Goal: Task Accomplishment & Management: Manage account settings

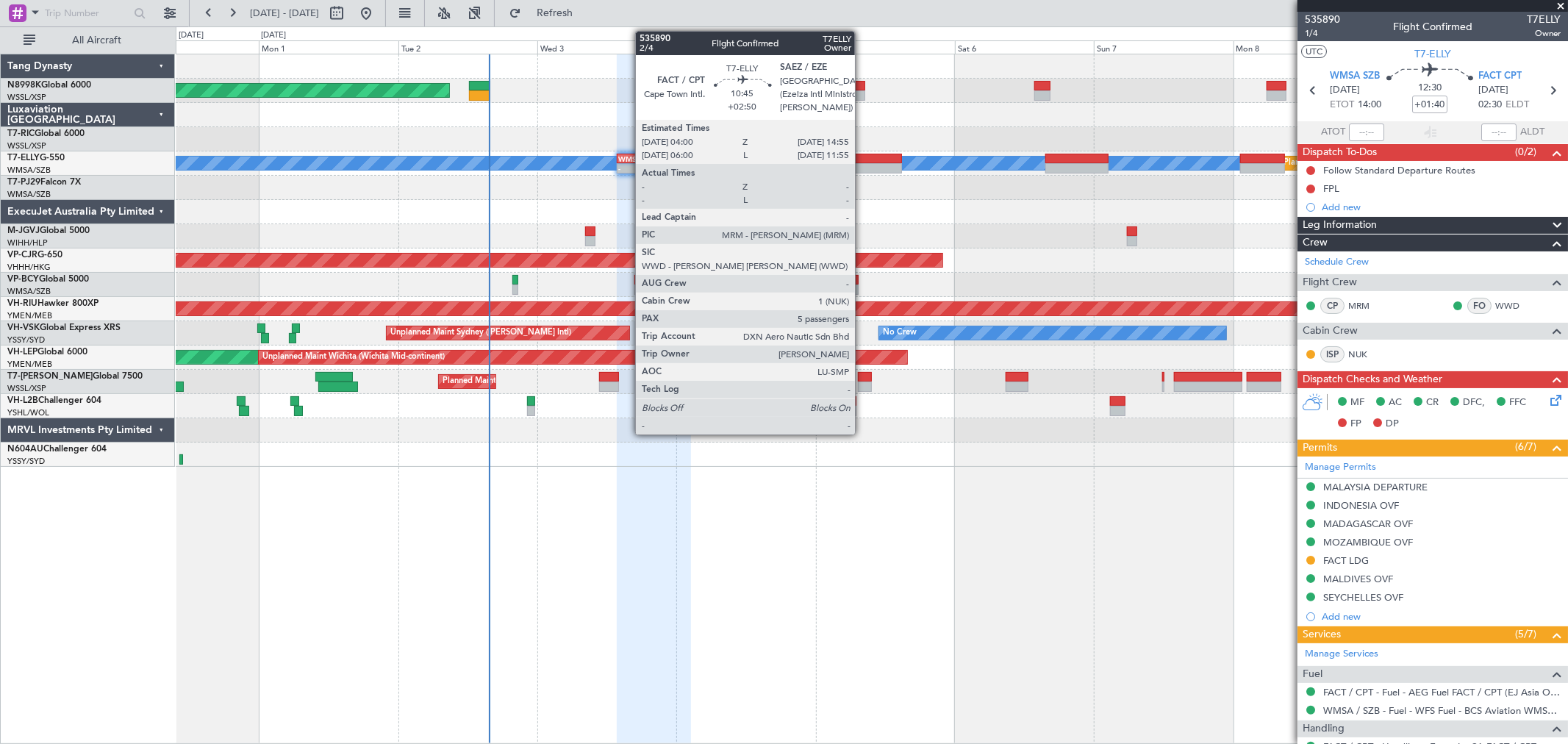
click at [862, 166] on div at bounding box center [870, 168] width 64 height 10
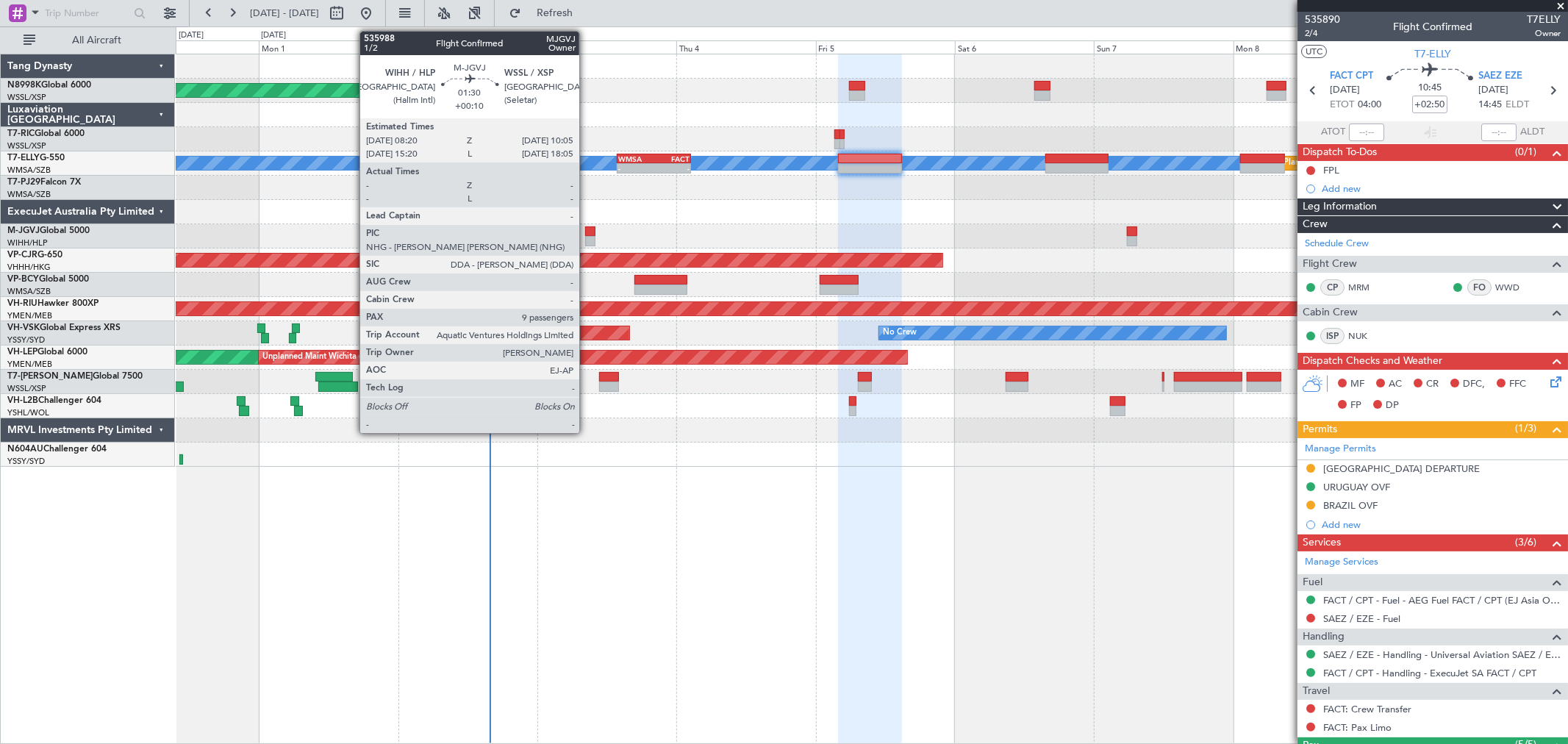
click at [587, 240] on div at bounding box center [590, 241] width 10 height 10
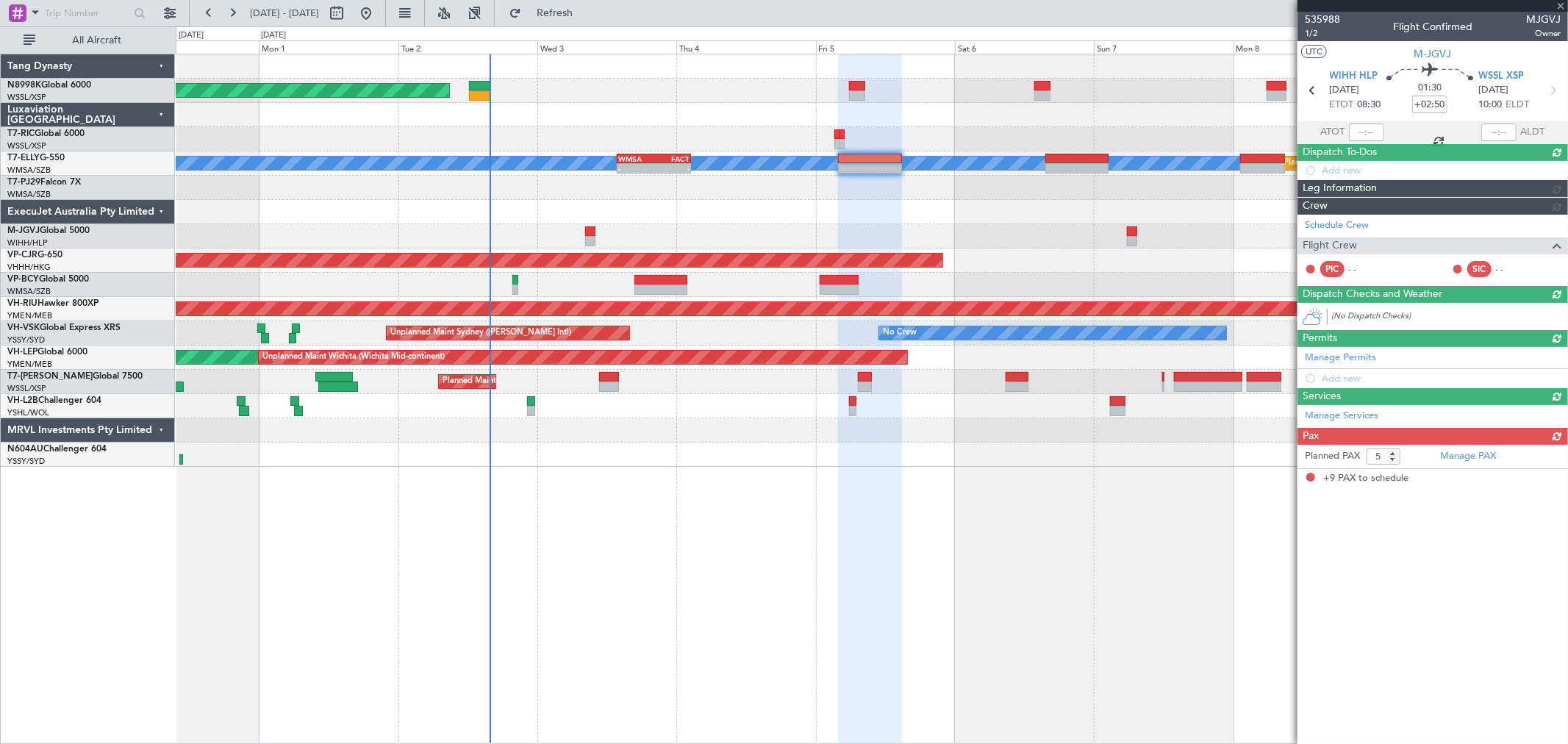
type input "+00:10"
type input "9"
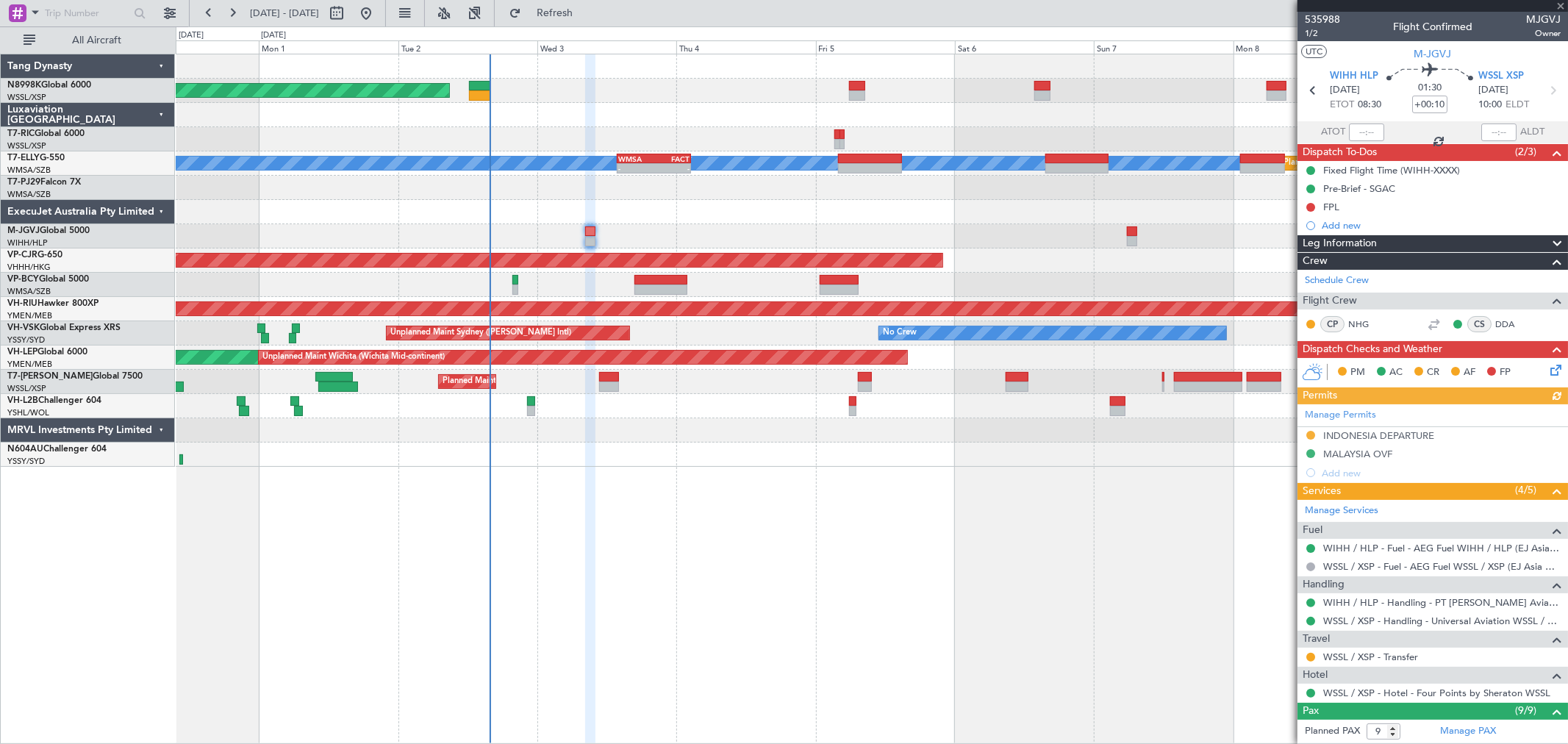
click at [1307, 440] on div "Manage Permits [GEOGRAPHIC_DATA] DEPARTURE [GEOGRAPHIC_DATA] OVF Add new" at bounding box center [1433, 443] width 270 height 78
click at [1309, 435] on button at bounding box center [1310, 435] width 9 height 9
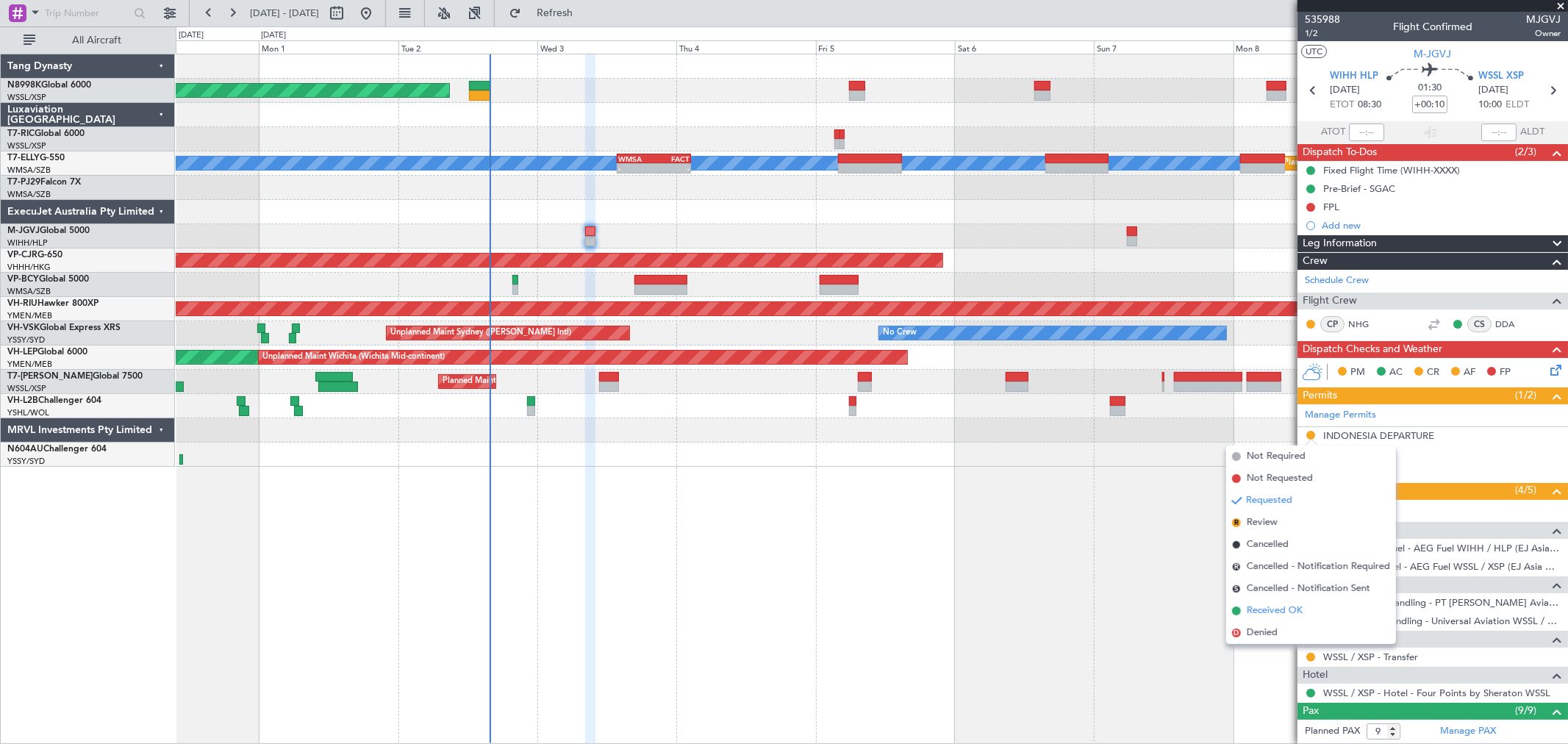
click at [1258, 611] on span "Received OK" at bounding box center [1274, 611] width 56 height 15
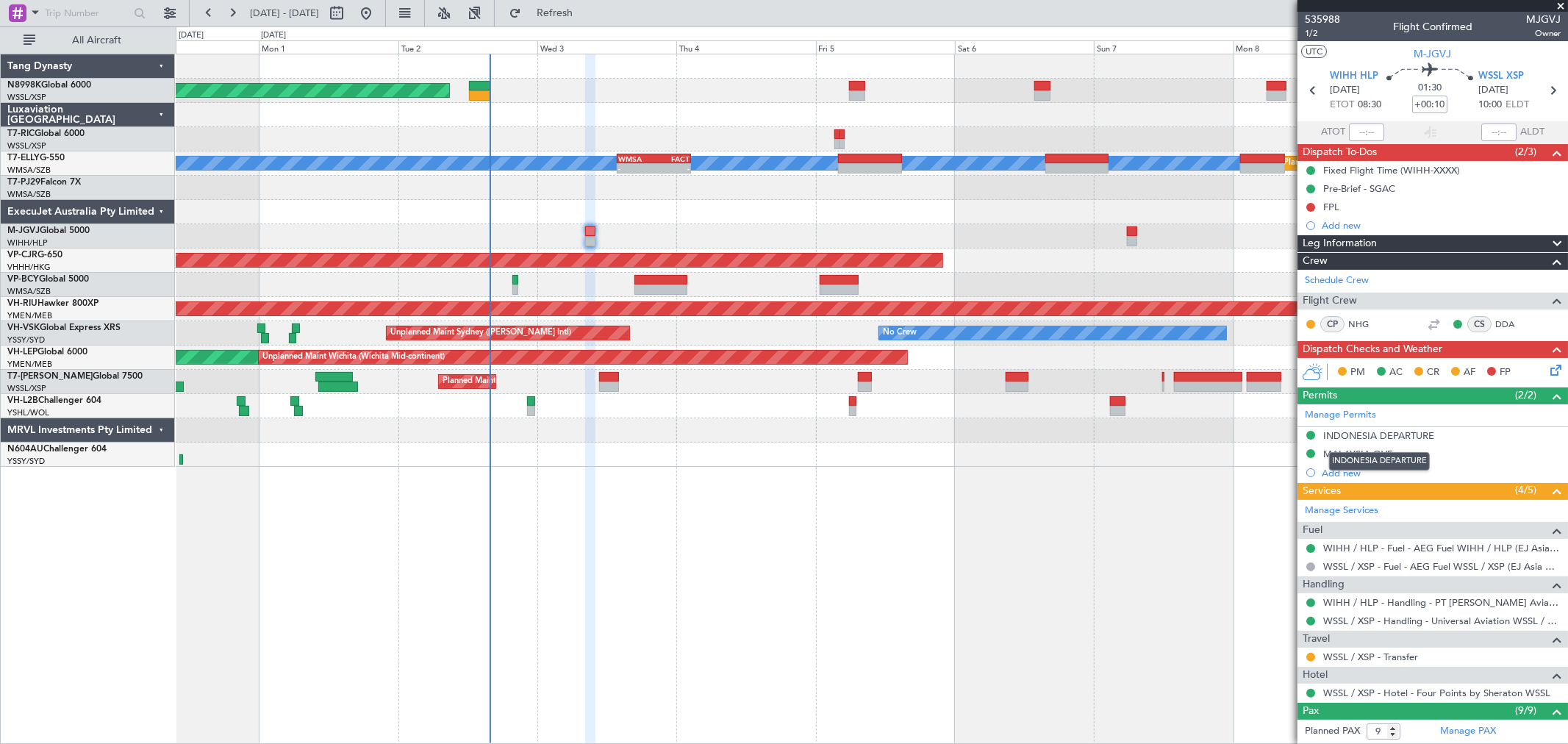
click at [1366, 436] on div "INDONESIA DEPARTURE" at bounding box center [1378, 435] width 111 height 13
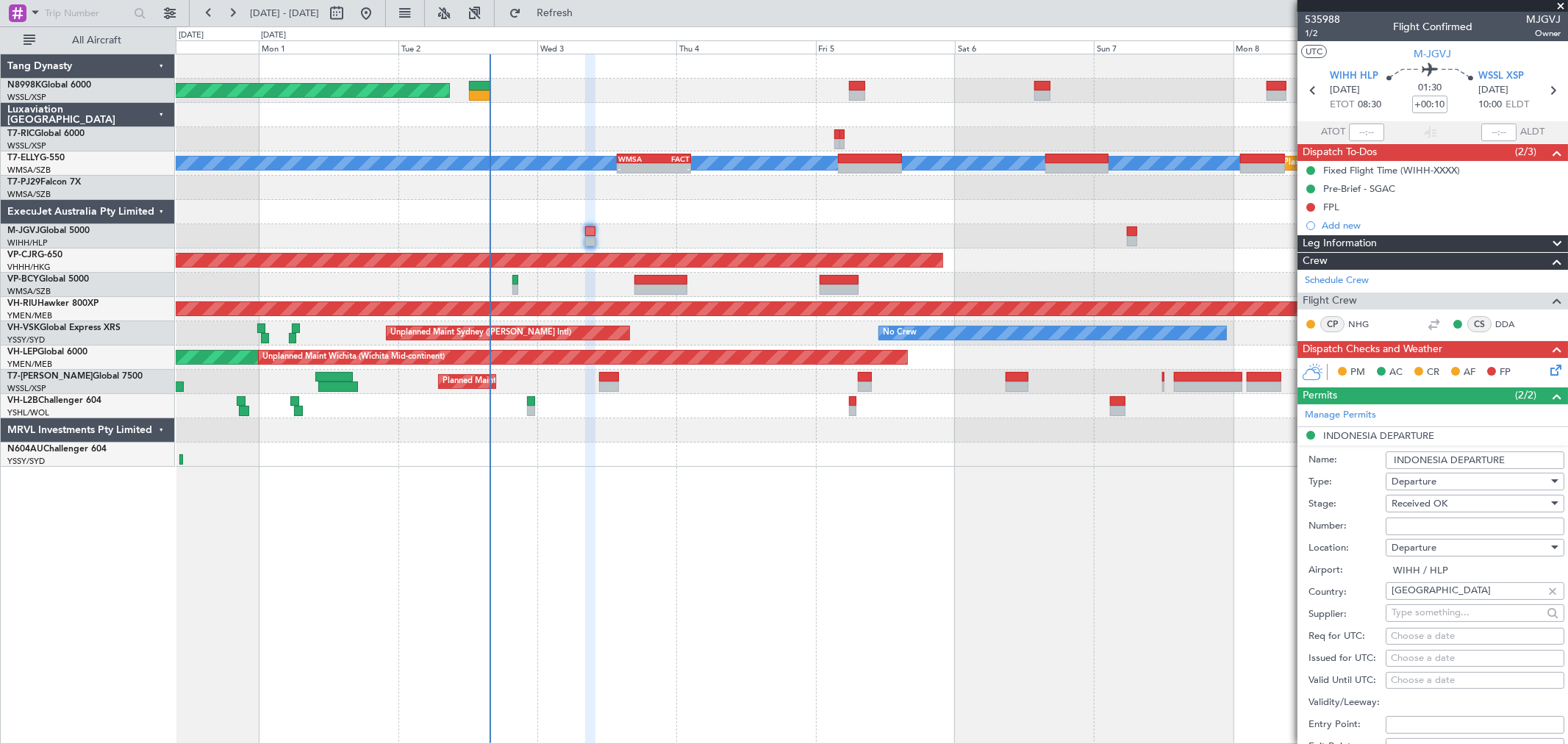
click at [1408, 532] on input "Number:" at bounding box center [1475, 527] width 179 height 18
paste input "SI13009"
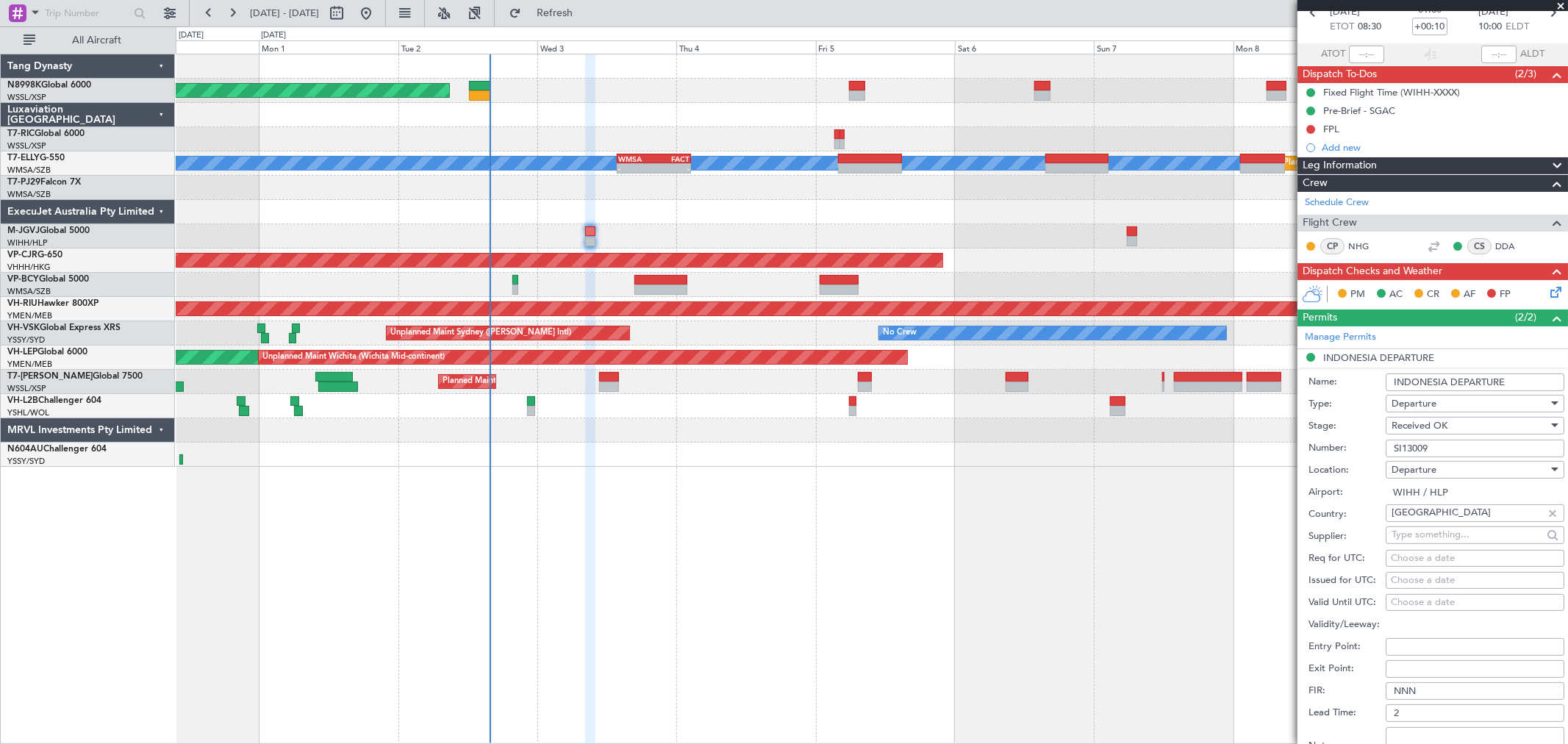
scroll to position [163, 0]
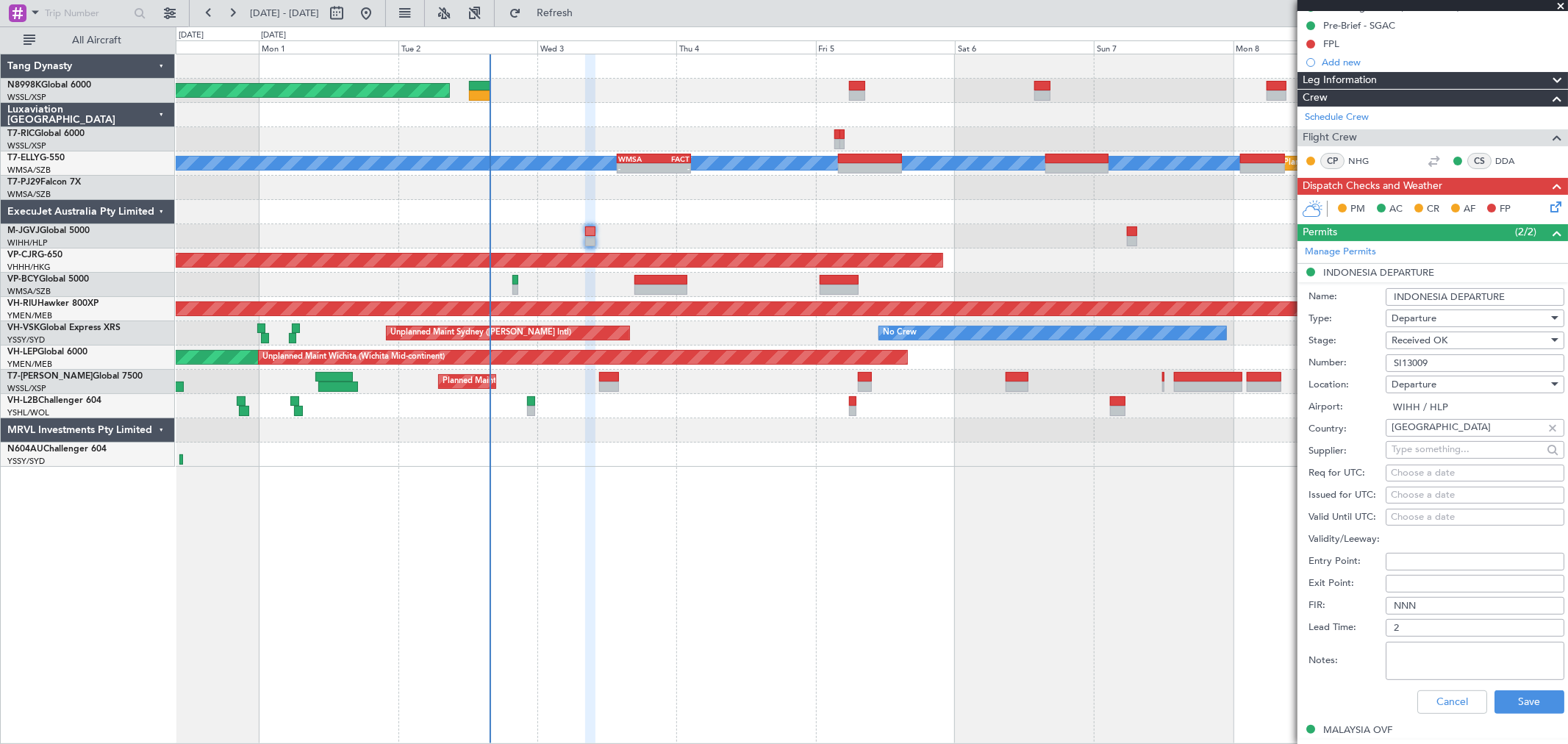
type input "SI13009"
click at [1424, 495] on div "Choose a date" at bounding box center [1475, 496] width 169 height 15
select select "9"
select select "2025"
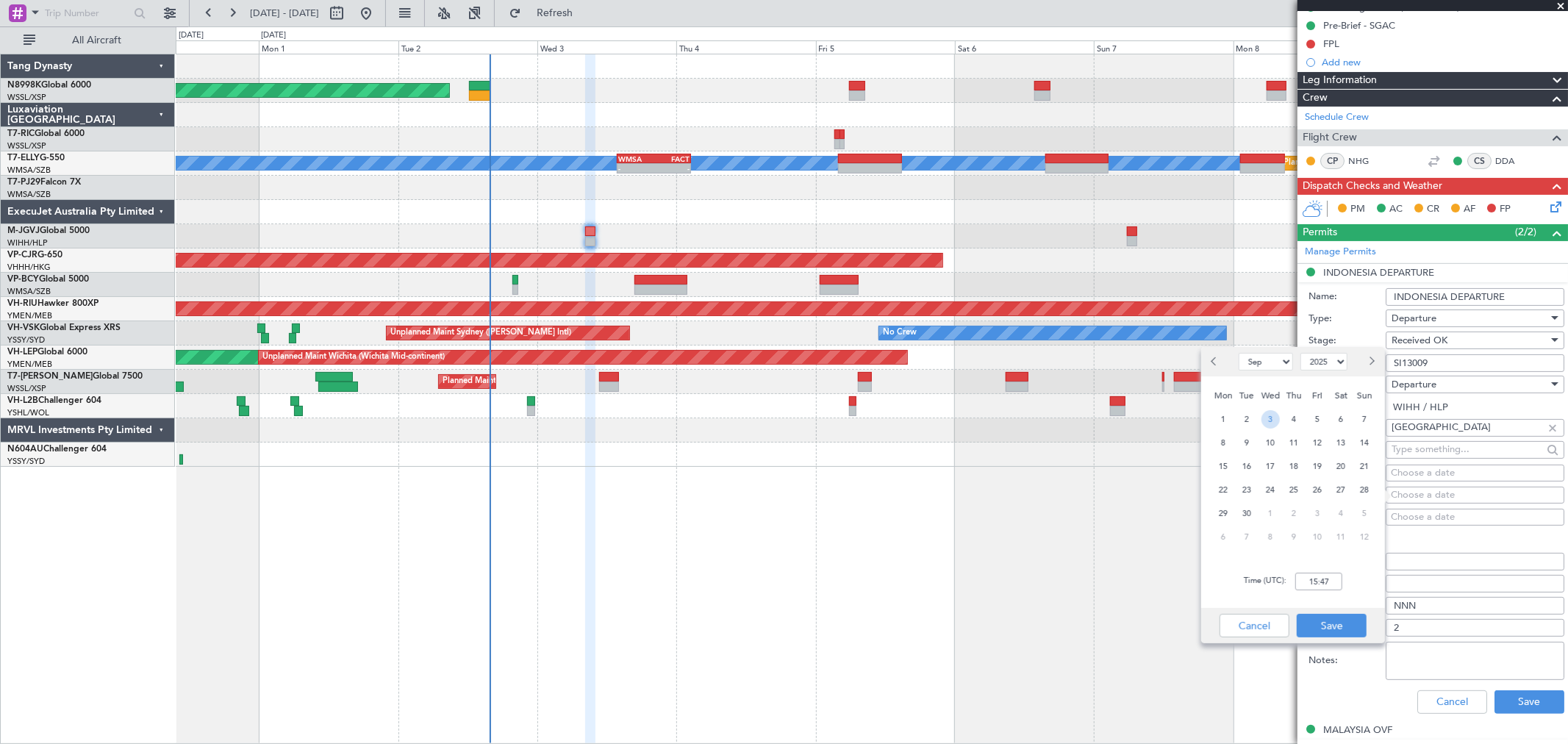
click at [1273, 420] on span "3" at bounding box center [1271, 420] width 18 height 18
click at [1335, 578] on input "00:00" at bounding box center [1319, 581] width 47 height 18
type input "08:30"
click at [1347, 628] on button "Save" at bounding box center [1331, 626] width 70 height 24
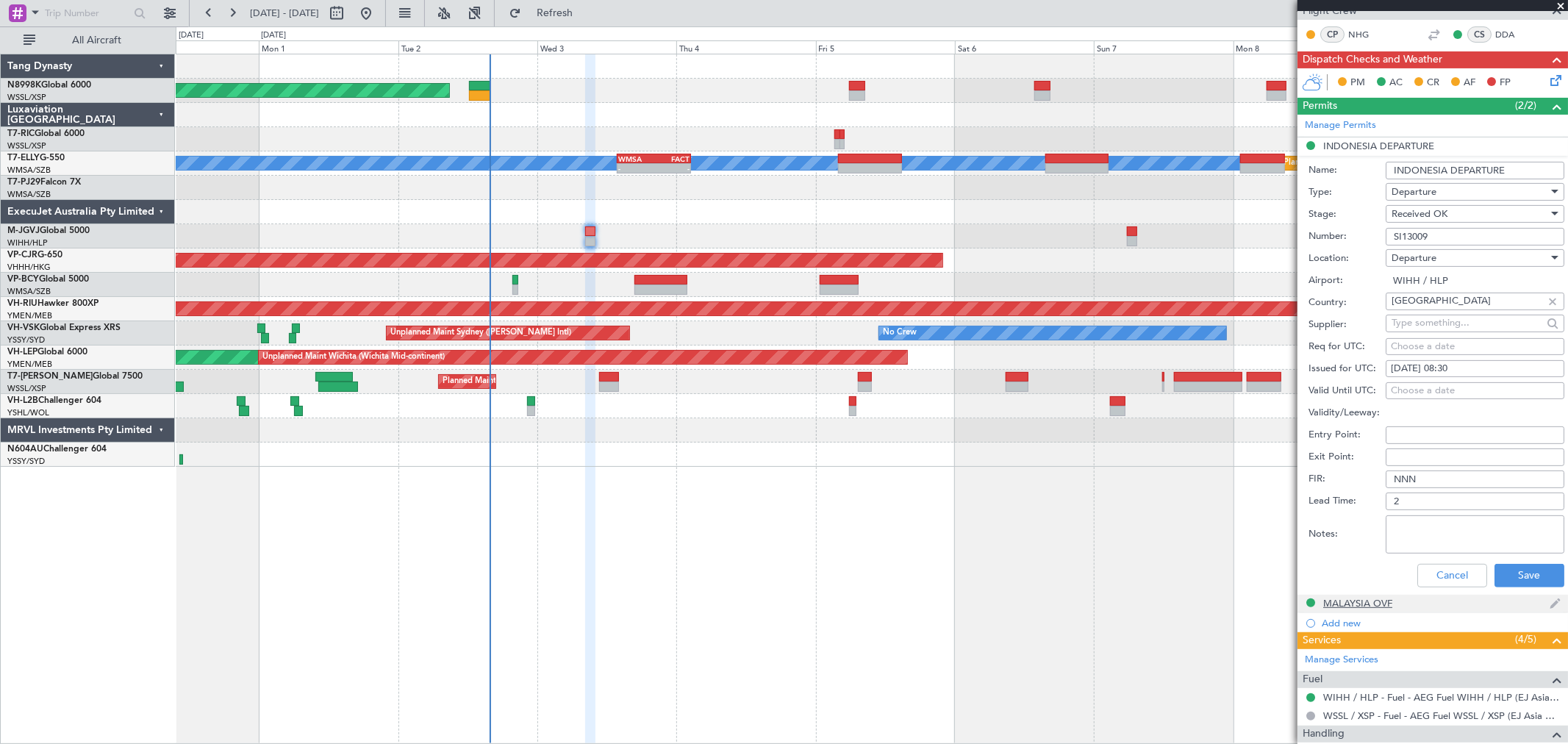
scroll to position [327, 0]
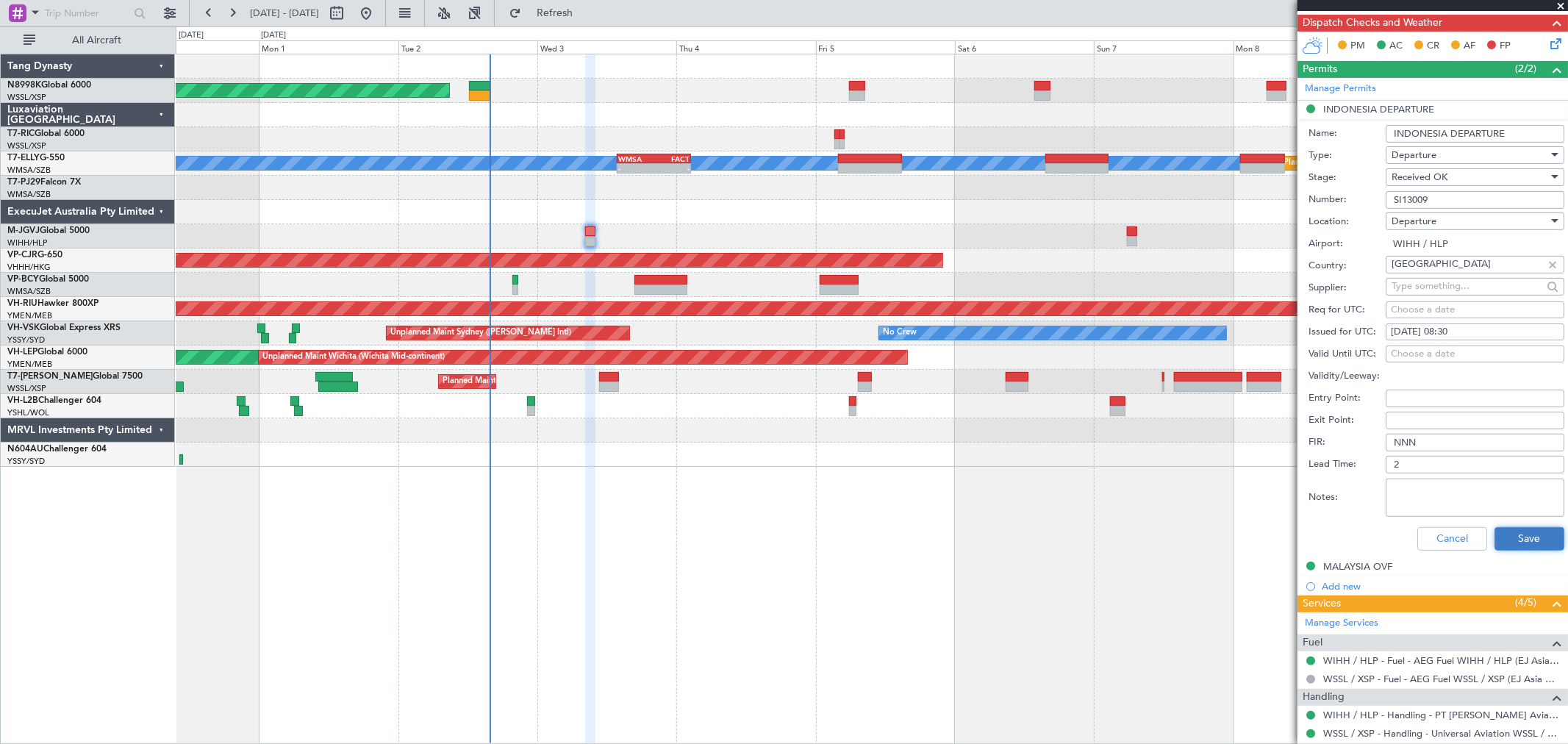
click at [1505, 541] on button "Save" at bounding box center [1529, 539] width 70 height 24
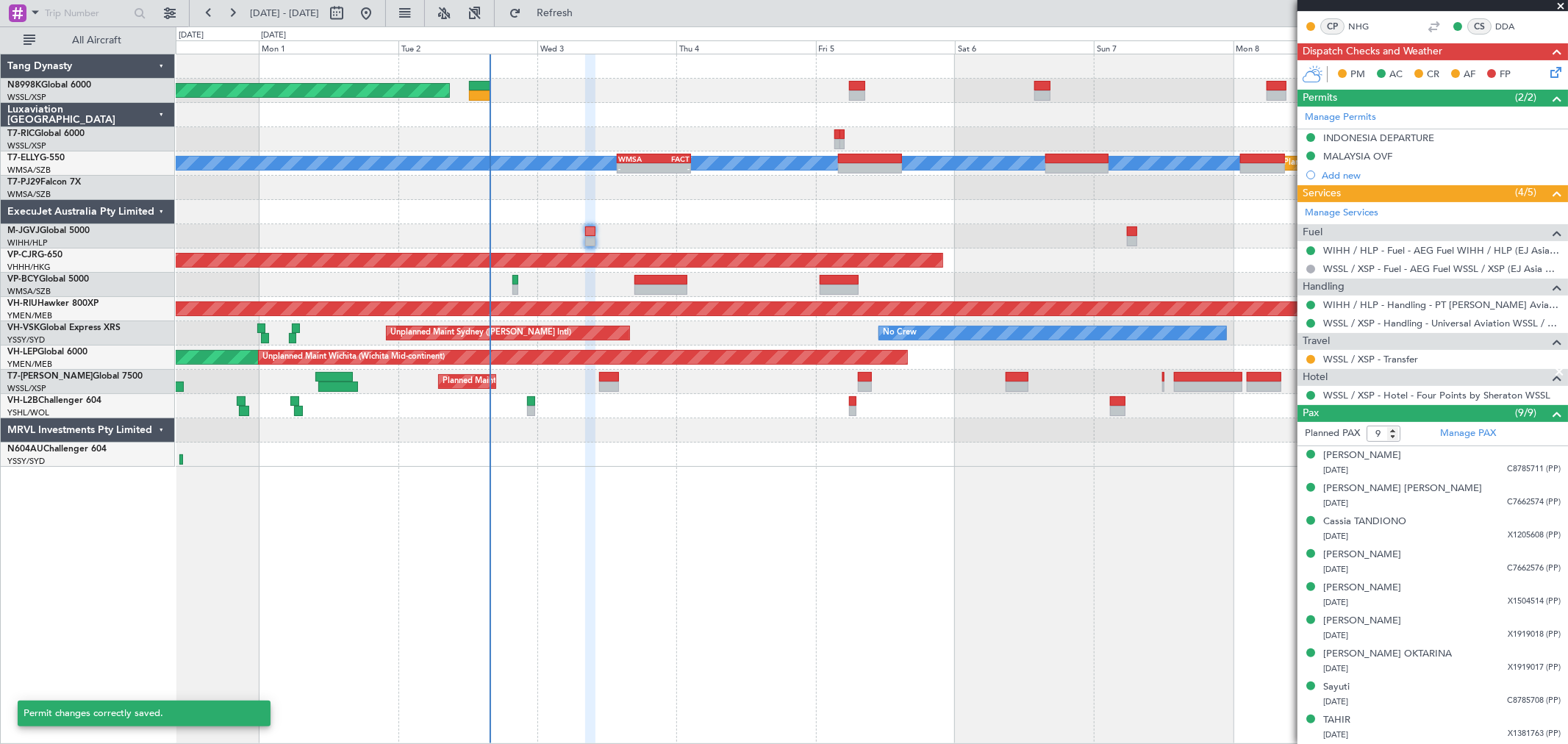
scroll to position [297, 0]
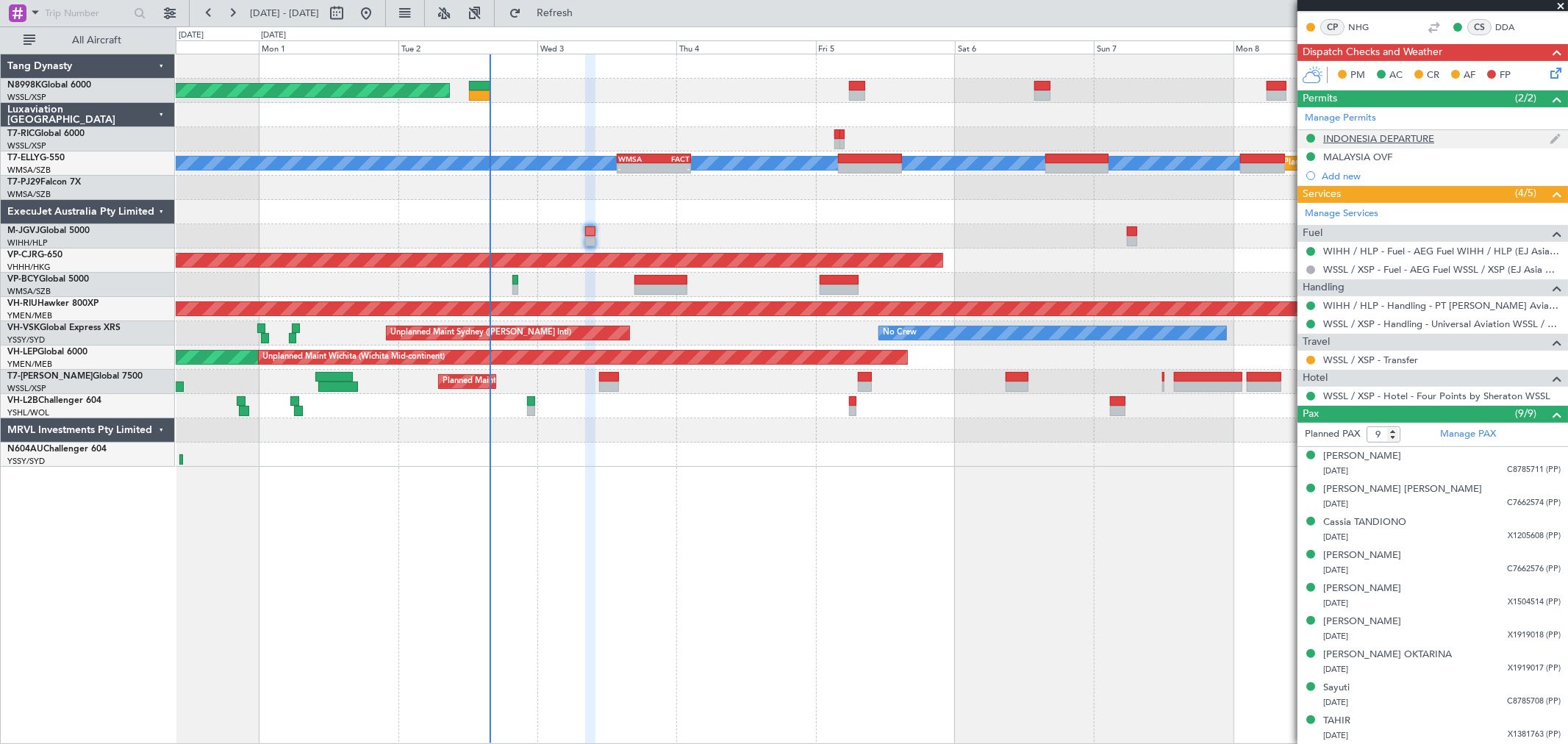
click at [1356, 133] on div "INDONESIA DEPARTURE" at bounding box center [1378, 139] width 111 height 13
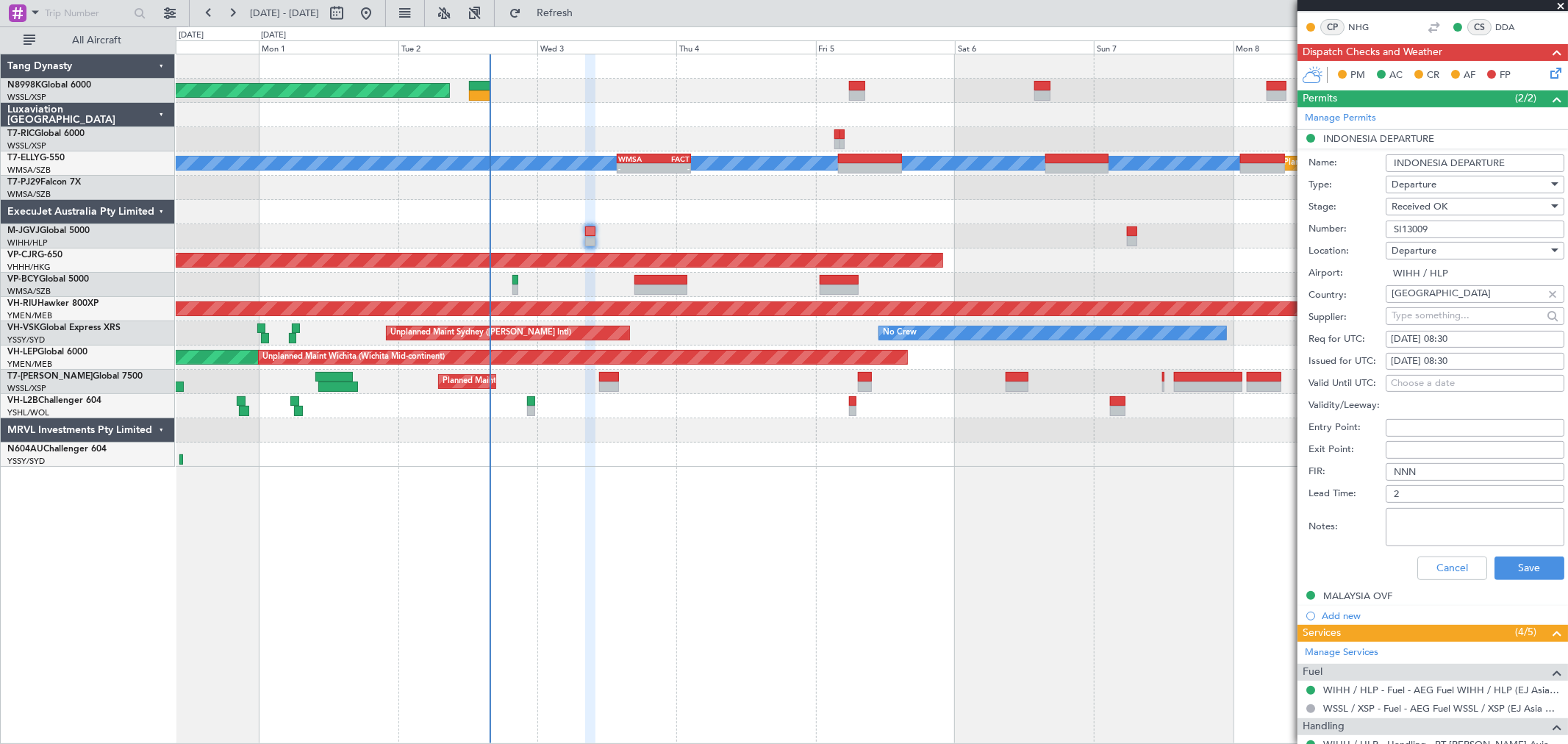
scroll to position [327, 0]
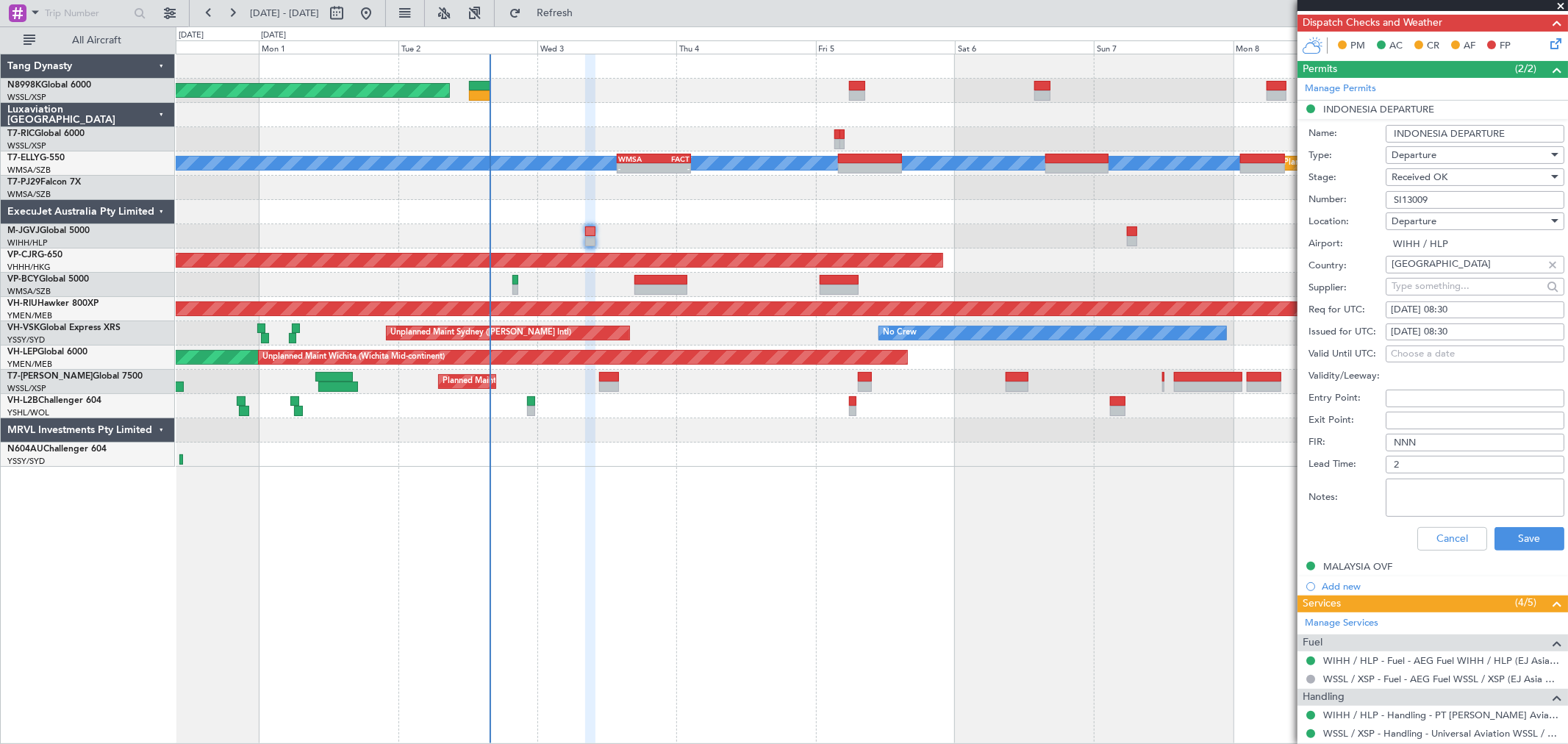
click at [1413, 496] on textarea "Notes:" at bounding box center [1475, 498] width 179 height 39
paste textarea "Validity : [DATE]-[DATE]"
click at [1442, 483] on textarea "Validity : [DATE]-[DATE]" at bounding box center [1475, 498] width 179 height 39
drag, startPoint x: 1503, startPoint y: 533, endPoint x: 1503, endPoint y: 510, distance: 23.0
click at [1504, 524] on div "Cancel Save" at bounding box center [1436, 539] width 256 height 39
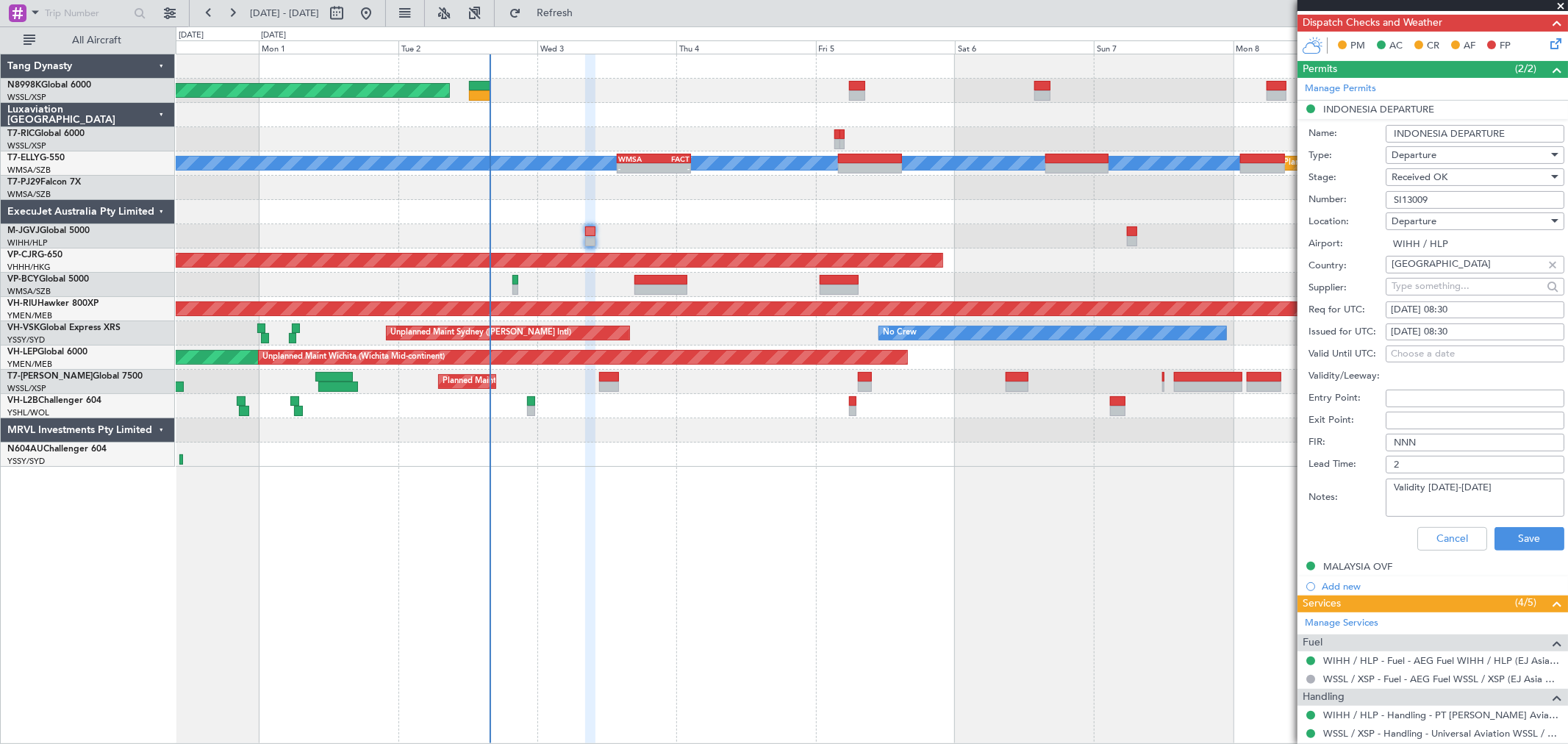
click at [1504, 489] on textarea "Validity [DATE]-[DATE]" at bounding box center [1475, 498] width 179 height 39
type textarea "Validity [DATE]-[DATE]"
click at [1523, 533] on button "Save" at bounding box center [1529, 539] width 70 height 24
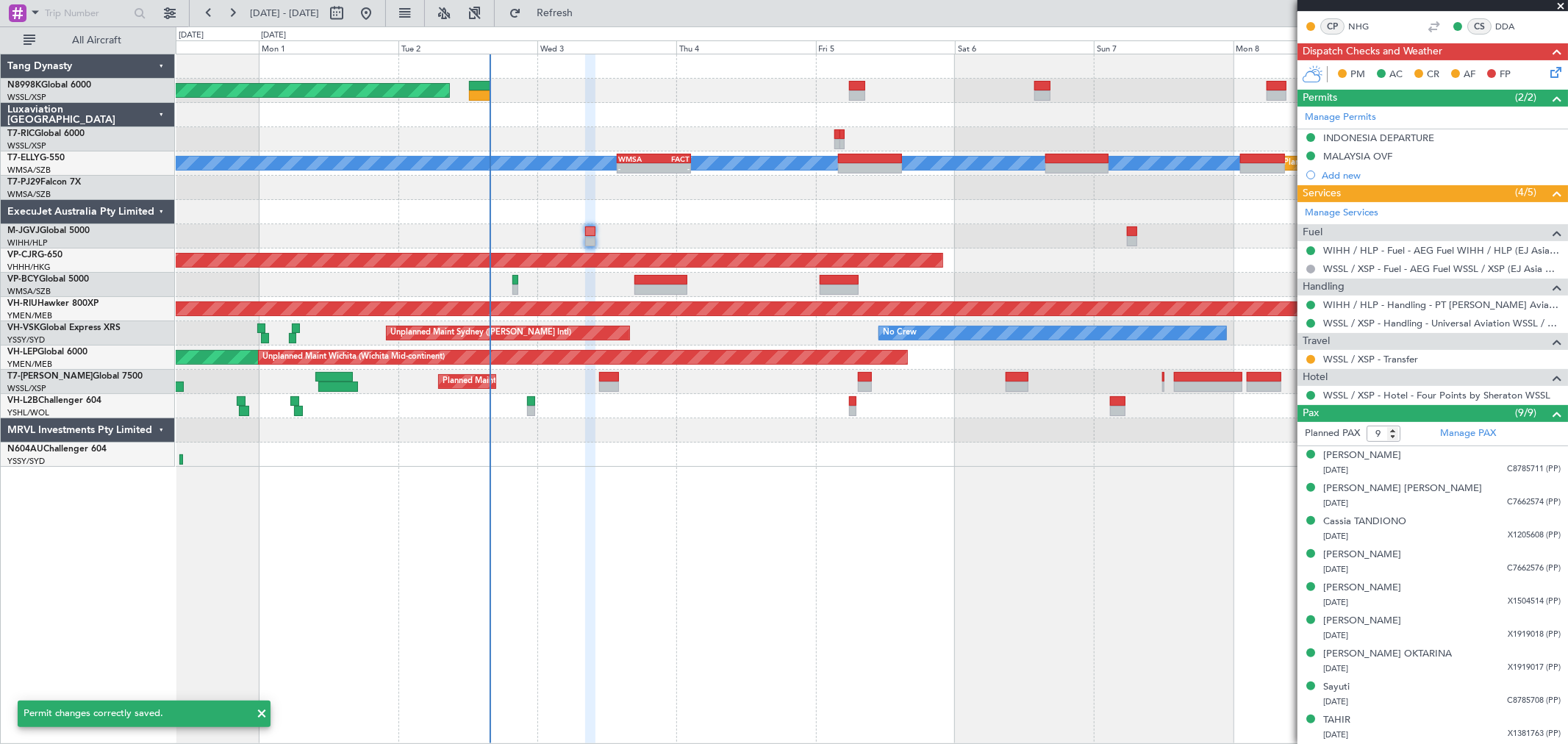
scroll to position [297, 0]
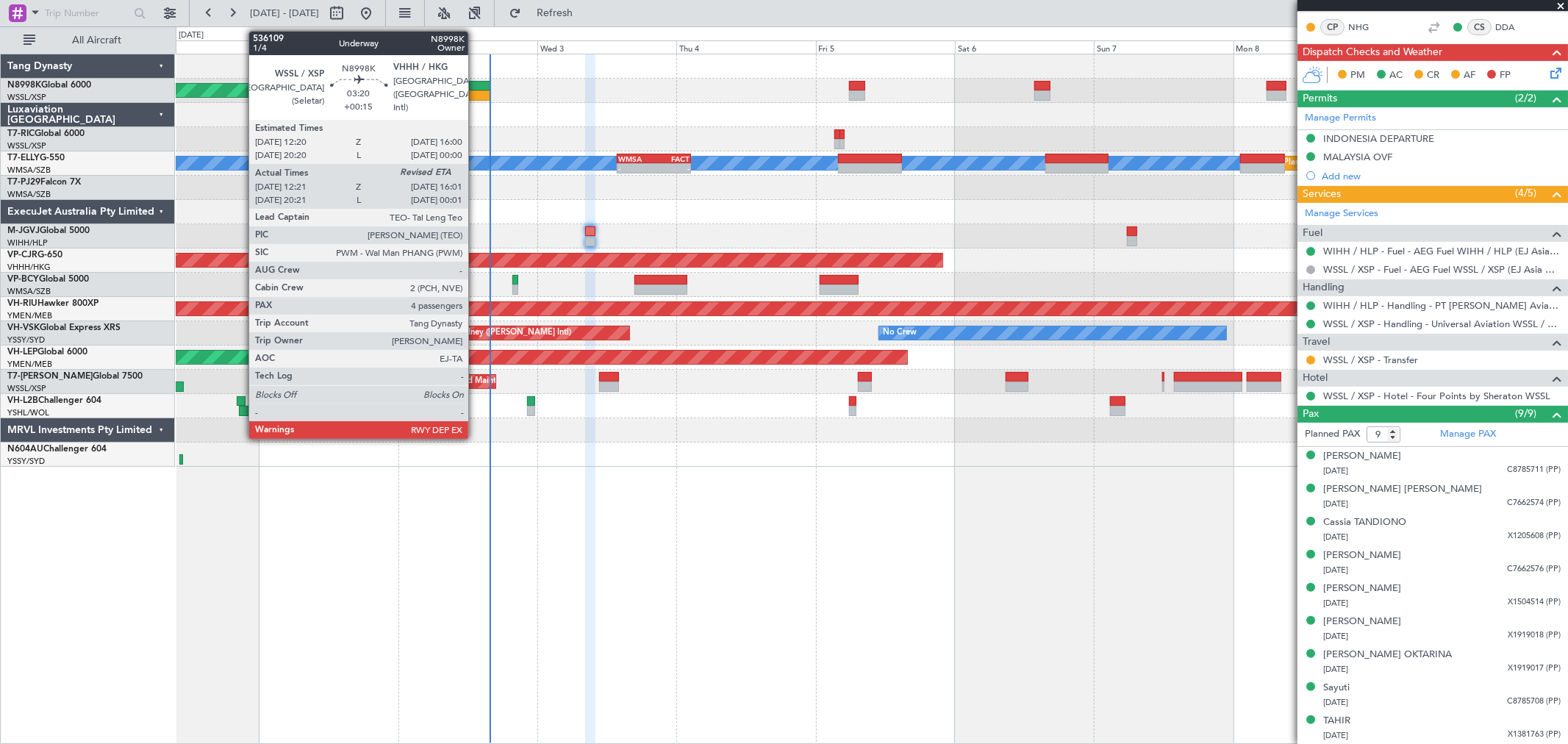
click at [476, 88] on div at bounding box center [479, 86] width 21 height 10
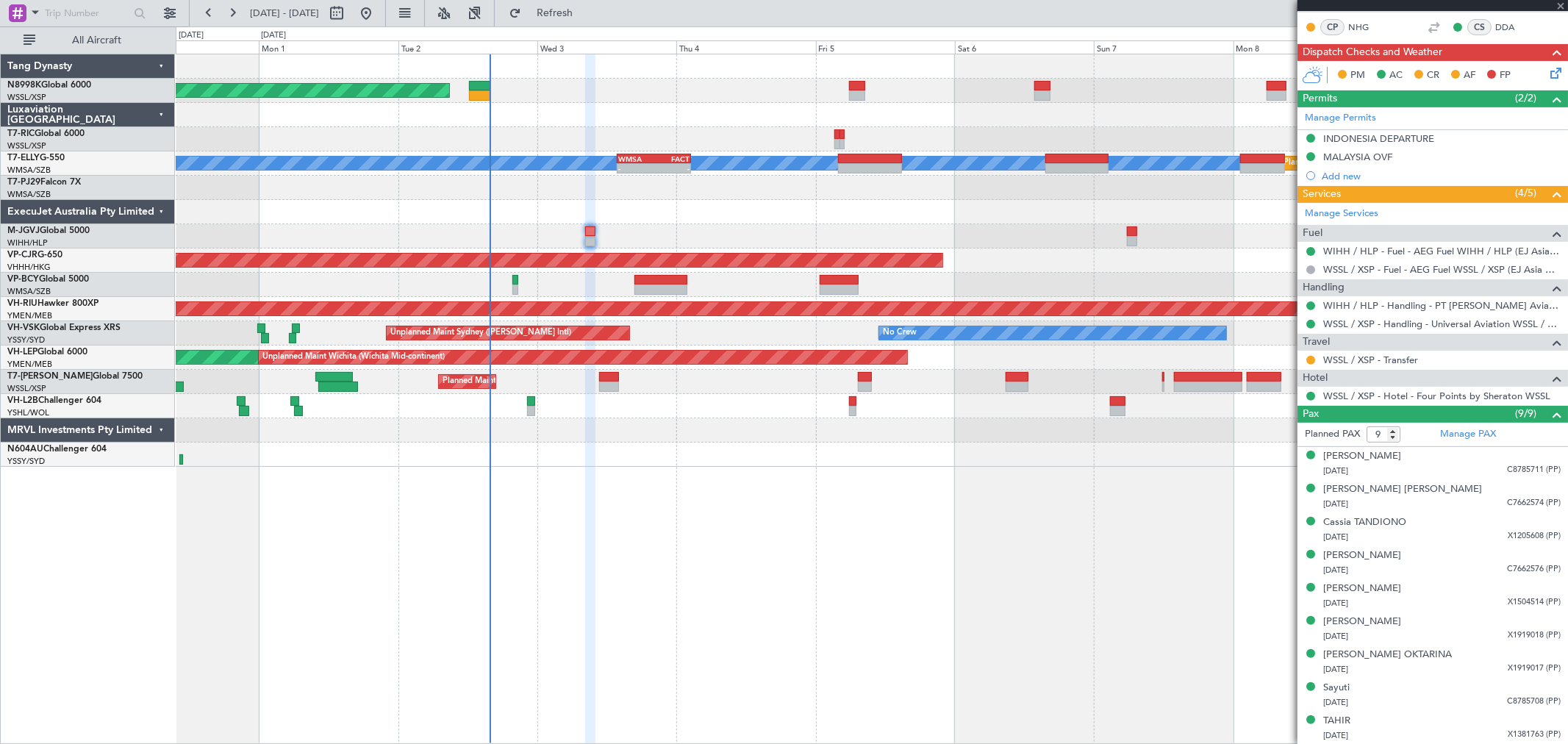
type input "+00:15"
type input "12:31"
type input "4"
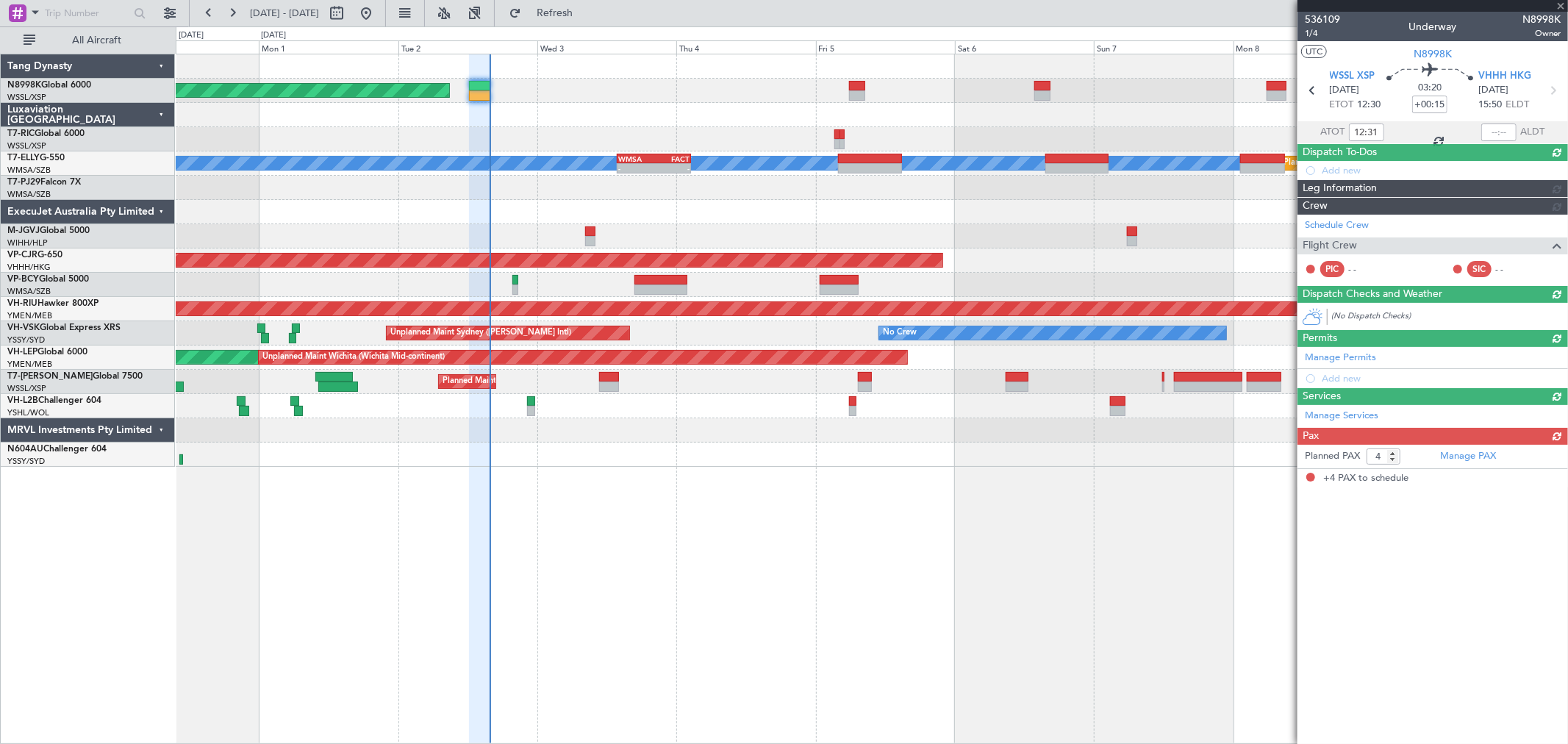
scroll to position [0, 0]
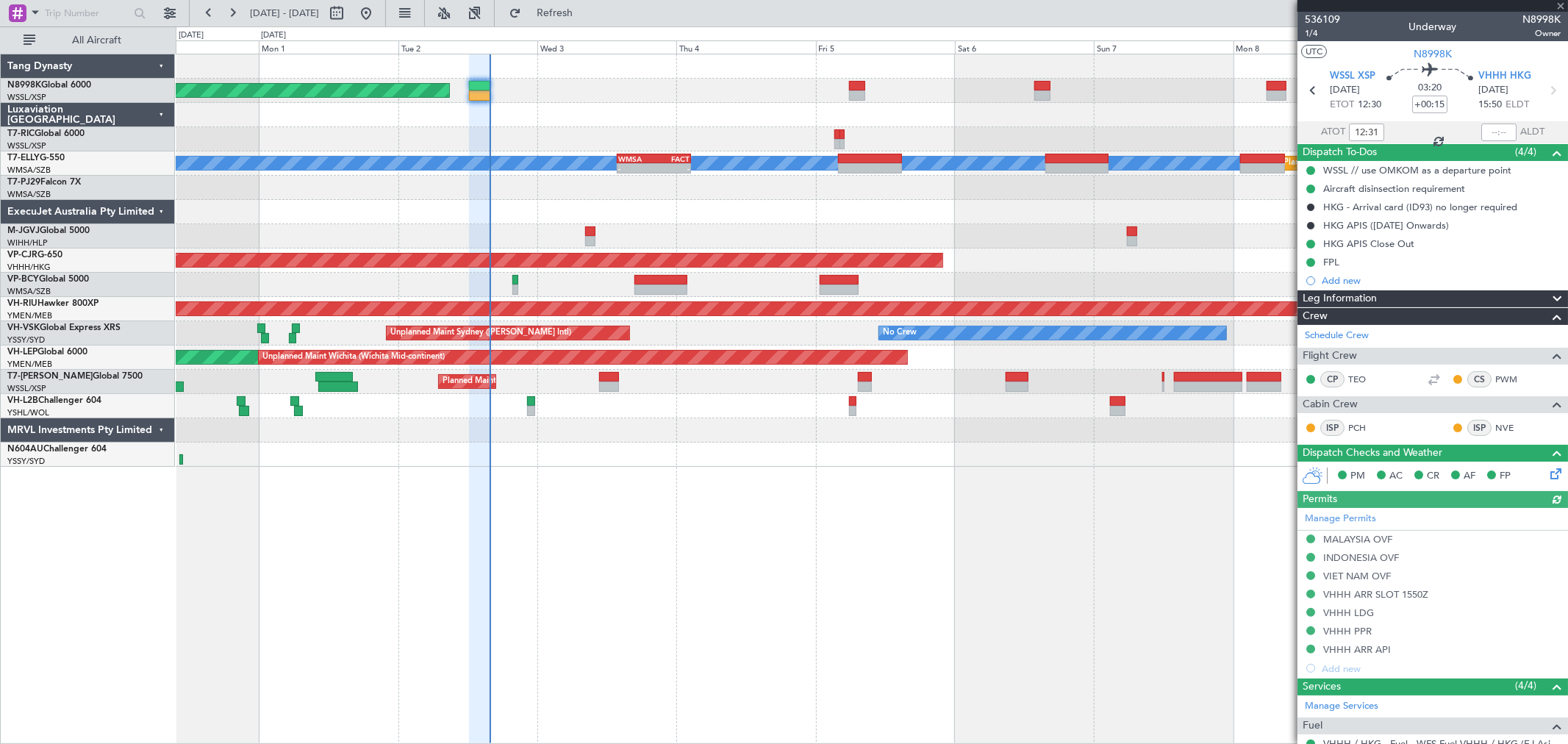
click at [1487, 128] on div at bounding box center [1499, 132] width 35 height 18
click at [1489, 130] on div at bounding box center [1499, 132] width 35 height 18
click at [1492, 134] on div at bounding box center [1499, 132] width 35 height 18
click at [1493, 134] on input "text" at bounding box center [1499, 132] width 35 height 18
click at [1492, 131] on input "text" at bounding box center [1499, 132] width 35 height 18
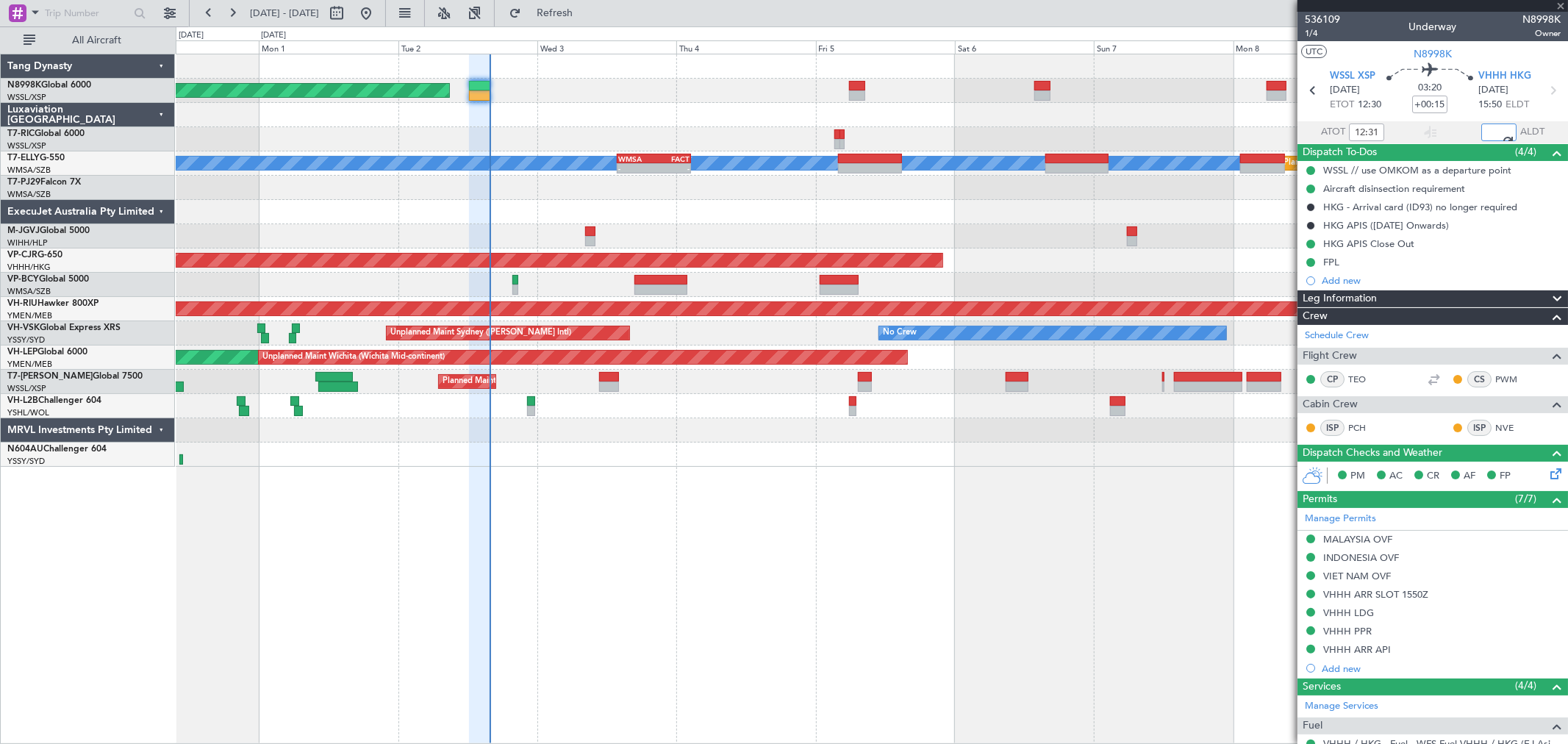
type input "15:49"
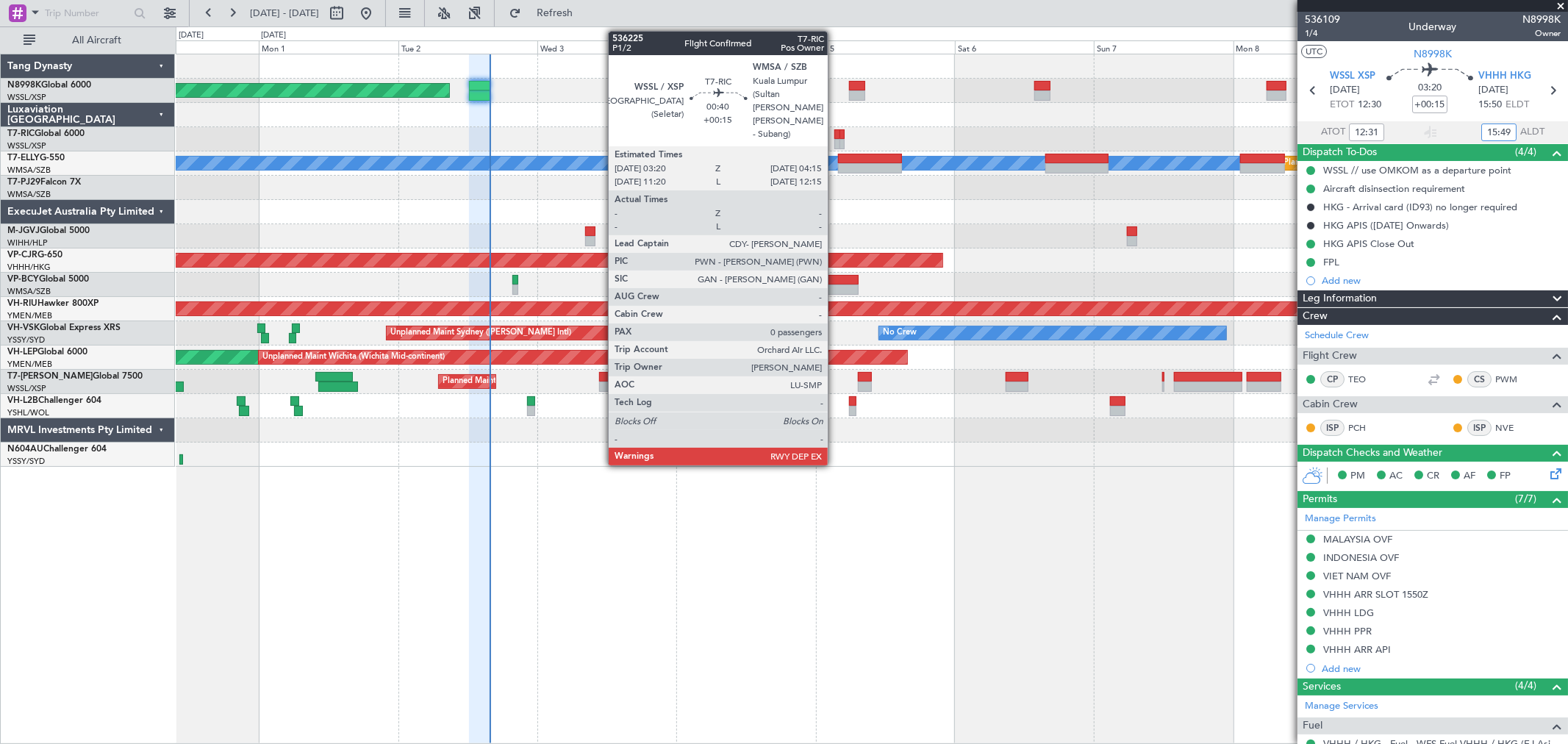
click at [835, 134] on div at bounding box center [837, 134] width 6 height 10
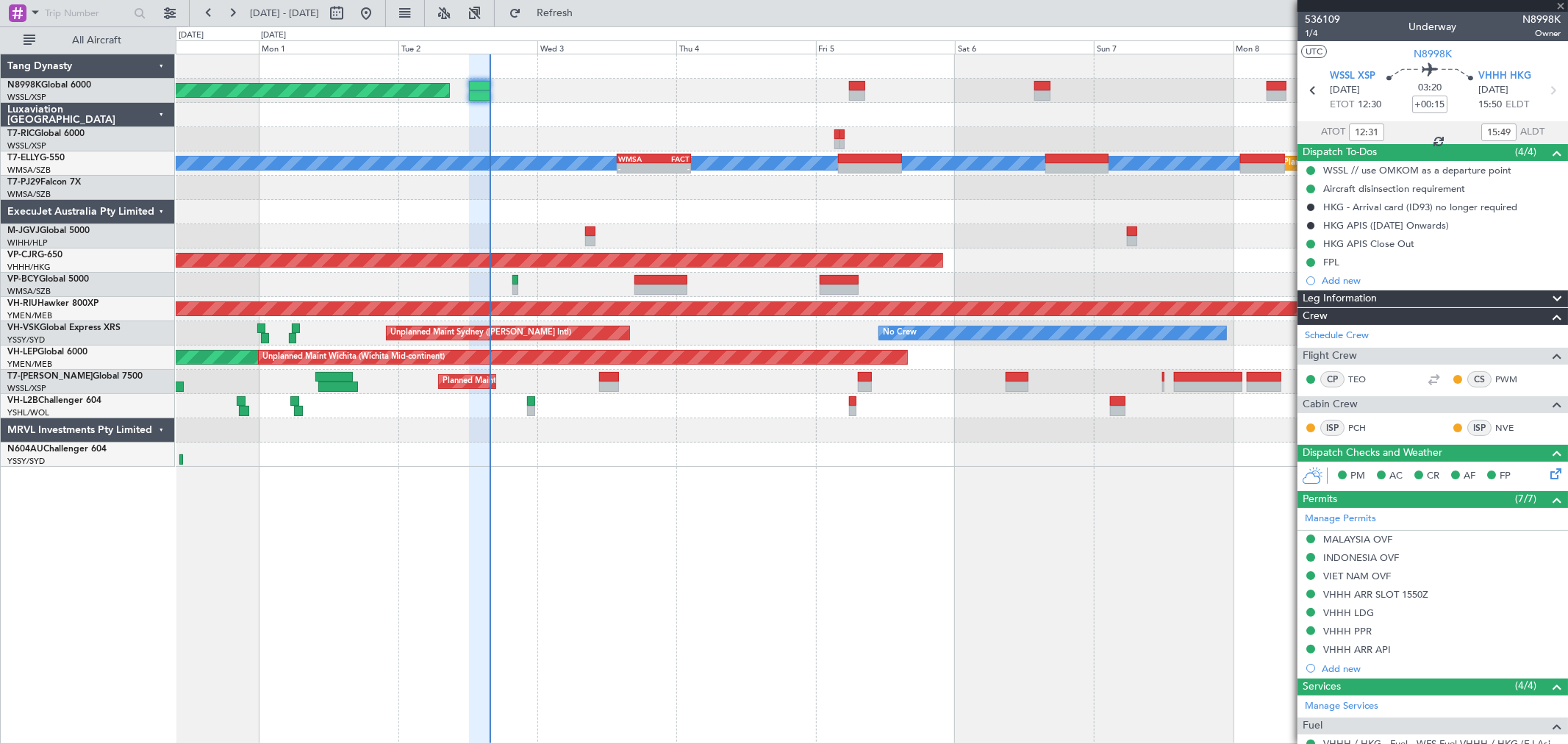
type input "0"
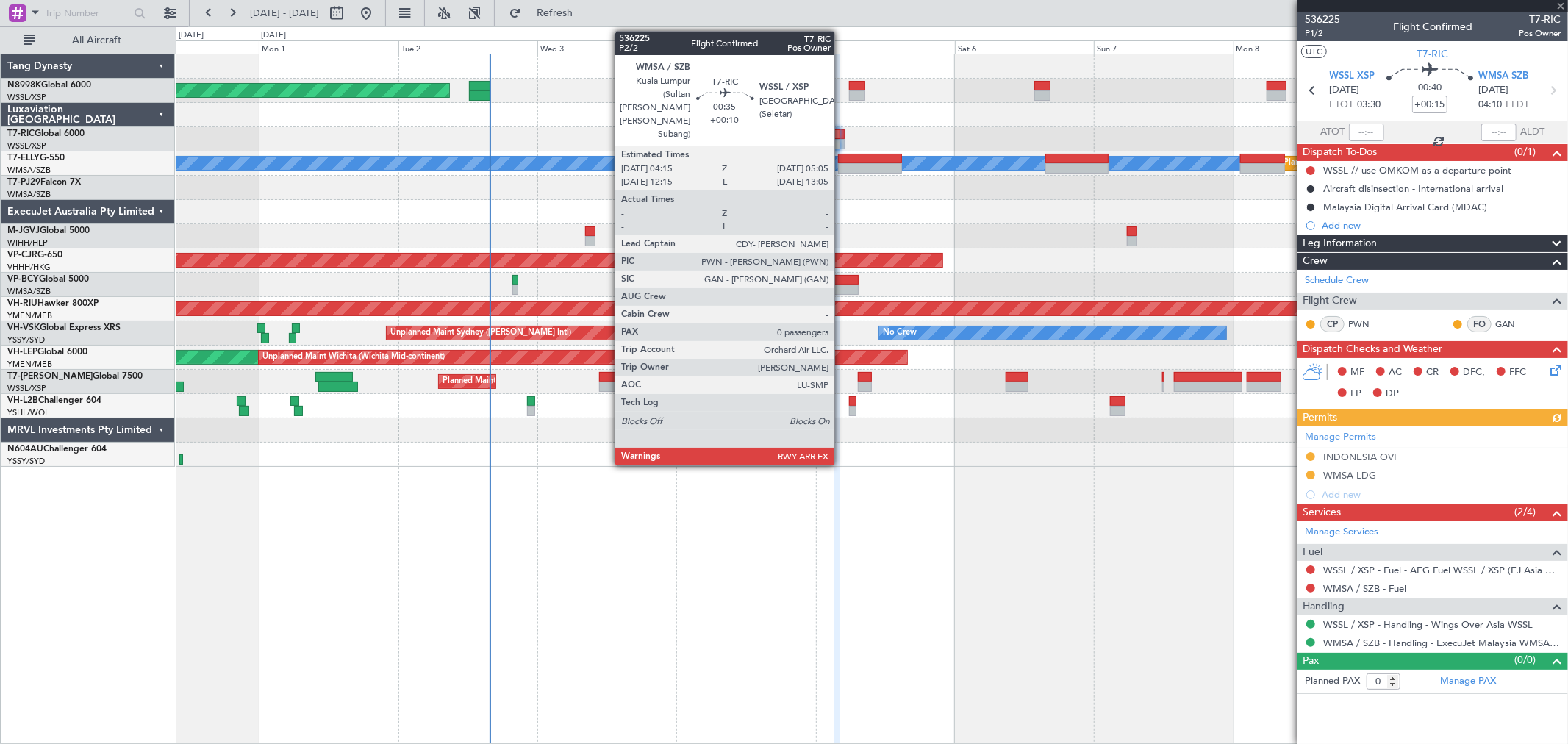
click at [842, 136] on div at bounding box center [842, 134] width 5 height 10
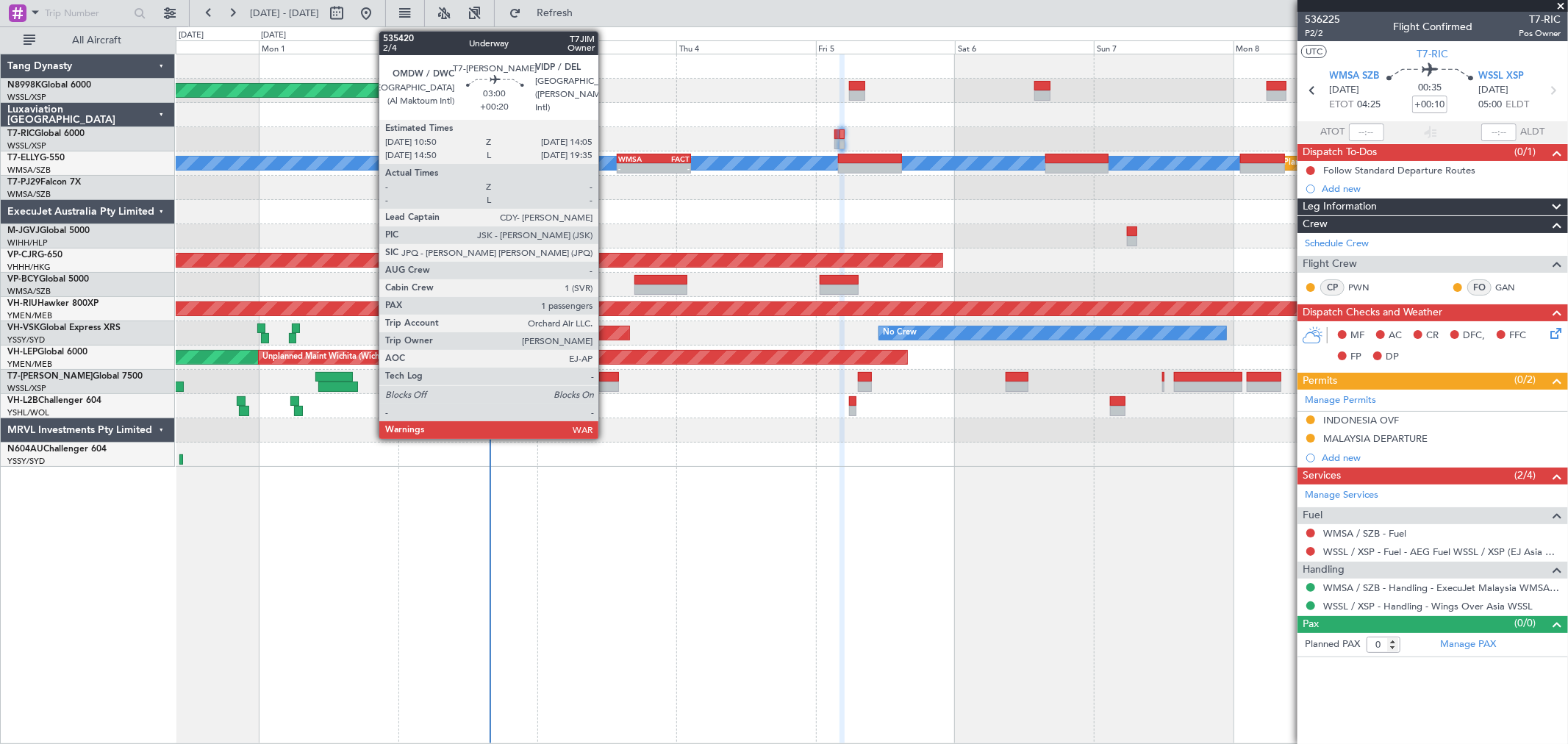
click at [606, 382] on div at bounding box center [609, 387] width 19 height 10
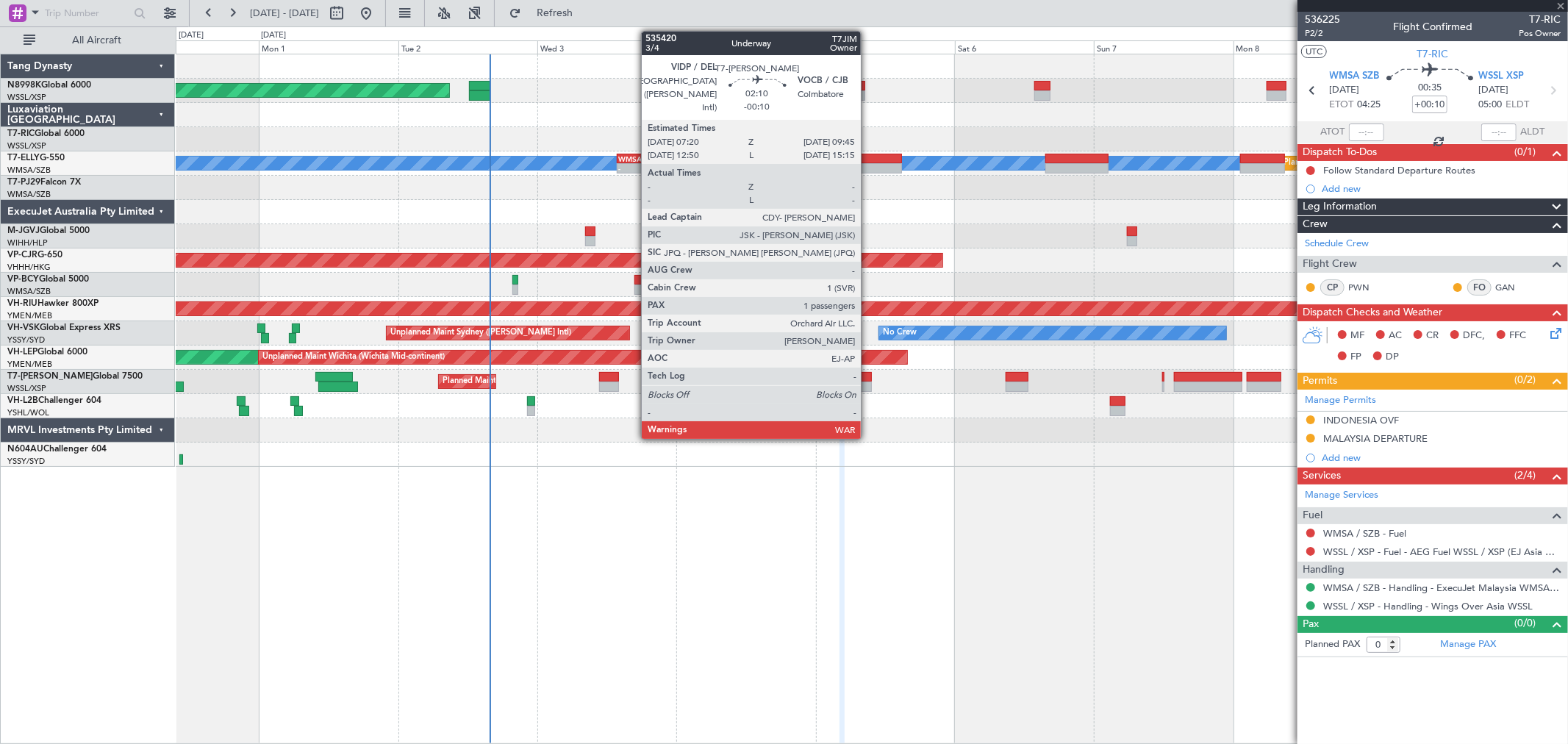
type input "+00:20"
type input "1"
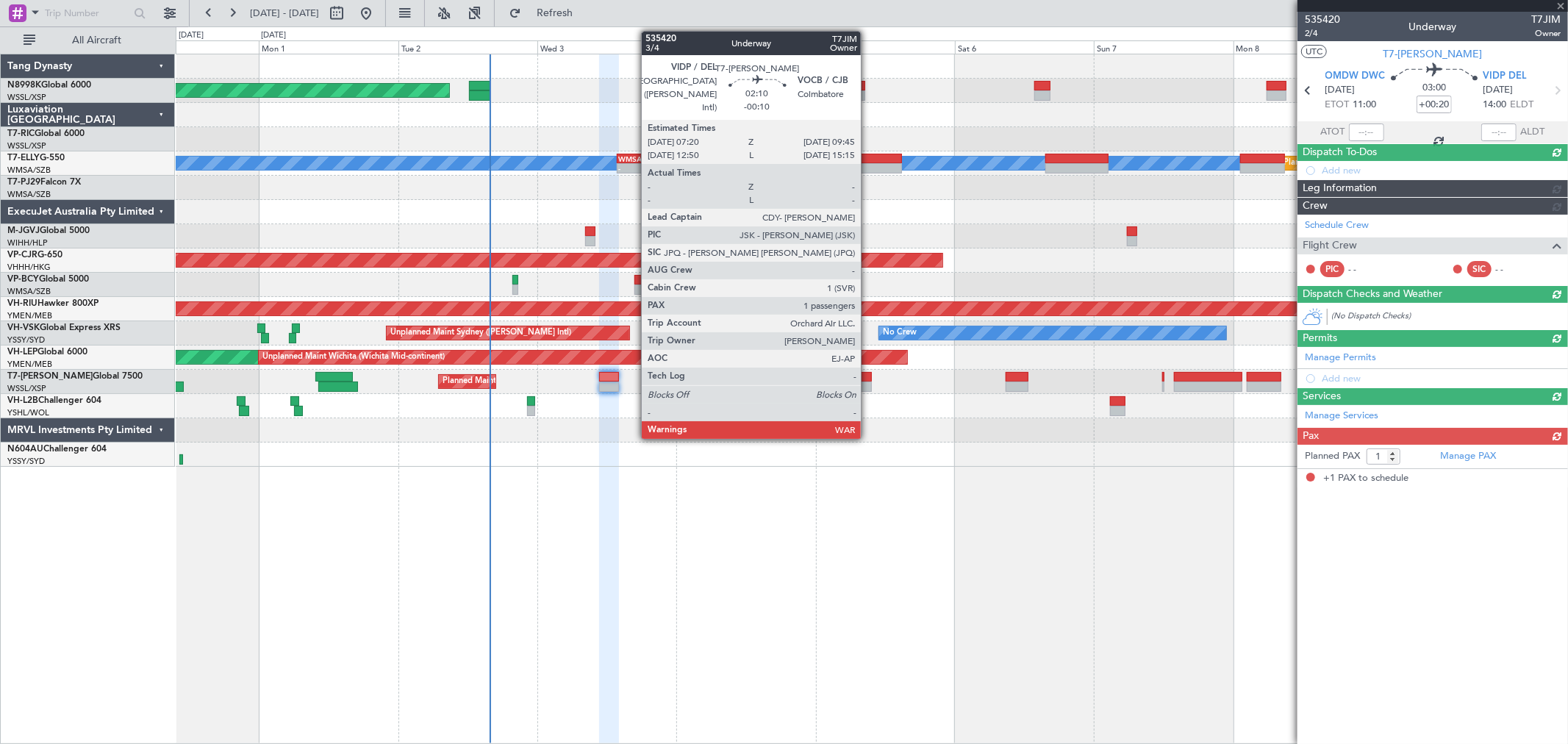
click at [868, 377] on div at bounding box center [865, 377] width 15 height 10
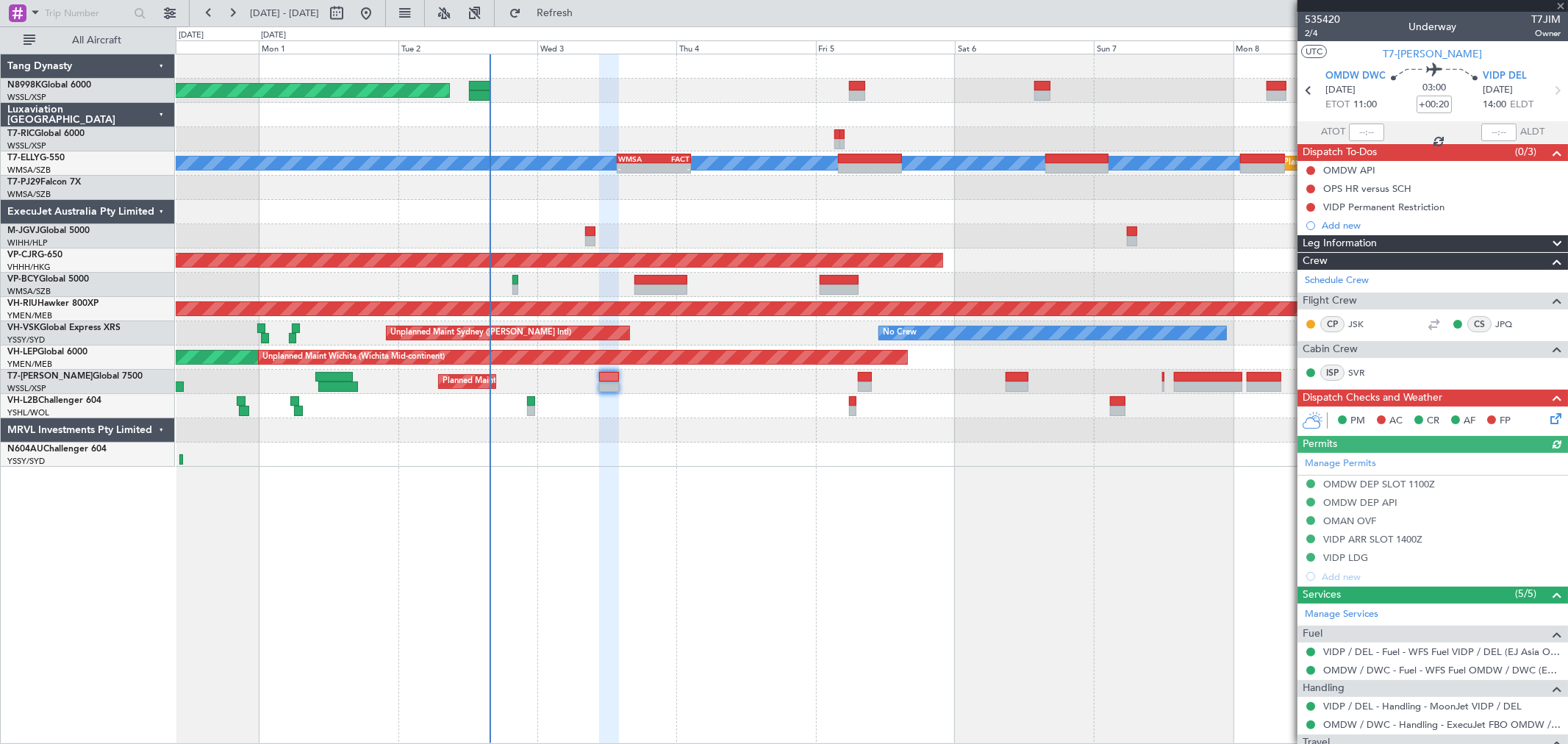
type input "-00:10"
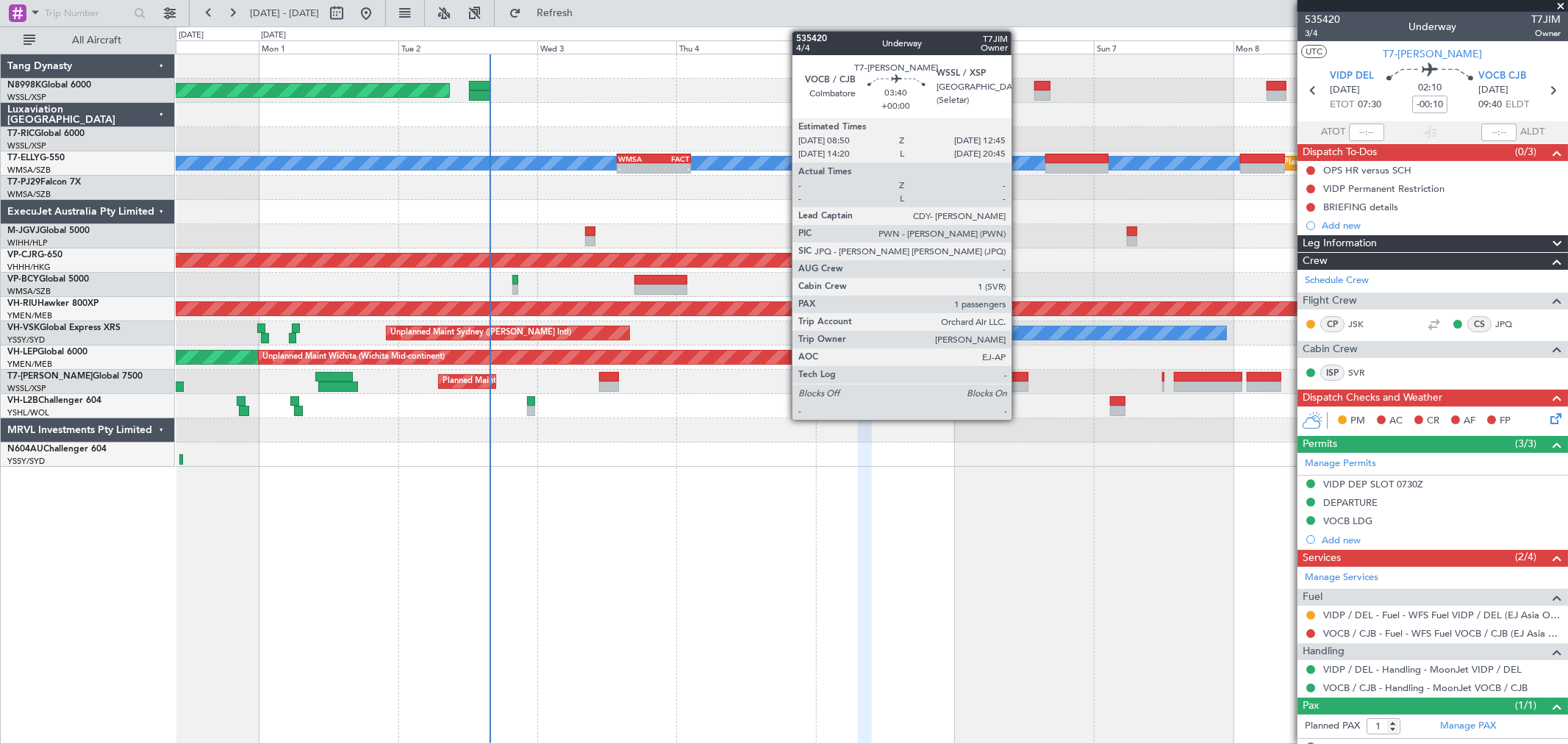
click at [1019, 374] on div at bounding box center [1017, 377] width 23 height 10
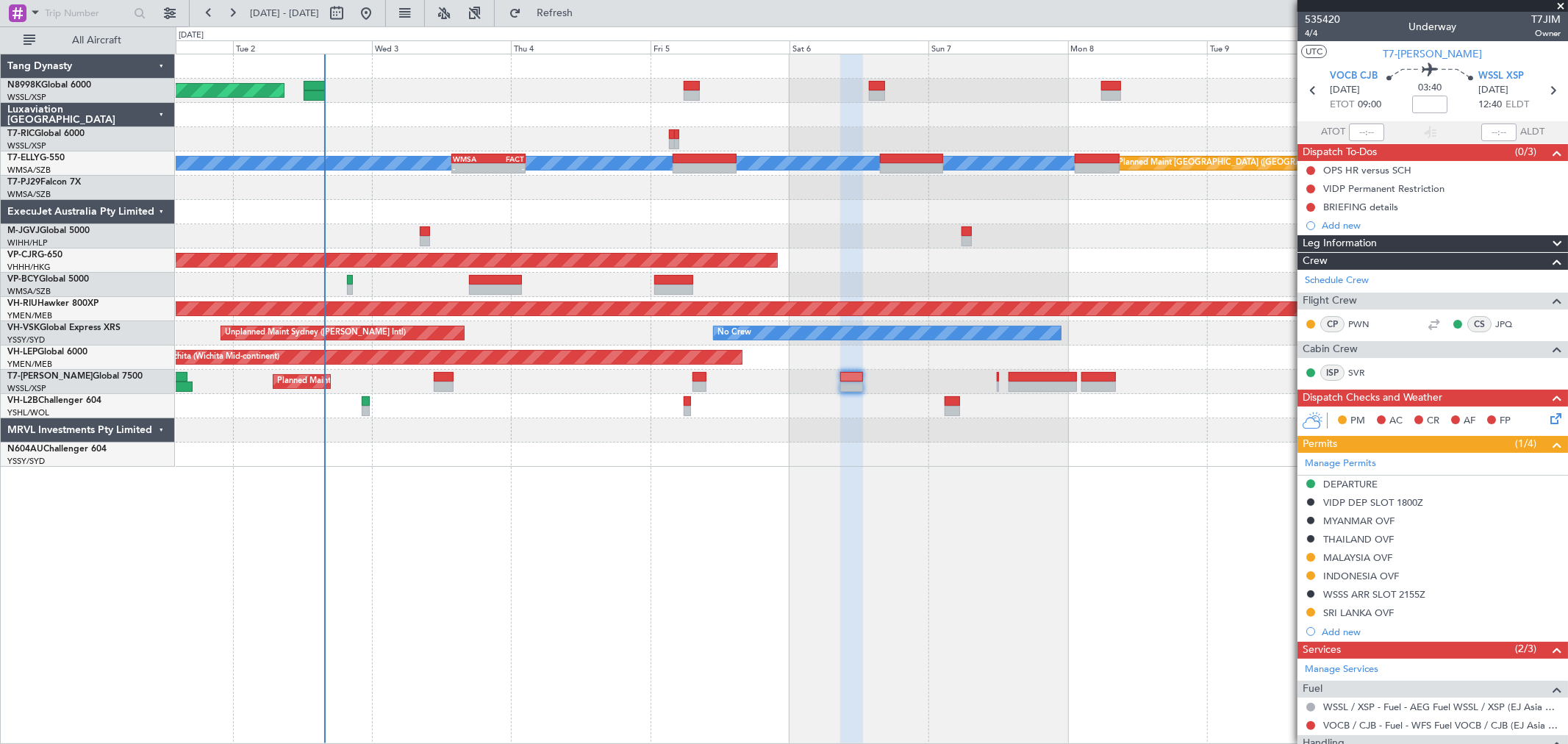
click at [932, 379] on div "Planned Maint [GEOGRAPHIC_DATA] (Seletar) Planned Maint [GEOGRAPHIC_DATA] (Sult…" at bounding box center [871, 260] width 1392 height 412
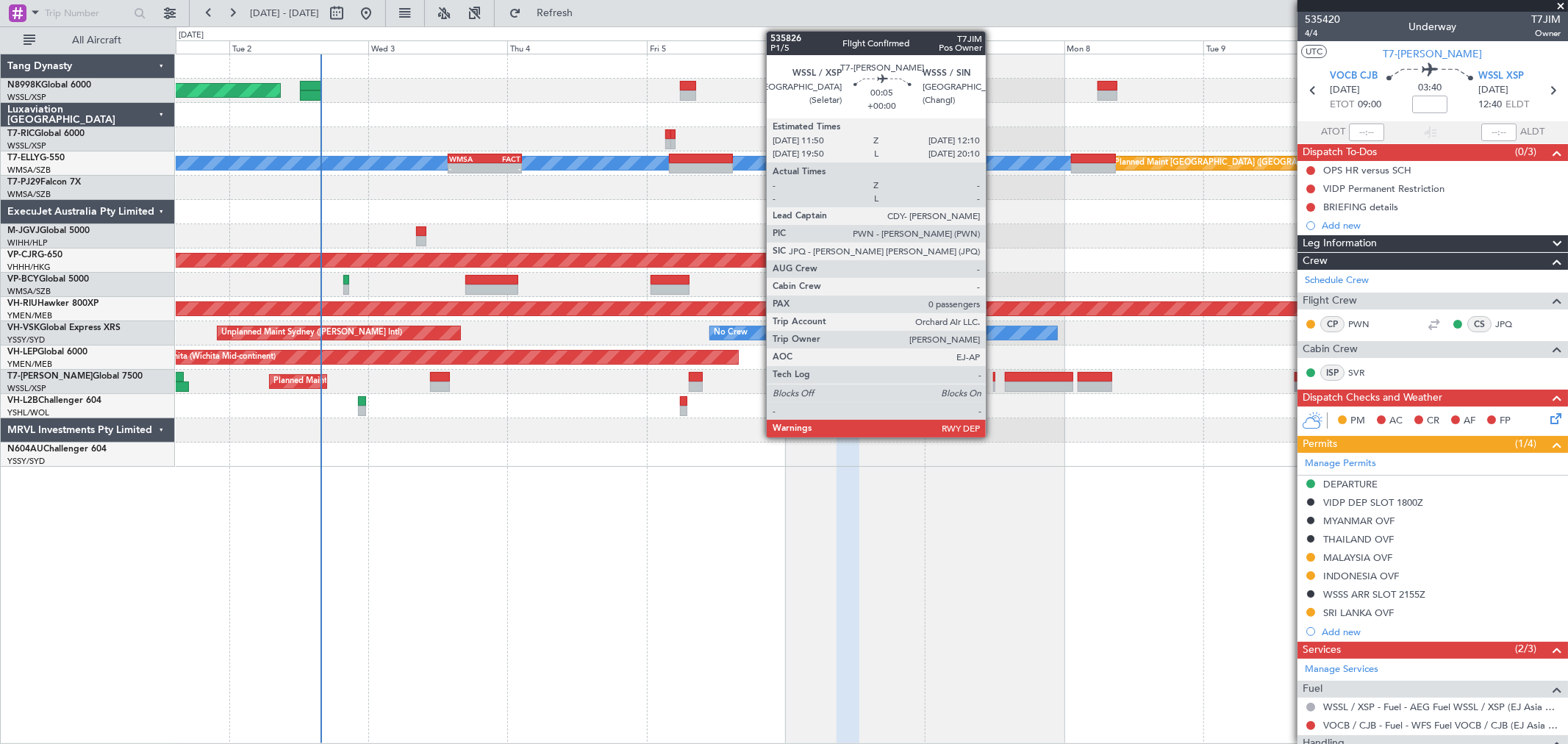
click at [993, 373] on div at bounding box center [994, 377] width 3 height 10
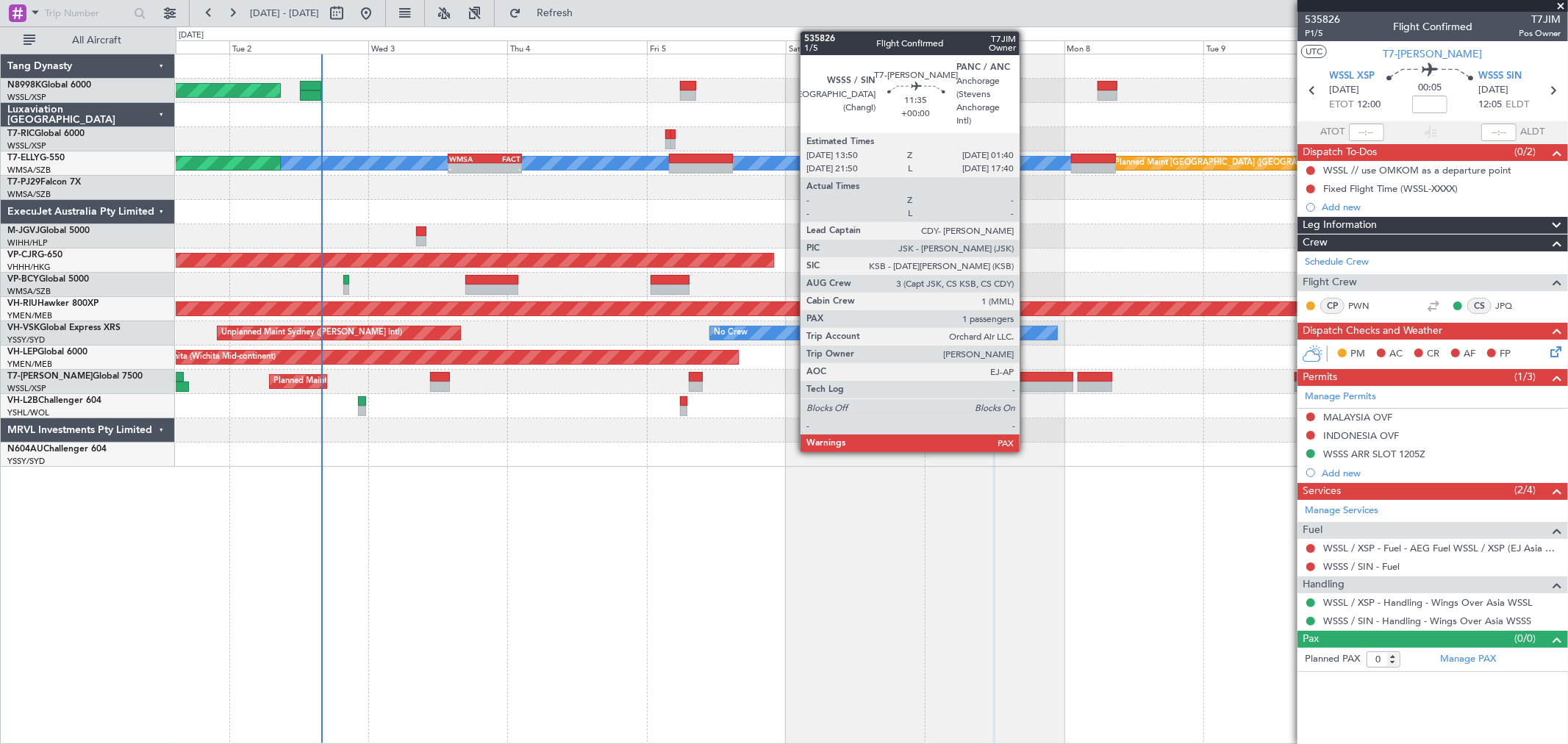
click at [1027, 379] on div at bounding box center [1039, 377] width 69 height 10
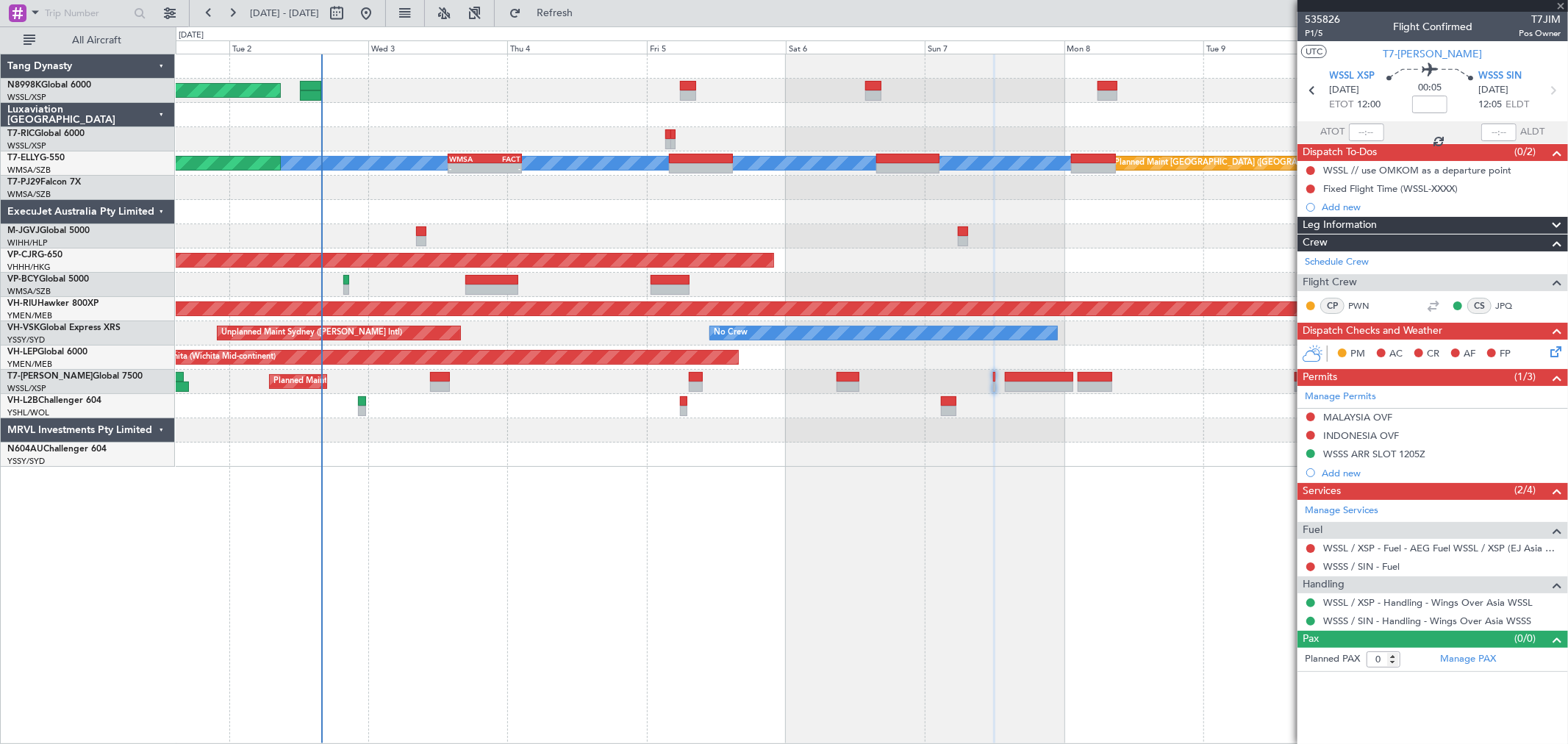
type input "2"
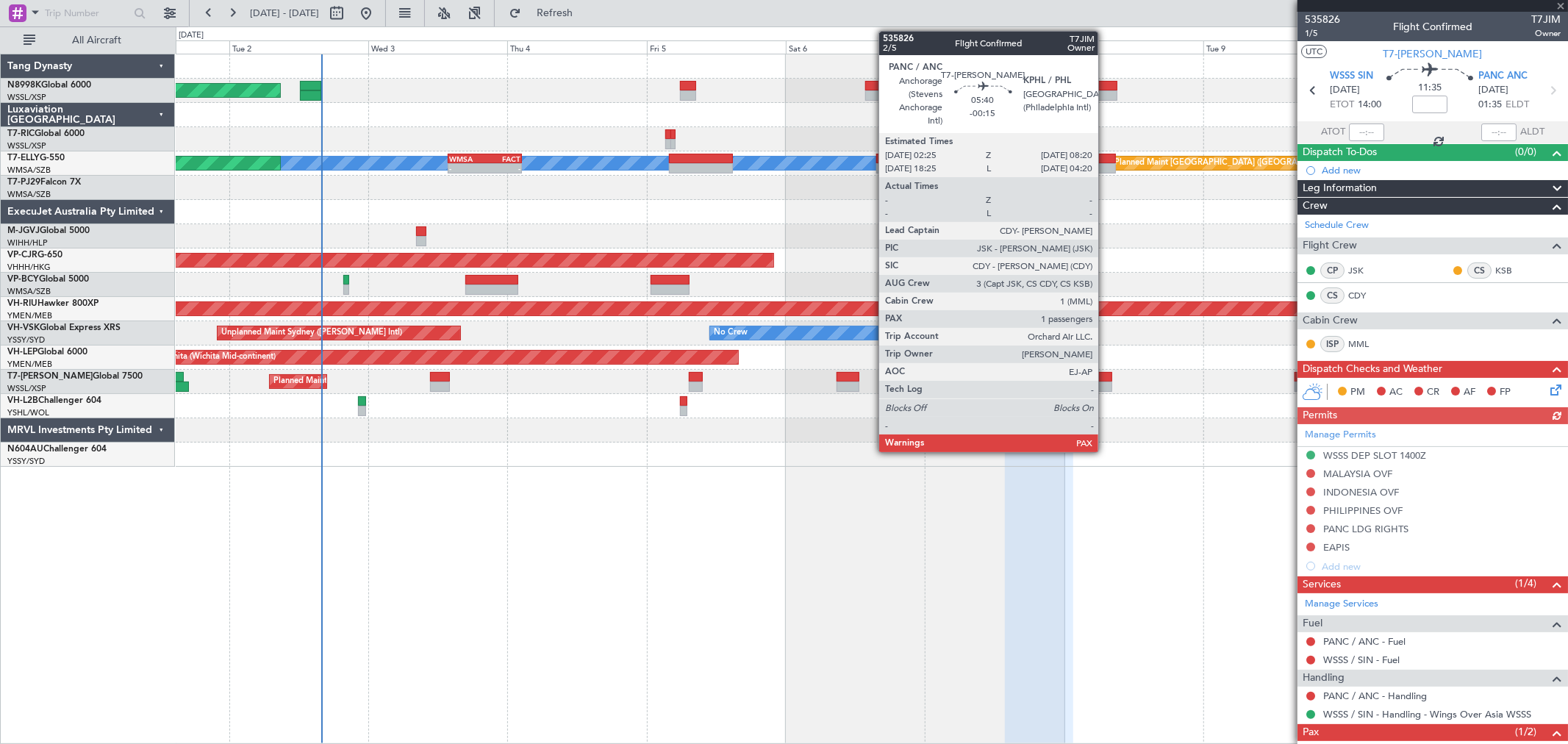
click at [1105, 378] on div at bounding box center [1095, 377] width 34 height 10
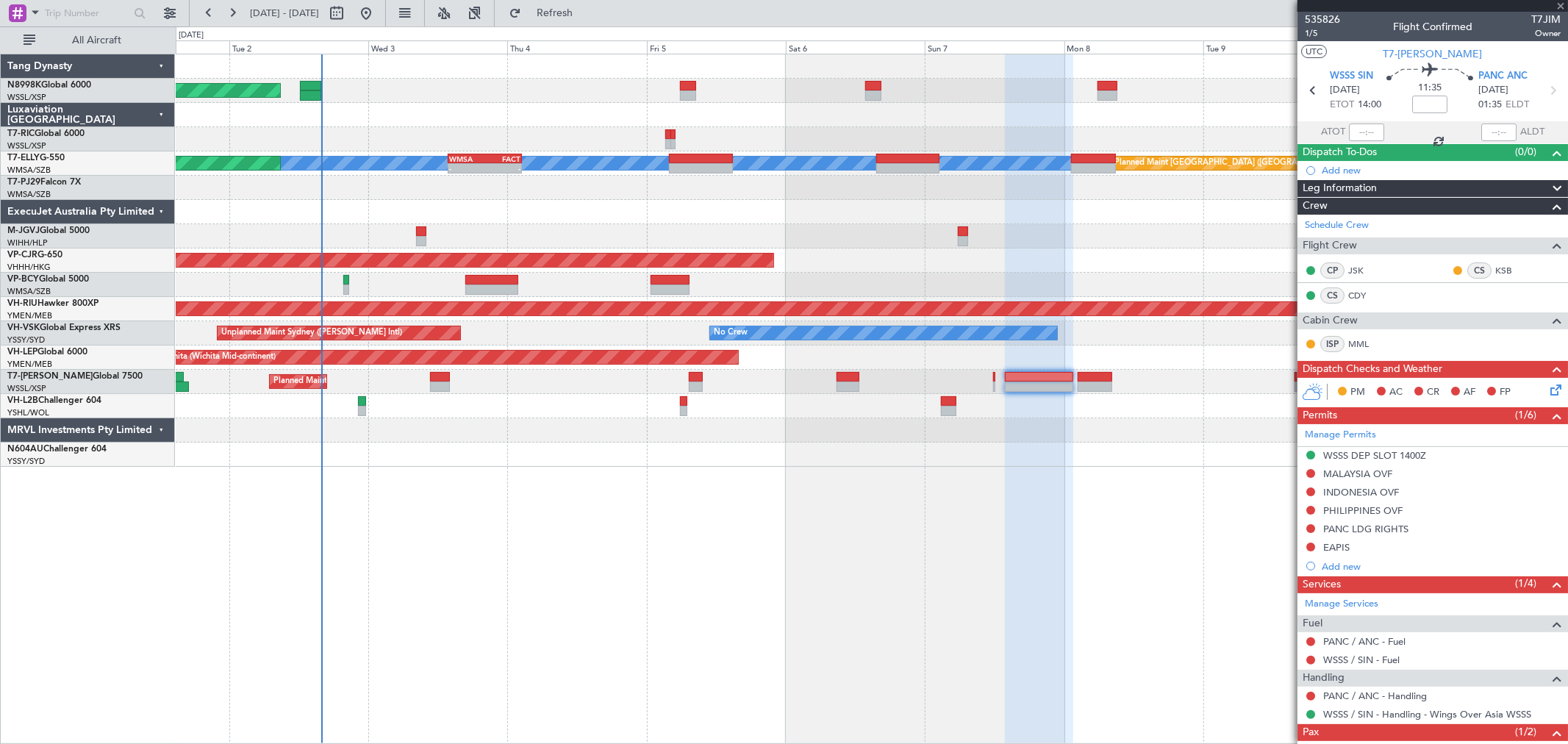
type input "-00:15"
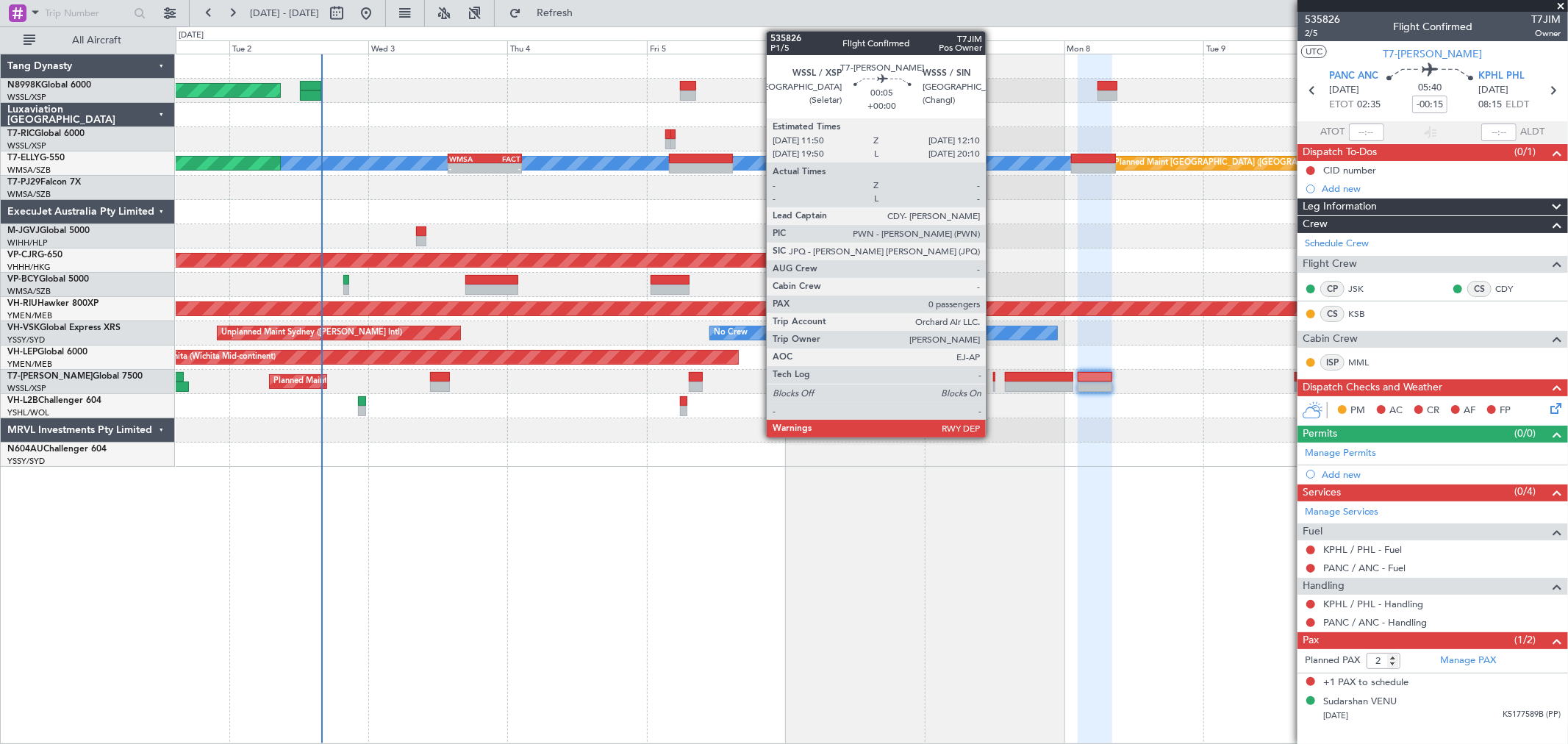
click at [993, 376] on div at bounding box center [994, 377] width 3 height 10
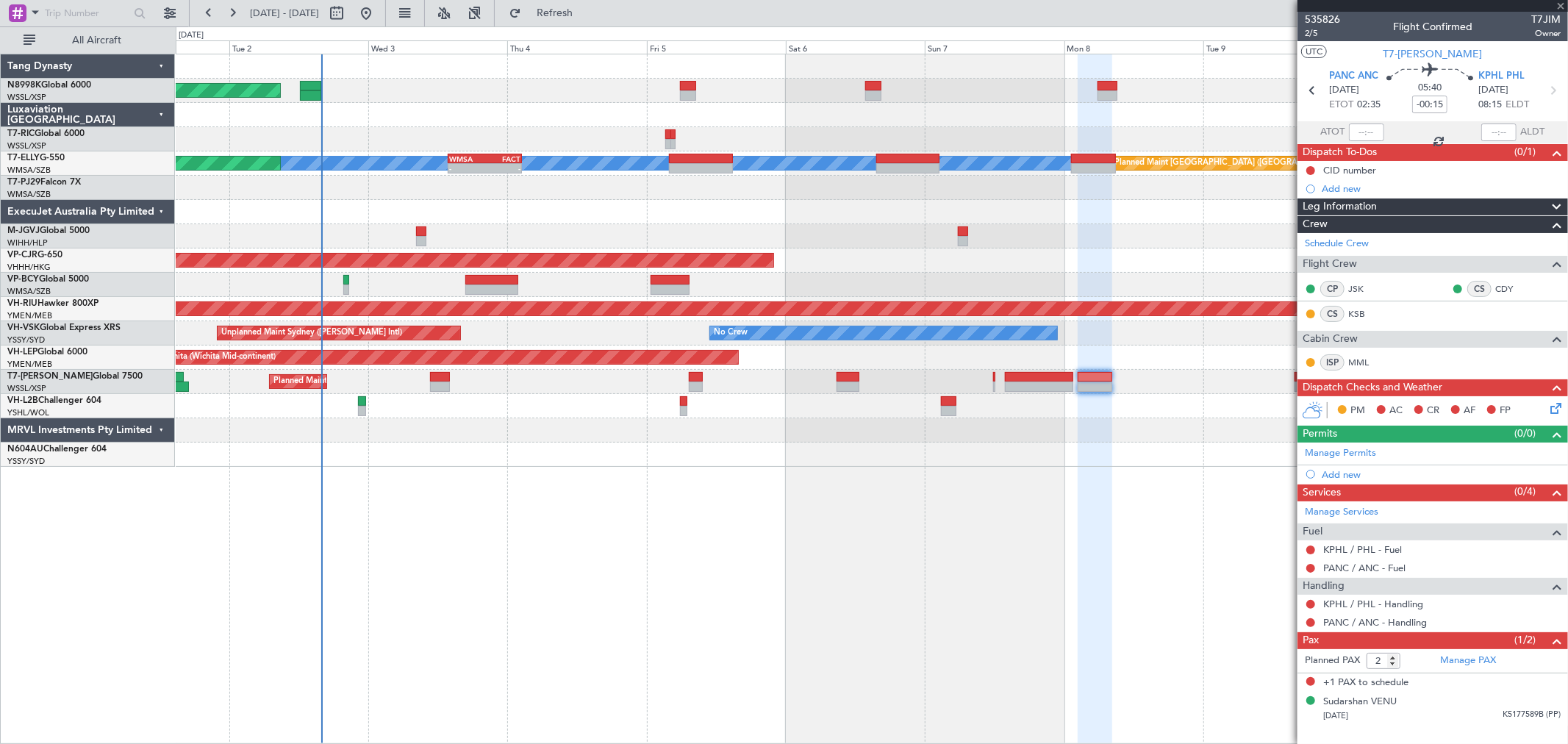
type input "0"
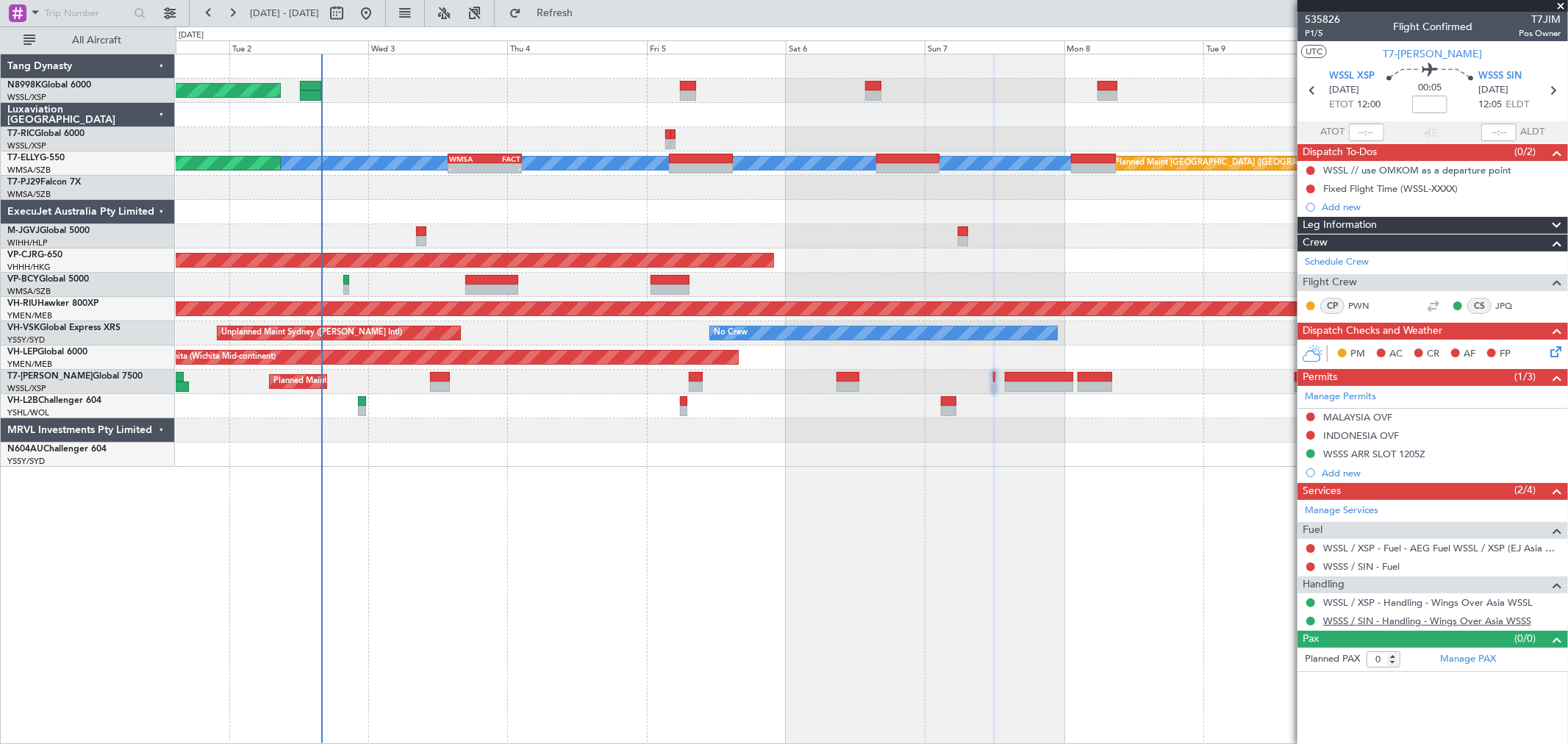
click at [1369, 624] on link "WSSS / SIN - Handling - Wings Over Asia WSSS" at bounding box center [1427, 621] width 208 height 13
click at [693, 372] on div "Planned Maint Dubai (Al Maktoum Intl)" at bounding box center [871, 382] width 1392 height 24
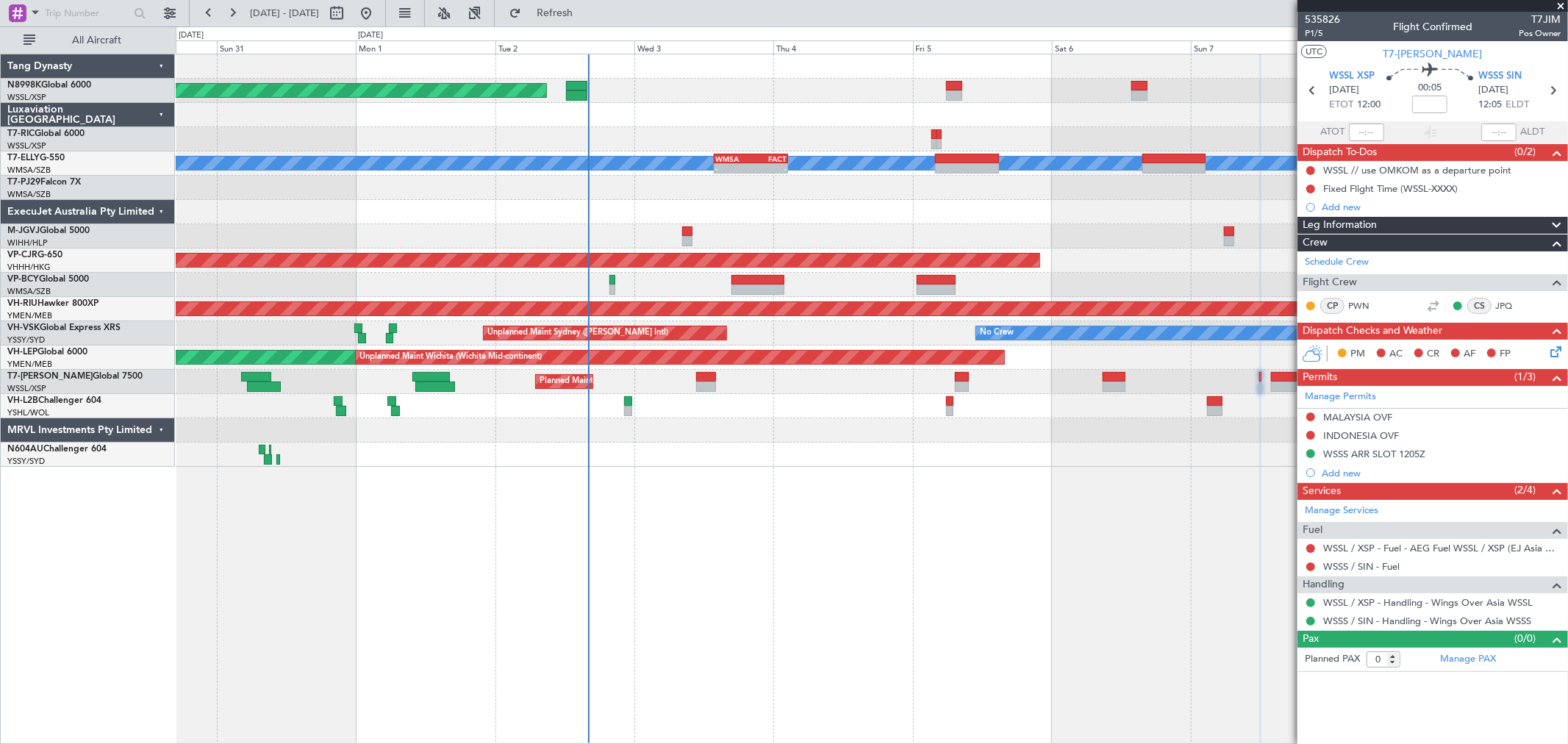
click at [732, 312] on div "Planned Maint [GEOGRAPHIC_DATA] ([GEOGRAPHIC_DATA])" at bounding box center [871, 309] width 1392 height 24
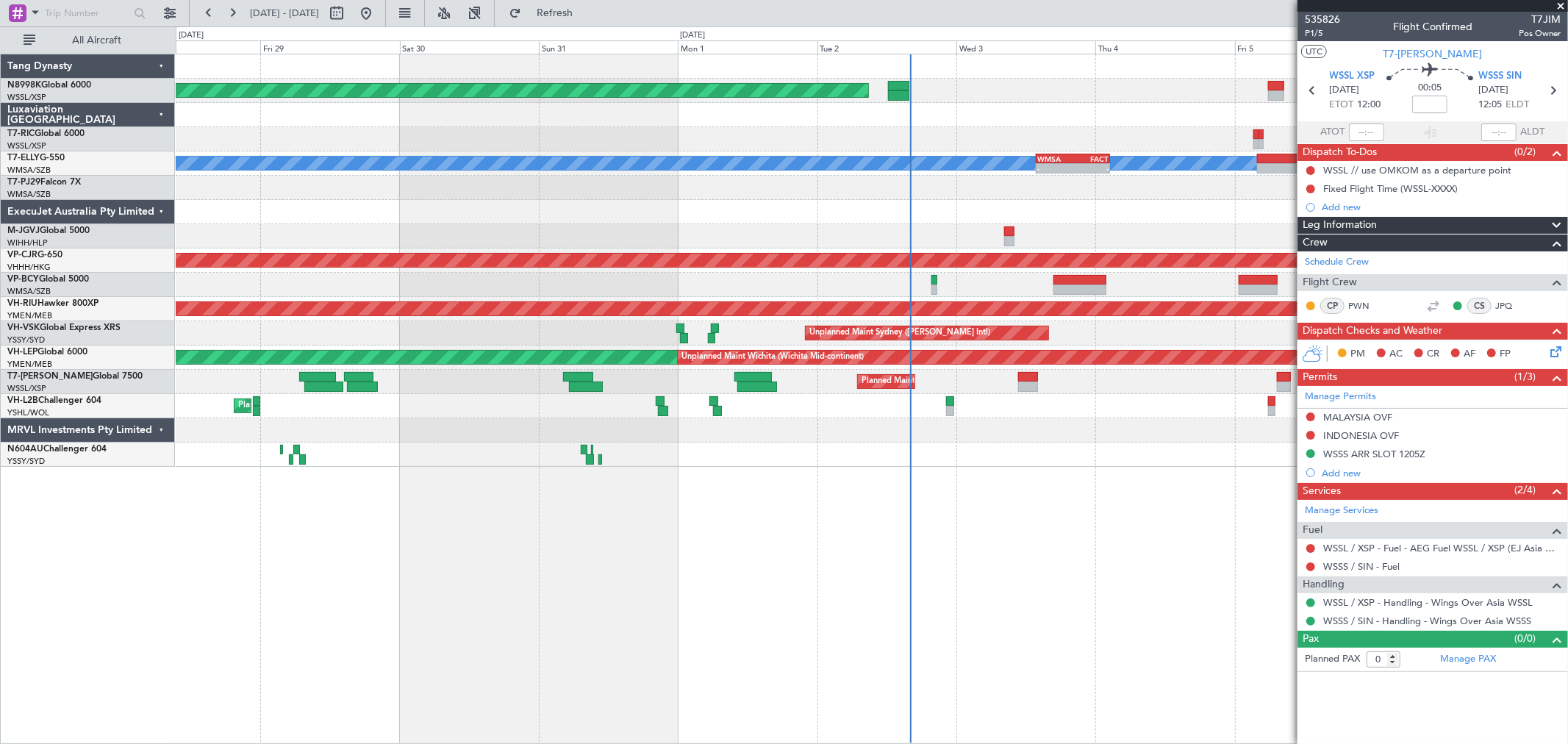
click at [759, 319] on div "Planned Maint [GEOGRAPHIC_DATA] (Seletar) Planned Maint [GEOGRAPHIC_DATA] (Sult…" at bounding box center [871, 260] width 1392 height 412
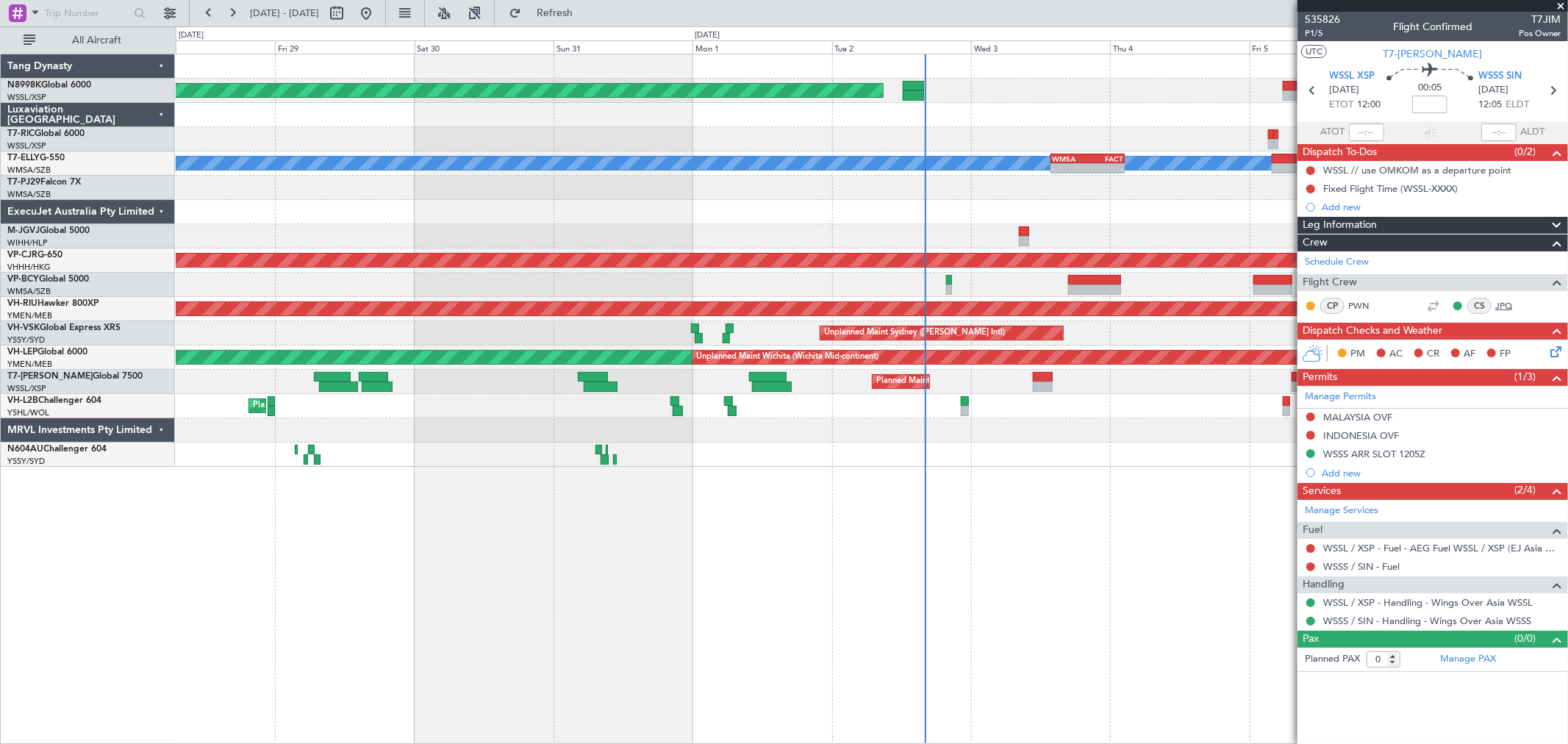
click at [1505, 299] on link "JPQ" at bounding box center [1511, 306] width 33 height 13
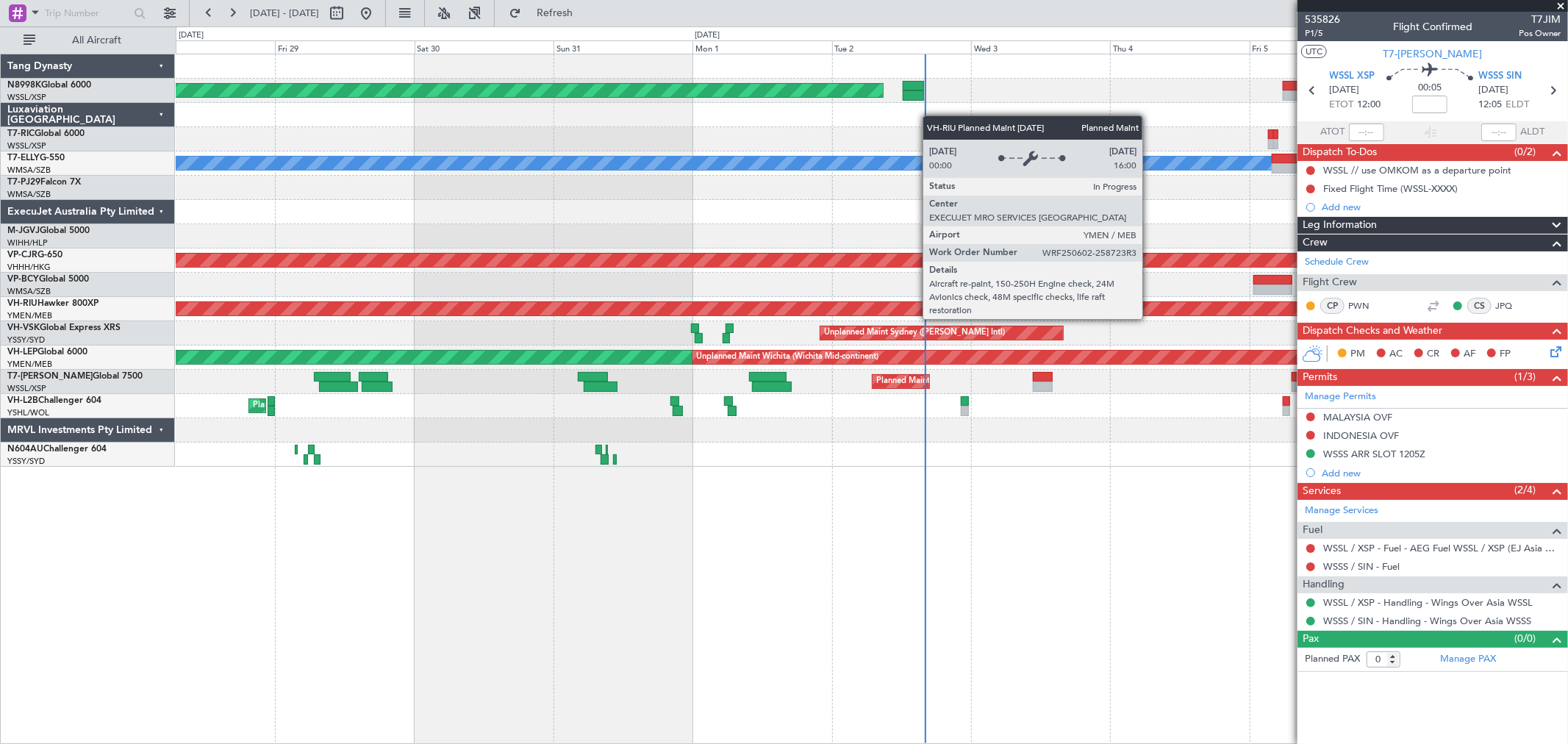
click at [878, 311] on div "Planned Maint [GEOGRAPHIC_DATA] ([GEOGRAPHIC_DATA])" at bounding box center [871, 309] width 4172 height 13
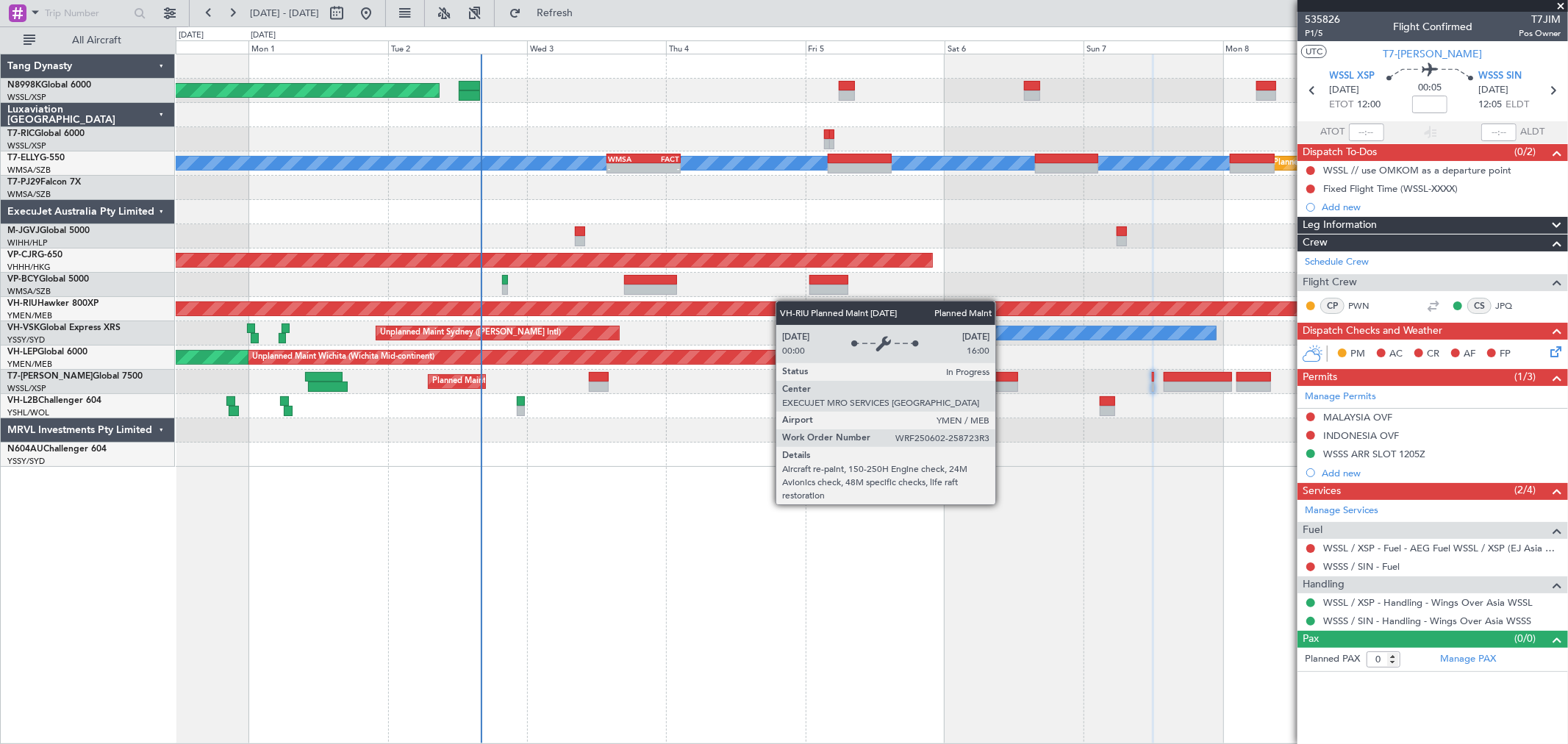
click at [604, 305] on div "Planned Maint [GEOGRAPHIC_DATA] ([GEOGRAPHIC_DATA])" at bounding box center [871, 309] width 1392 height 24
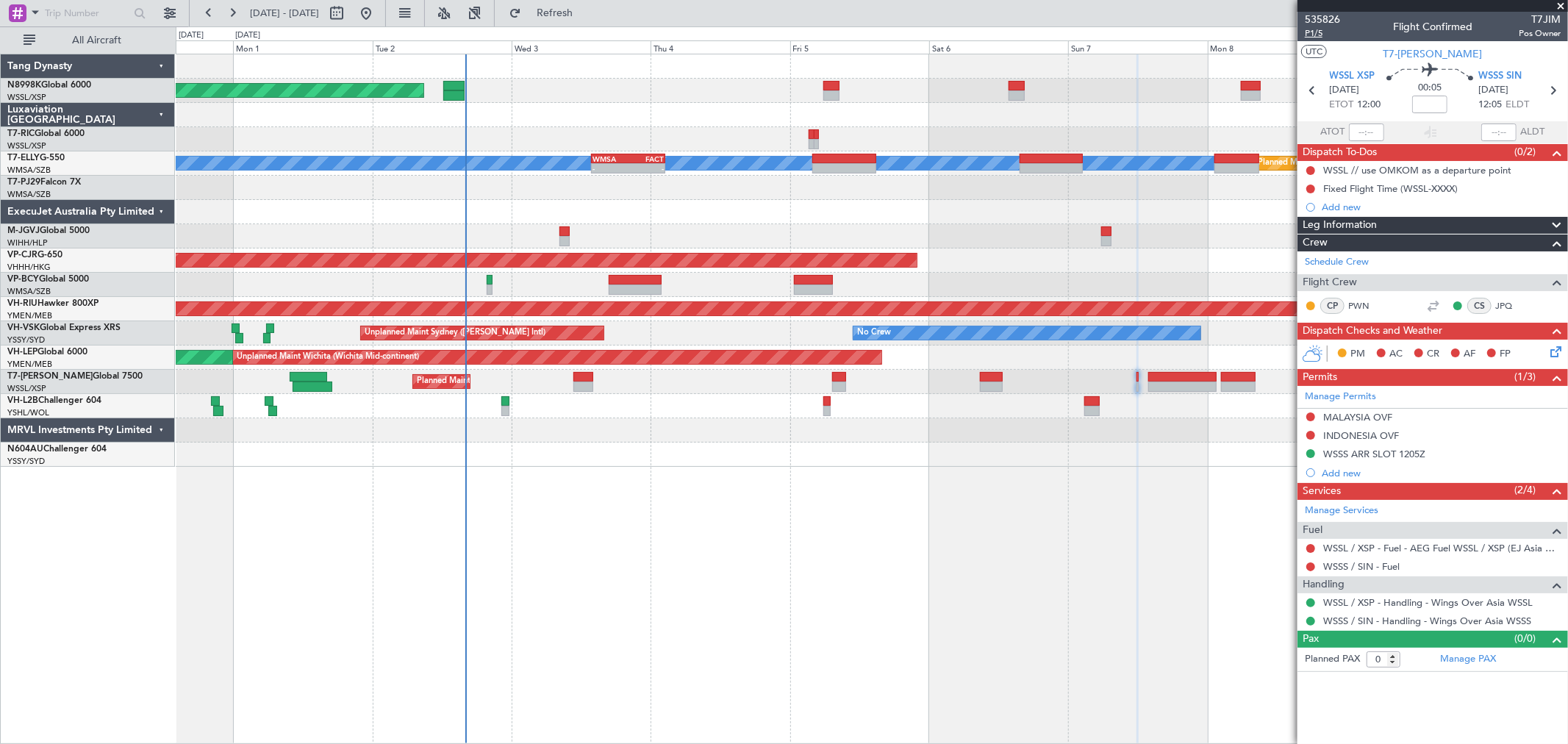
click at [1317, 38] on span "P1/5" at bounding box center [1323, 33] width 35 height 13
click at [1313, 33] on span "P1/5" at bounding box center [1323, 33] width 35 height 13
click at [1435, 101] on input at bounding box center [1429, 104] width 35 height 18
type input "+00:05"
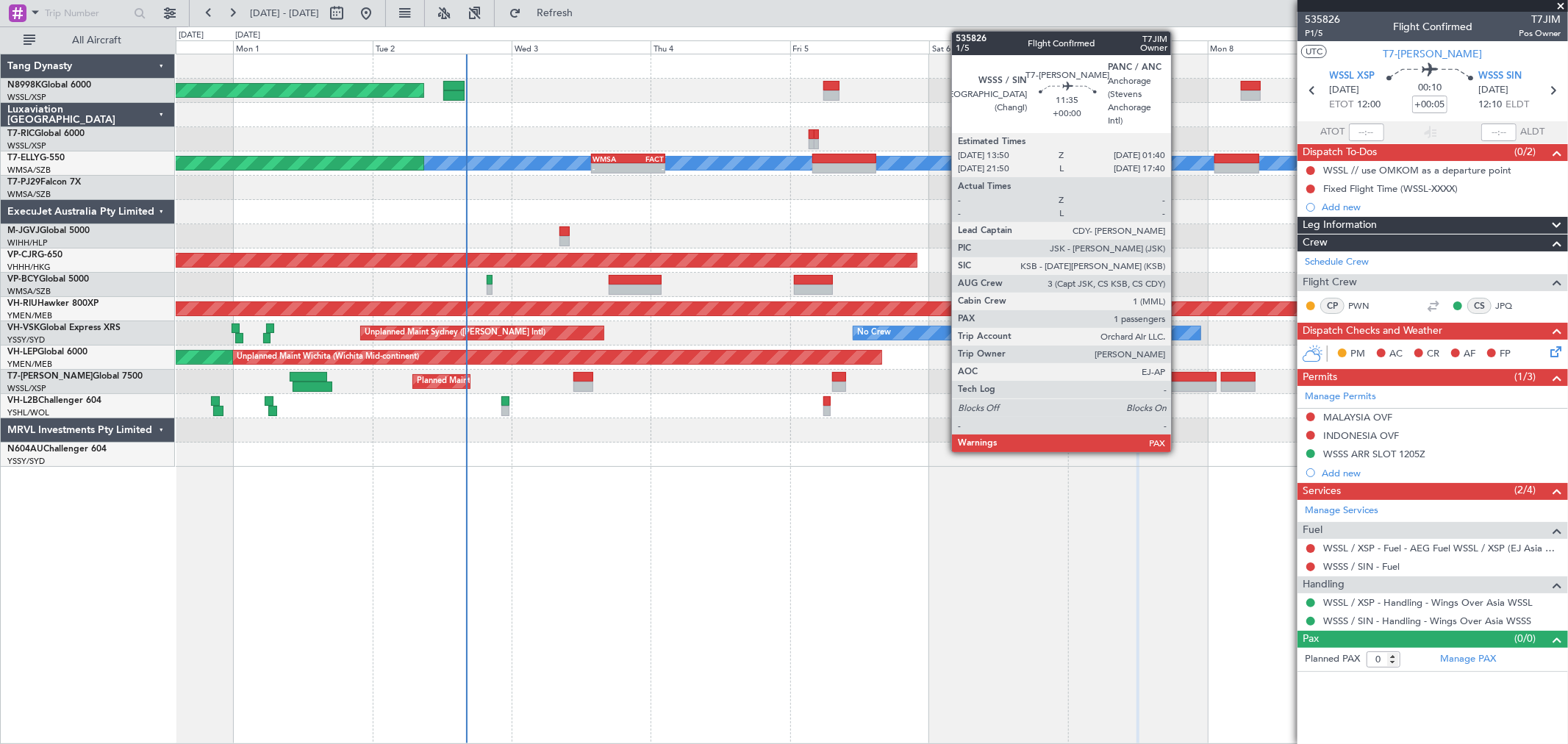
click at [1179, 383] on div at bounding box center [1183, 387] width 69 height 10
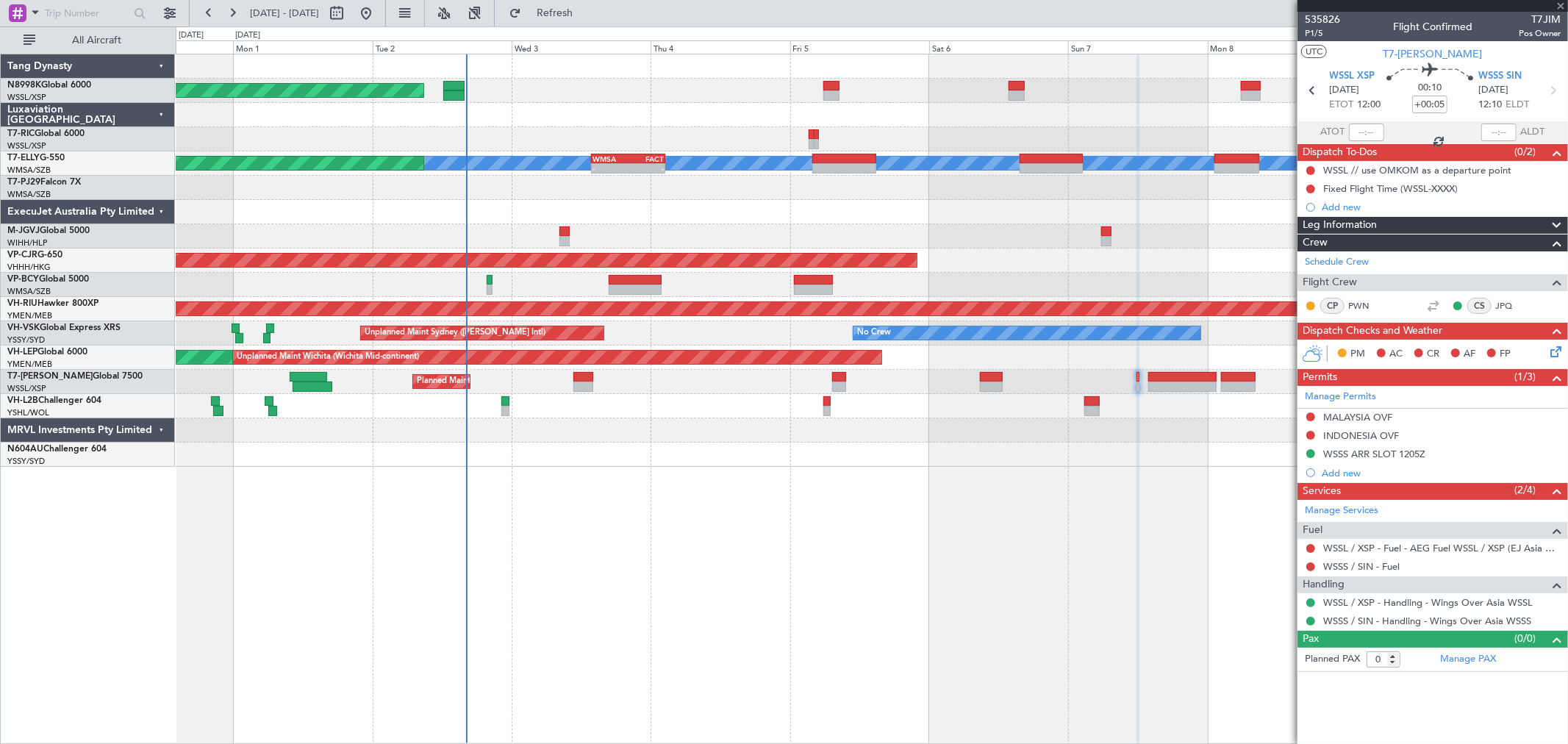
type input "2"
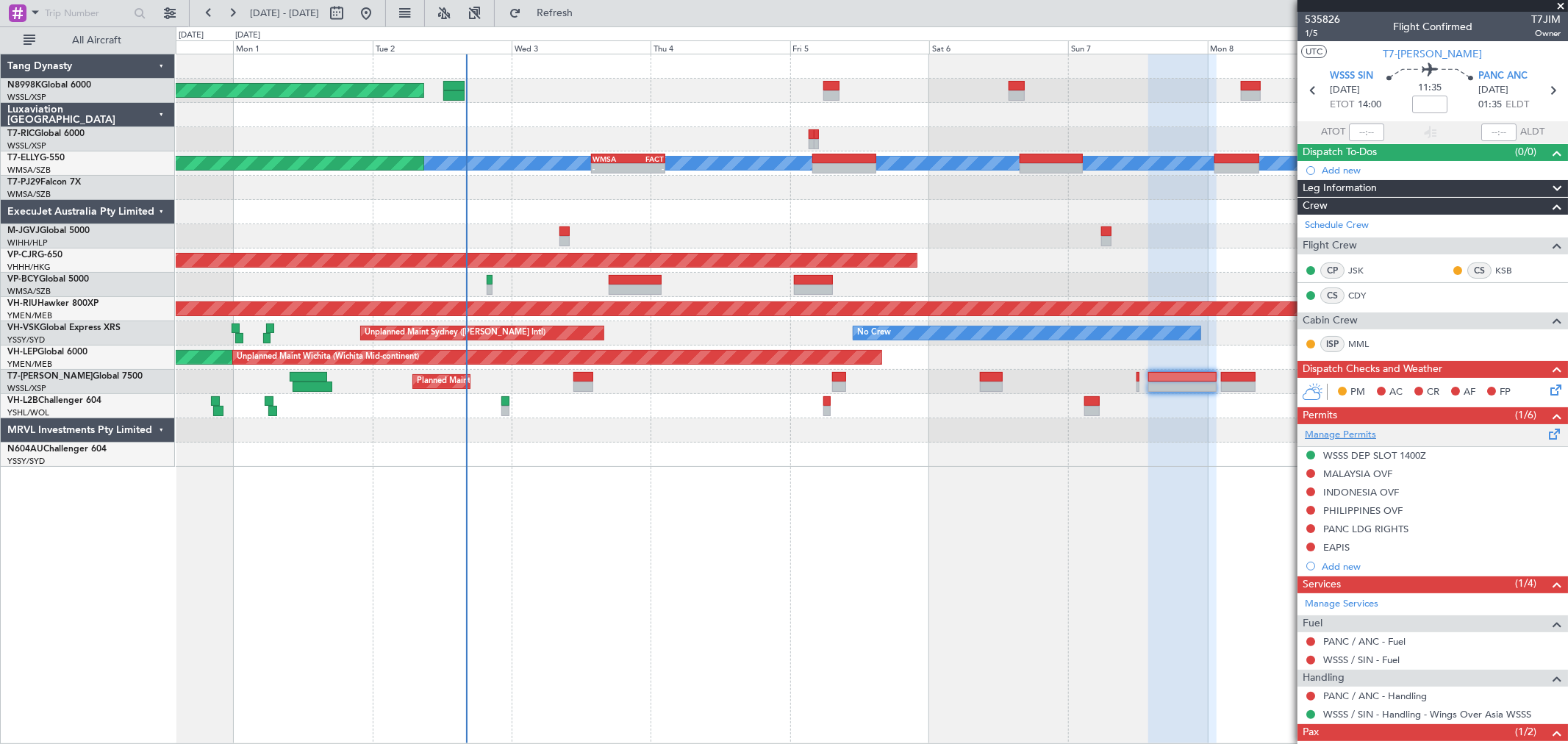
click at [1328, 434] on link "Manage Permits" at bounding box center [1341, 436] width 71 height 15
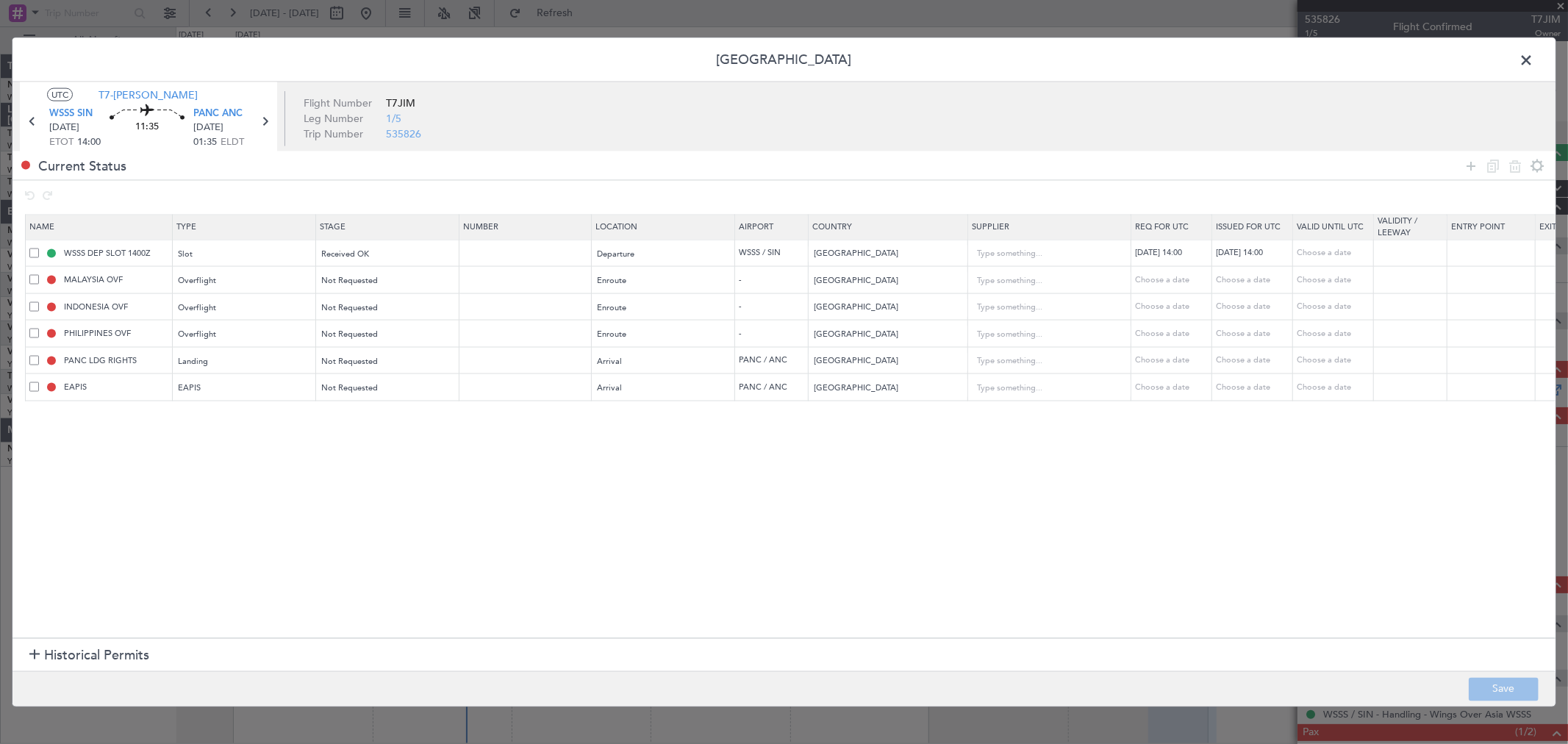
click at [97, 670] on section "Historical Permits" at bounding box center [784, 655] width 1543 height 35
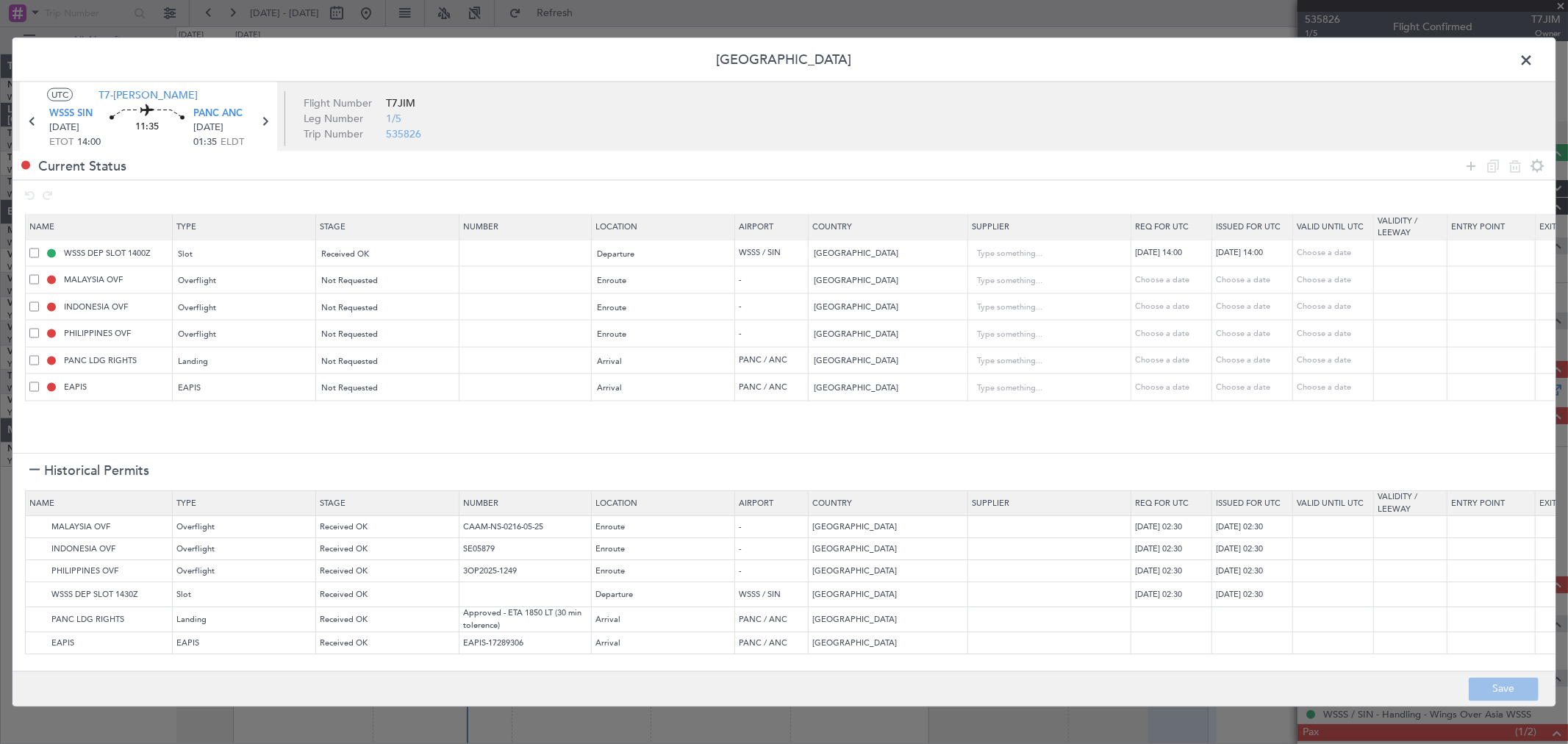
click at [824, 169] on div "Current Status" at bounding box center [784, 165] width 1543 height 29
click at [1468, 160] on icon at bounding box center [1471, 165] width 18 height 18
click at [228, 423] on div "Type" at bounding box center [240, 416] width 122 height 22
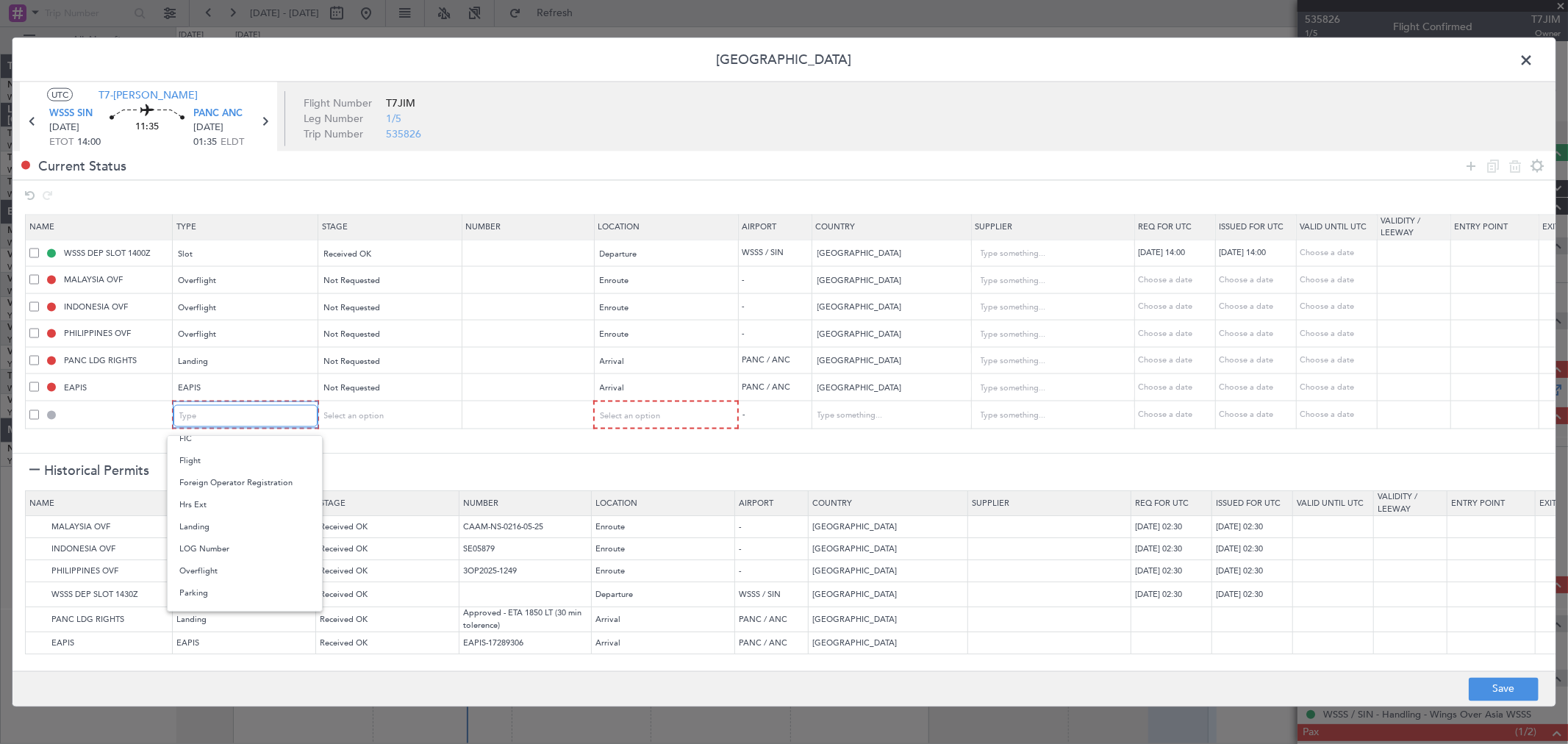
scroll to position [267, 0]
click at [200, 574] on span "Overflight" at bounding box center [245, 577] width 131 height 22
click at [358, 423] on div "Select an option" at bounding box center [383, 416] width 122 height 22
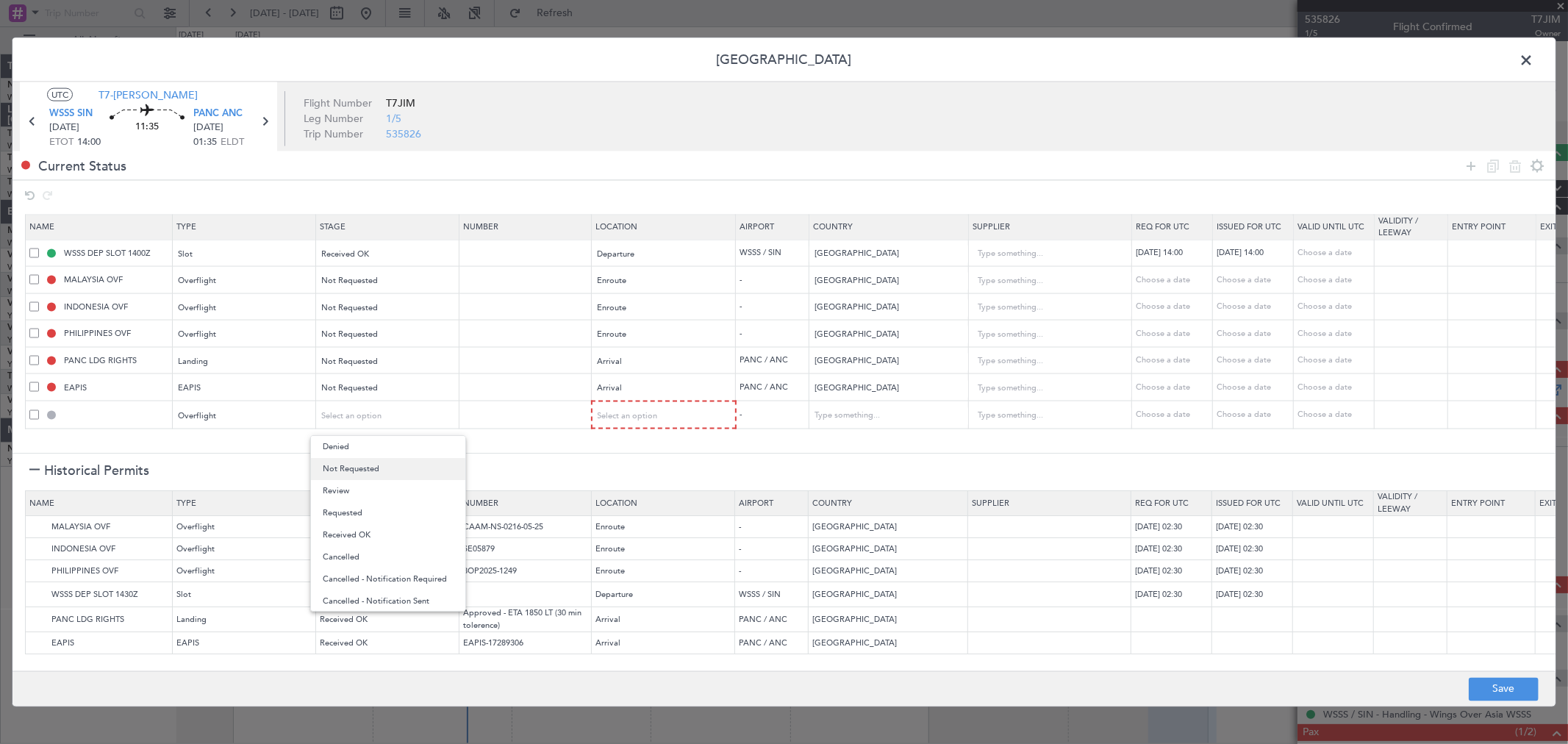
click at [379, 472] on span "Not Requested" at bounding box center [388, 469] width 131 height 22
click at [641, 411] on span "Select an option" at bounding box center [629, 415] width 60 height 11
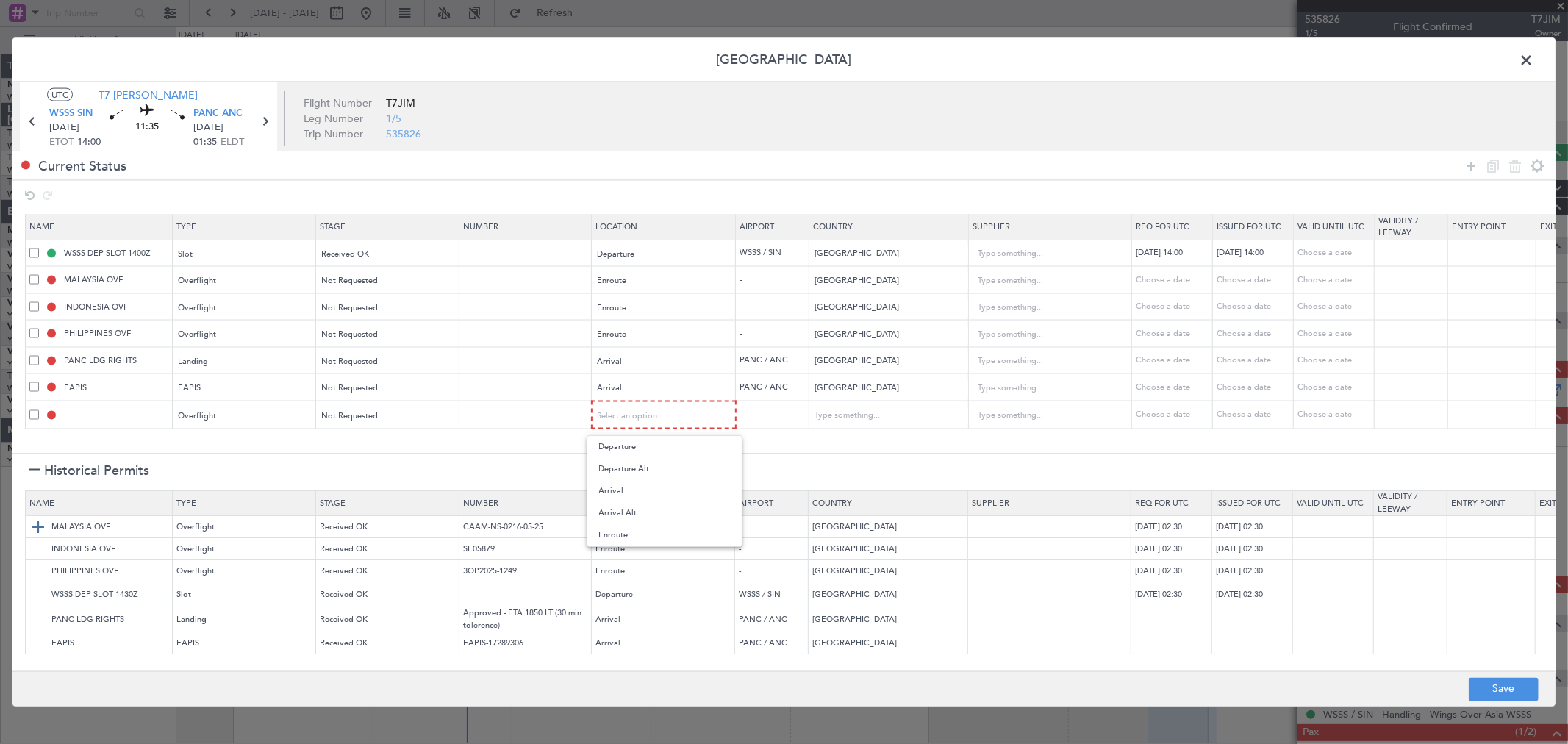
drag, startPoint x: 632, startPoint y: 530, endPoint x: 651, endPoint y: 524, distance: 19.9
click at [635, 530] on span "Enroute" at bounding box center [665, 535] width 131 height 22
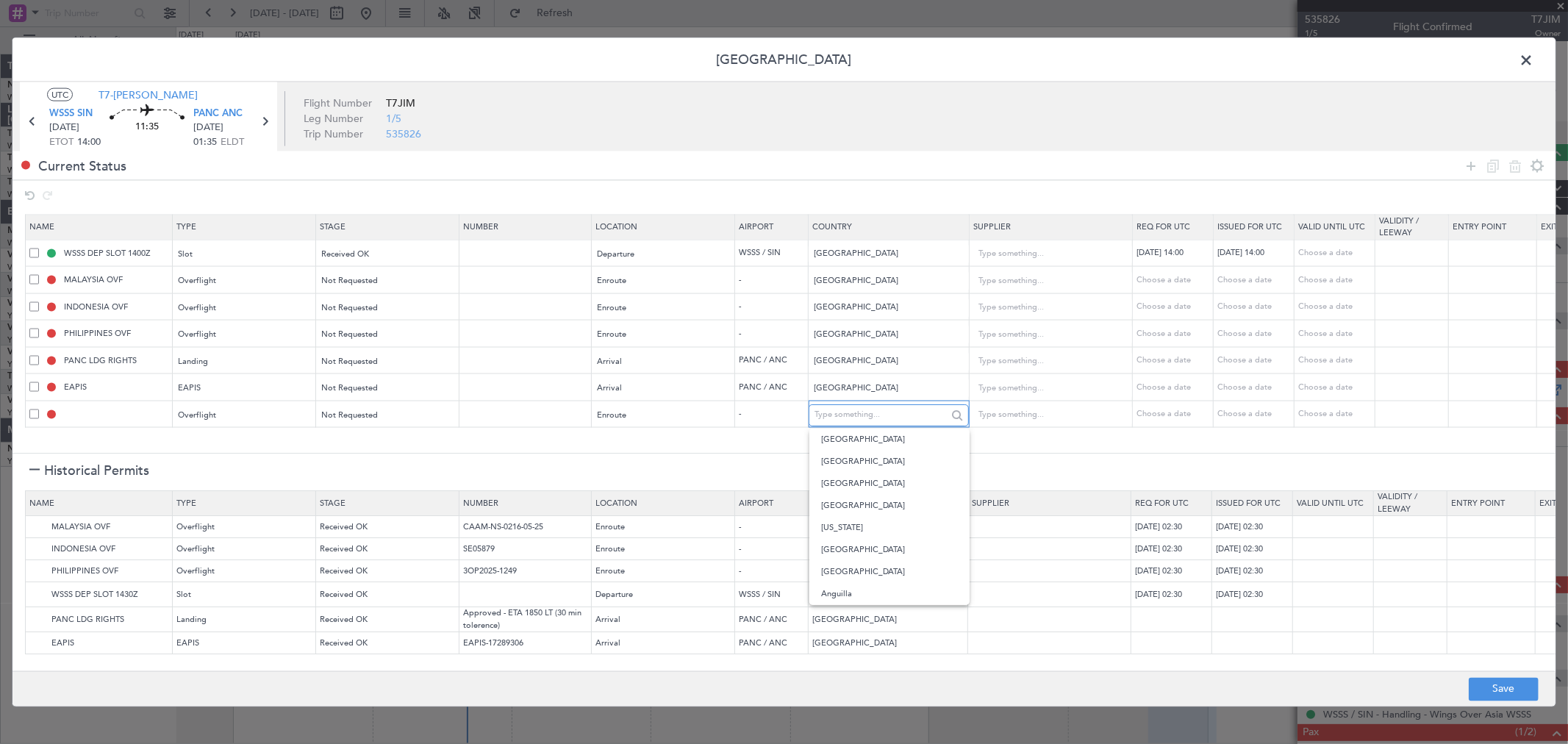
click at [832, 407] on input "text" at bounding box center [881, 415] width 133 height 22
click at [829, 442] on span "Viet Nam" at bounding box center [889, 440] width 137 height 22
type input "Viet Nam"
click at [1490, 684] on button "Save" at bounding box center [1503, 689] width 70 height 24
type input "VIET NAM OVF"
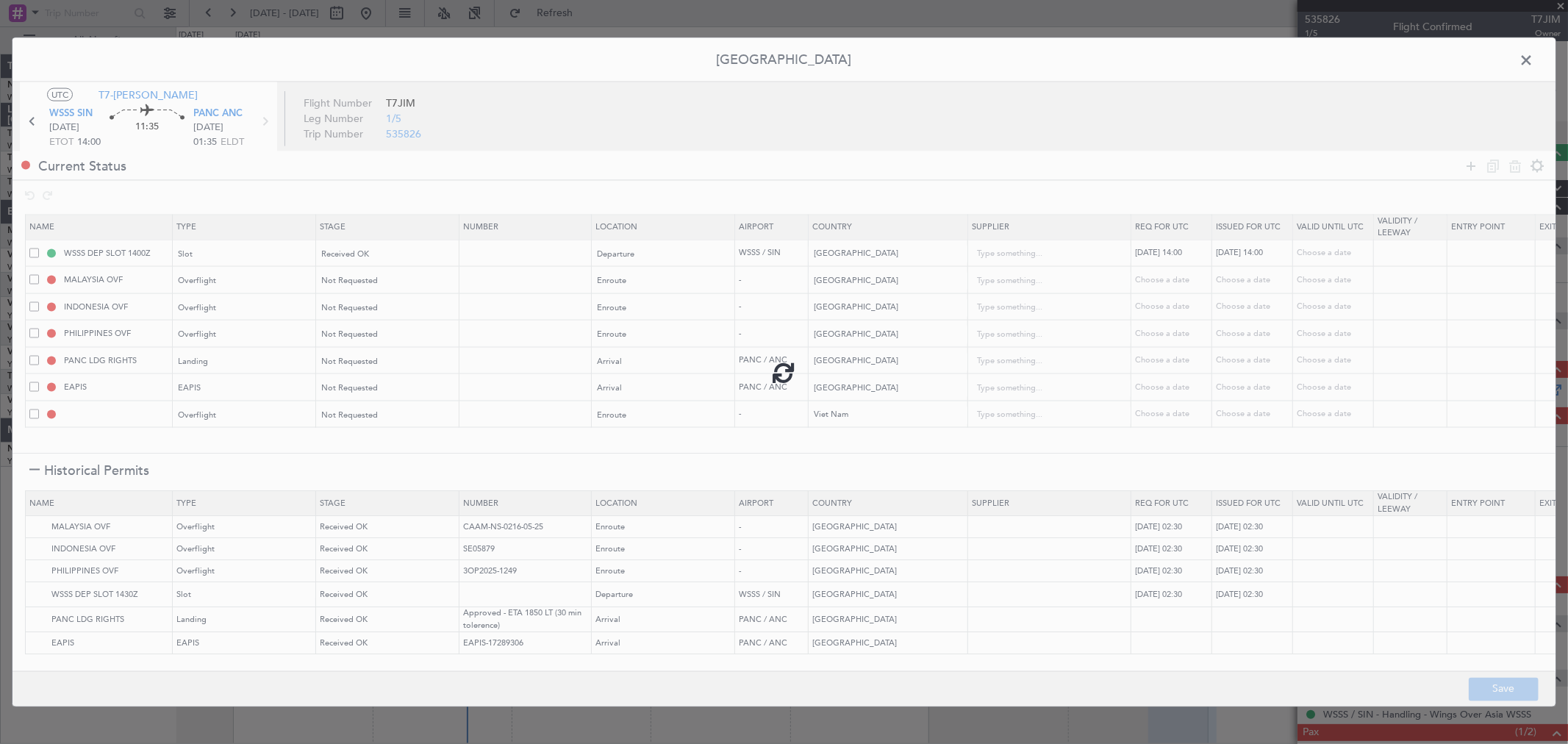
type input "NNN"
click at [1534, 53] on span at bounding box center [1534, 64] width 0 height 29
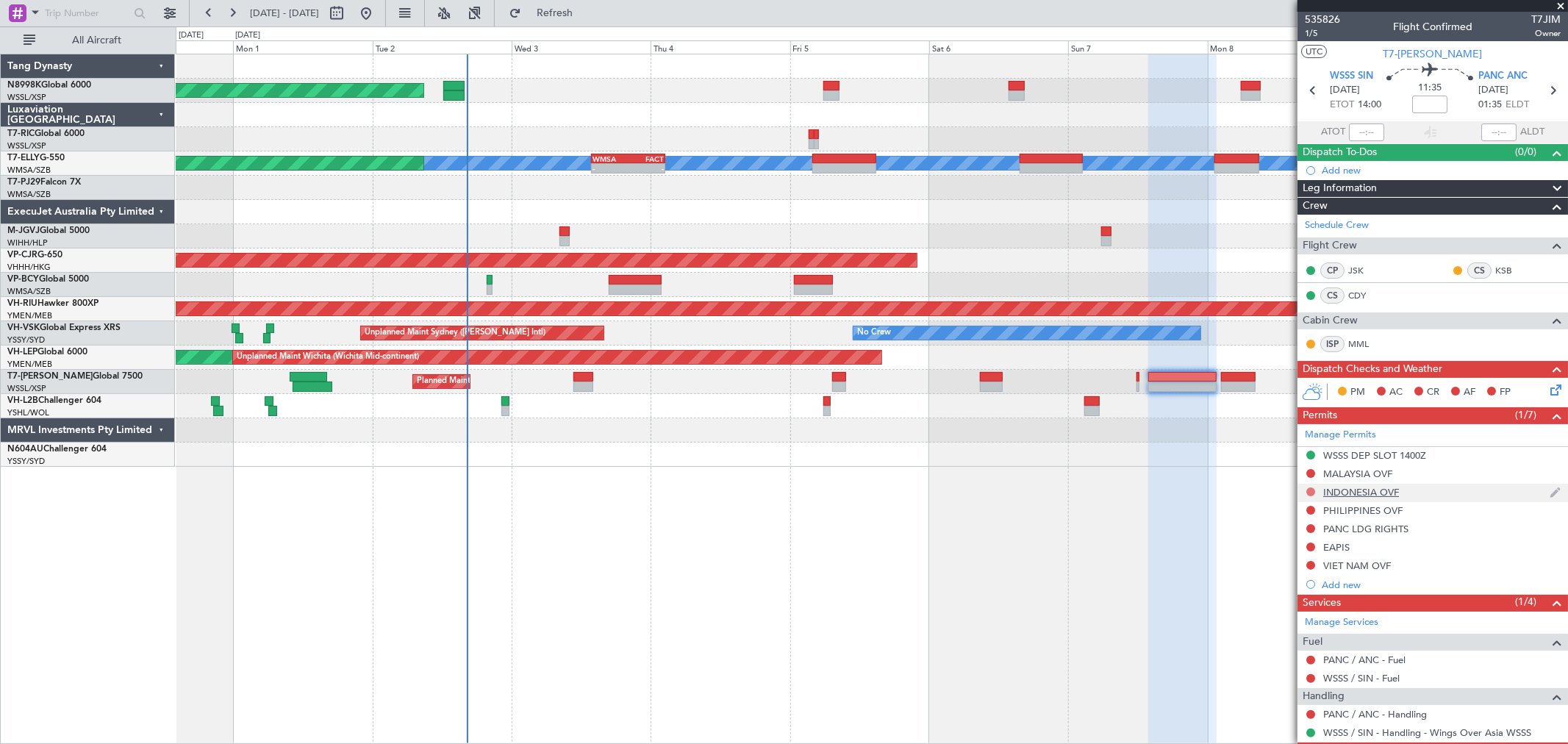
click at [1306, 490] on button at bounding box center [1310, 492] width 9 height 9
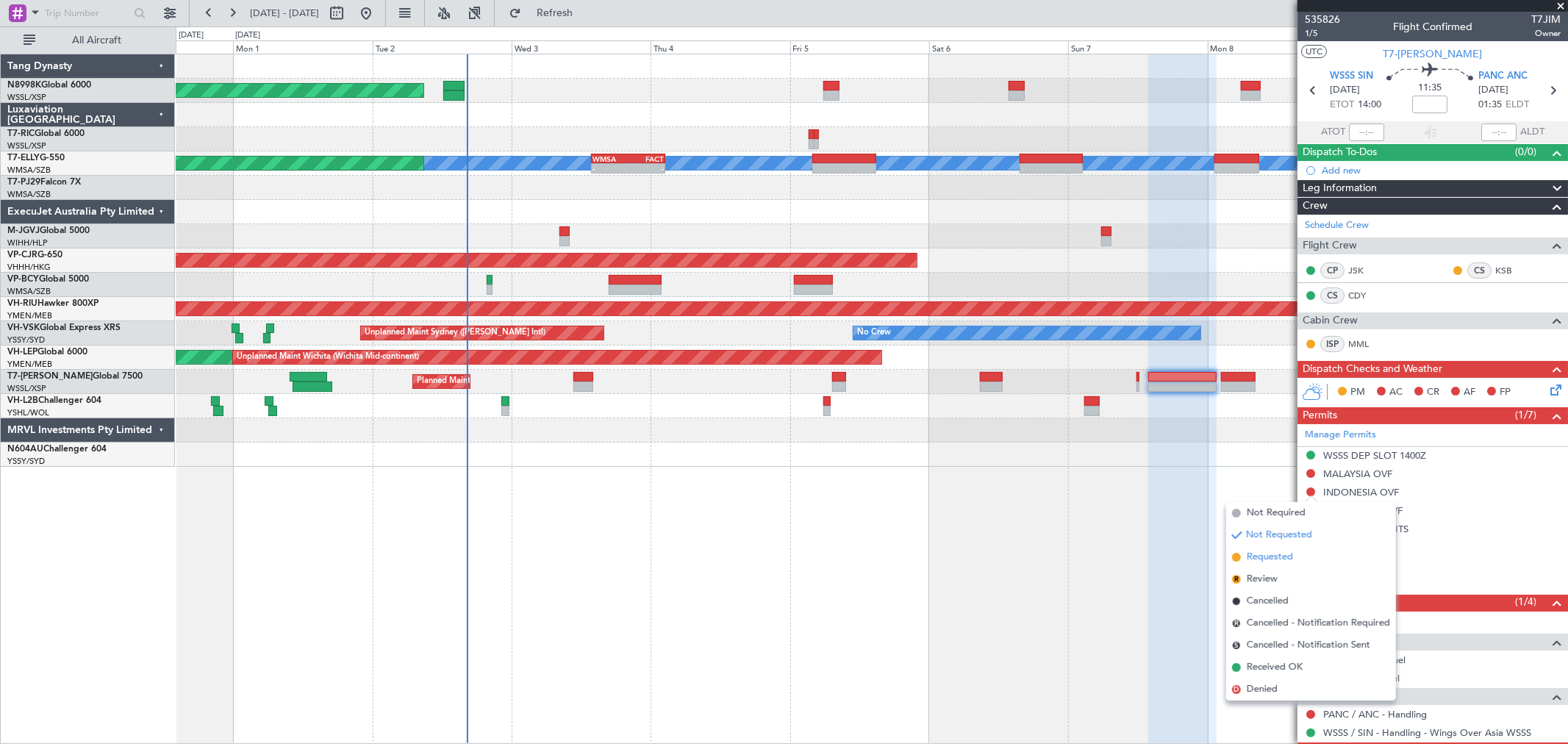
click at [1273, 557] on span "Requested" at bounding box center [1269, 558] width 46 height 15
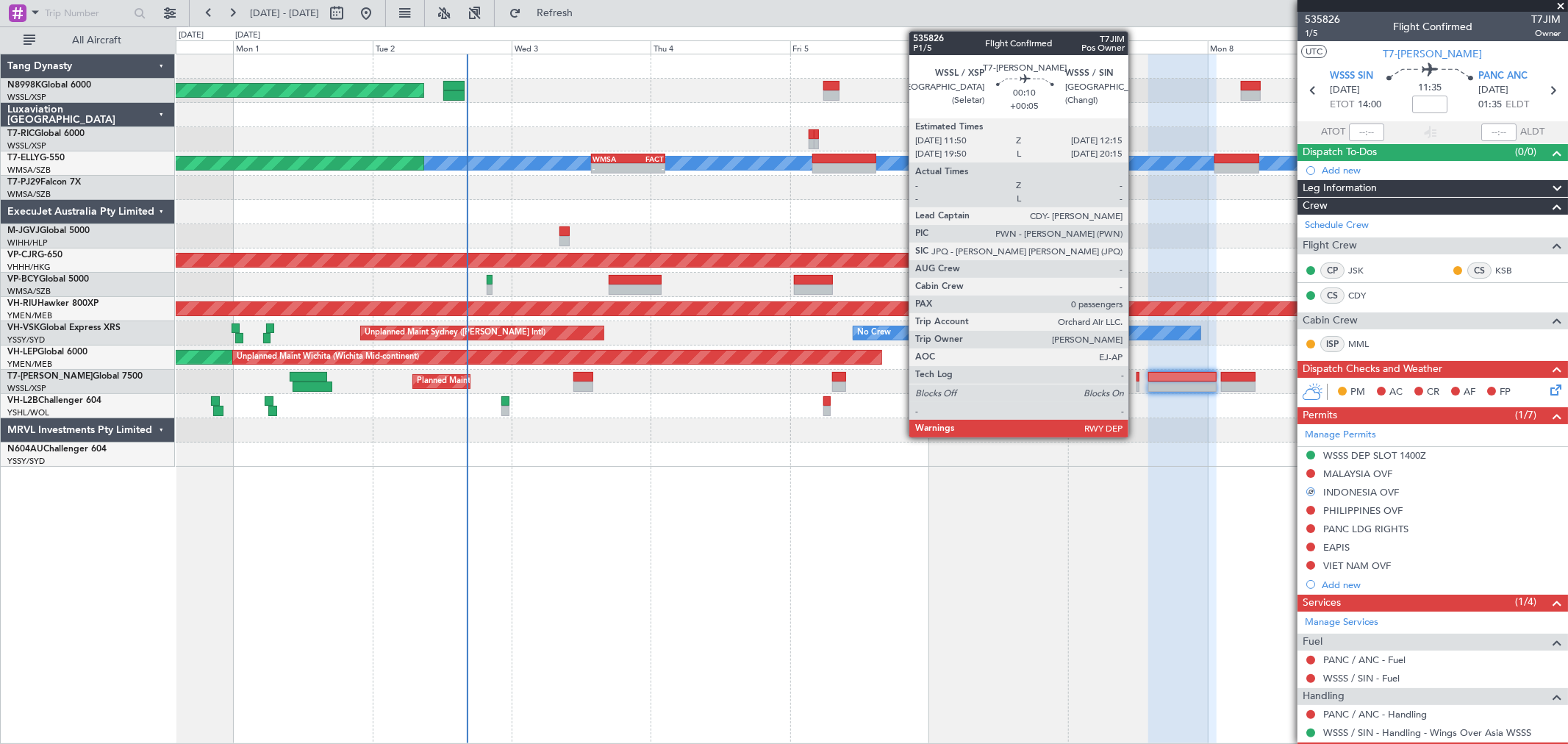
click at [1137, 383] on div at bounding box center [1138, 387] width 3 height 10
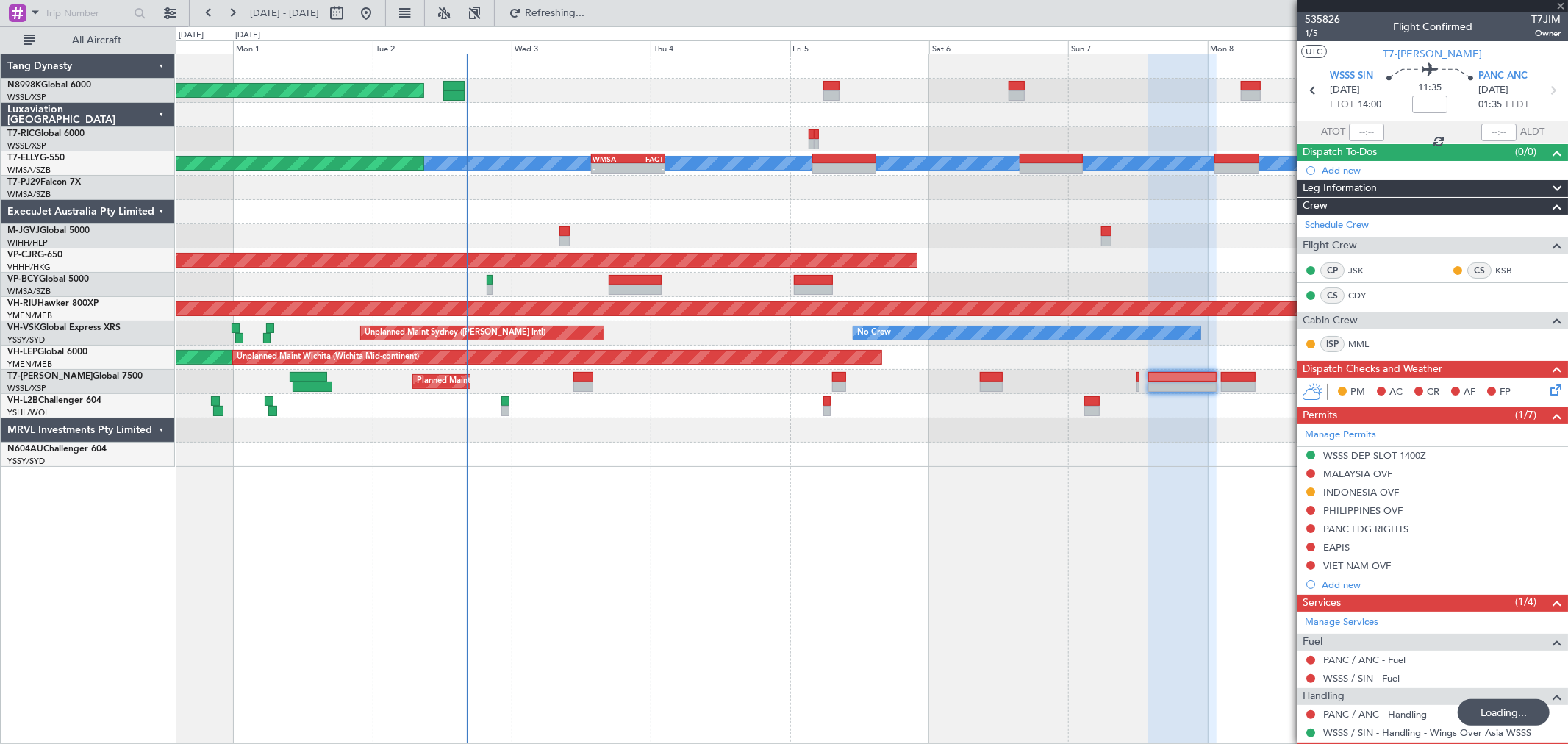
type input "+00:05"
type input "0"
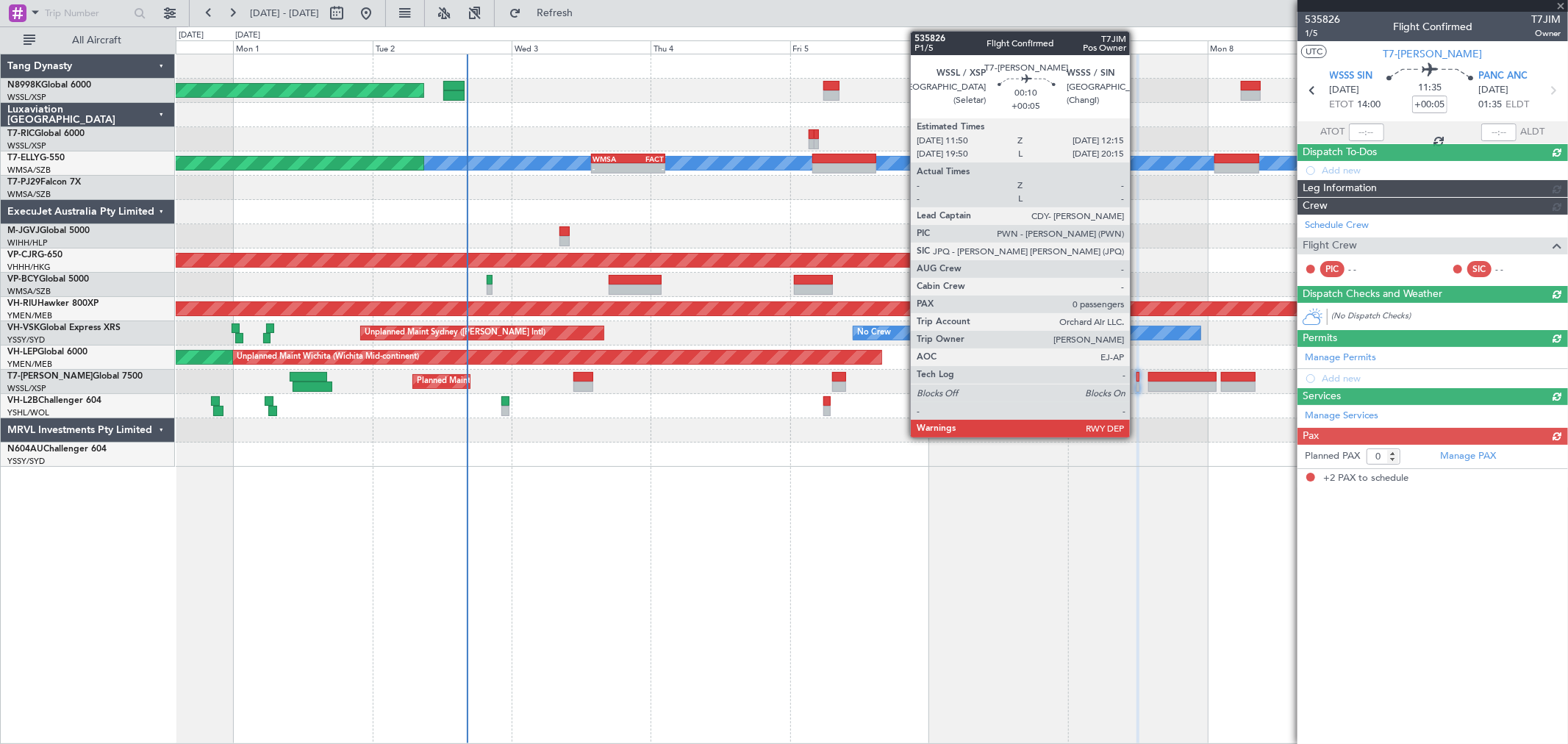
type input "2"
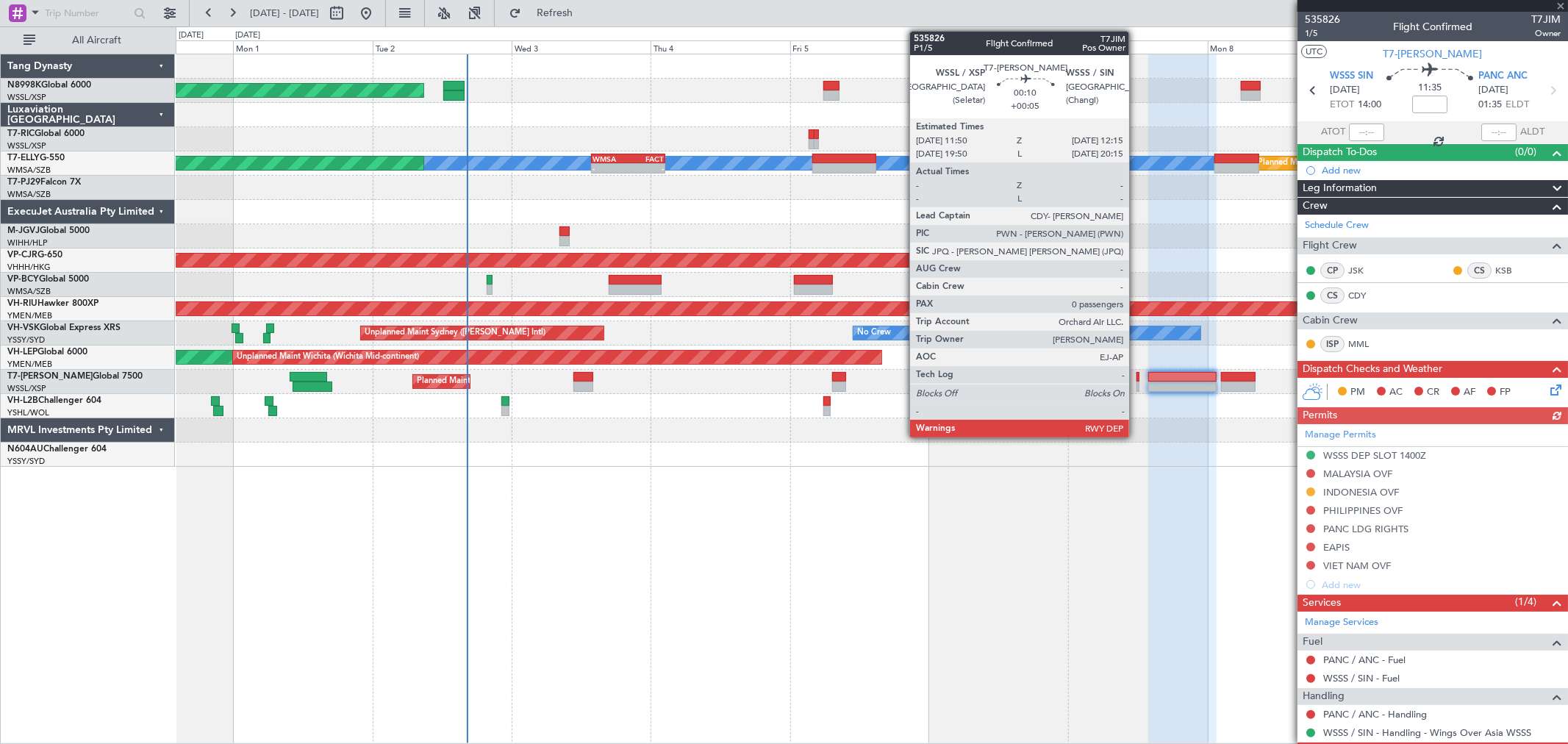
click at [1137, 386] on div at bounding box center [1138, 387] width 3 height 10
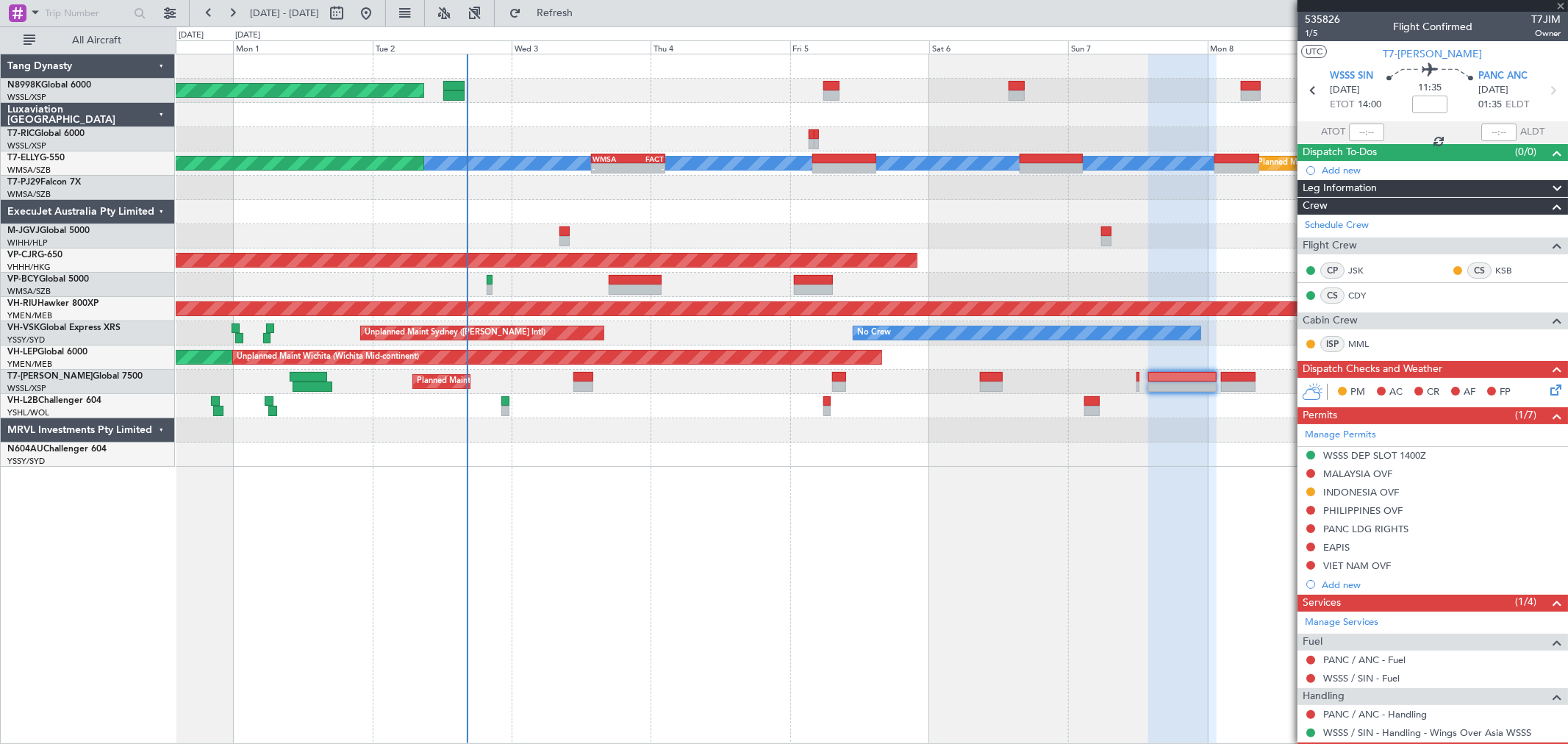
type input "+00:05"
type input "0"
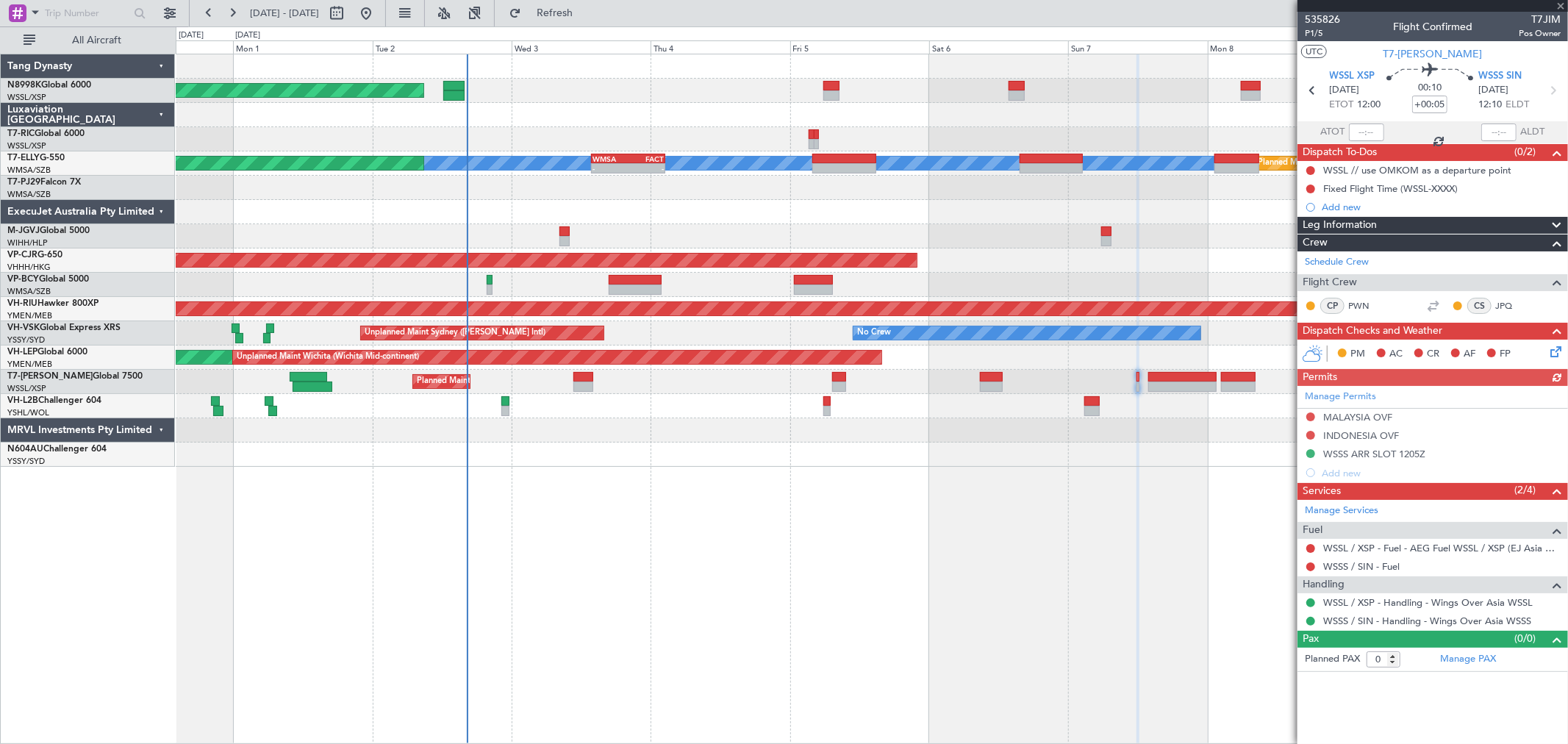
click at [1306, 435] on div "Manage Permits MALAYSIA OVF [GEOGRAPHIC_DATA] OVF WSSS ARR SLOT 1205Z Add new" at bounding box center [1433, 434] width 270 height 97
click at [1310, 435] on div "Manage Permits MALAYSIA OVF [GEOGRAPHIC_DATA] OVF WSSS ARR SLOT 1205Z Add new" at bounding box center [1433, 434] width 270 height 97
click at [1310, 435] on button at bounding box center [1310, 435] width 9 height 9
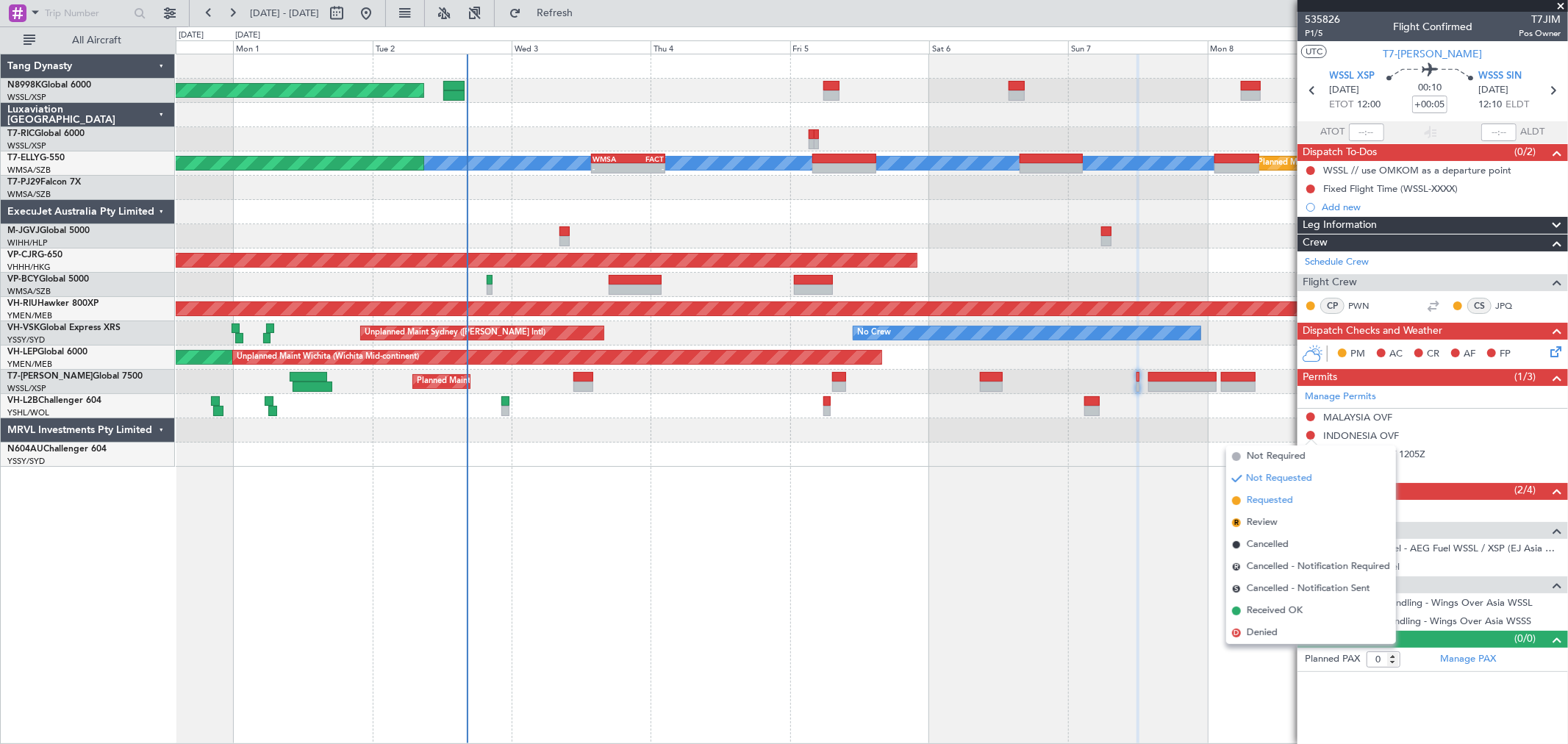
click at [1258, 494] on span "Requested" at bounding box center [1269, 501] width 46 height 15
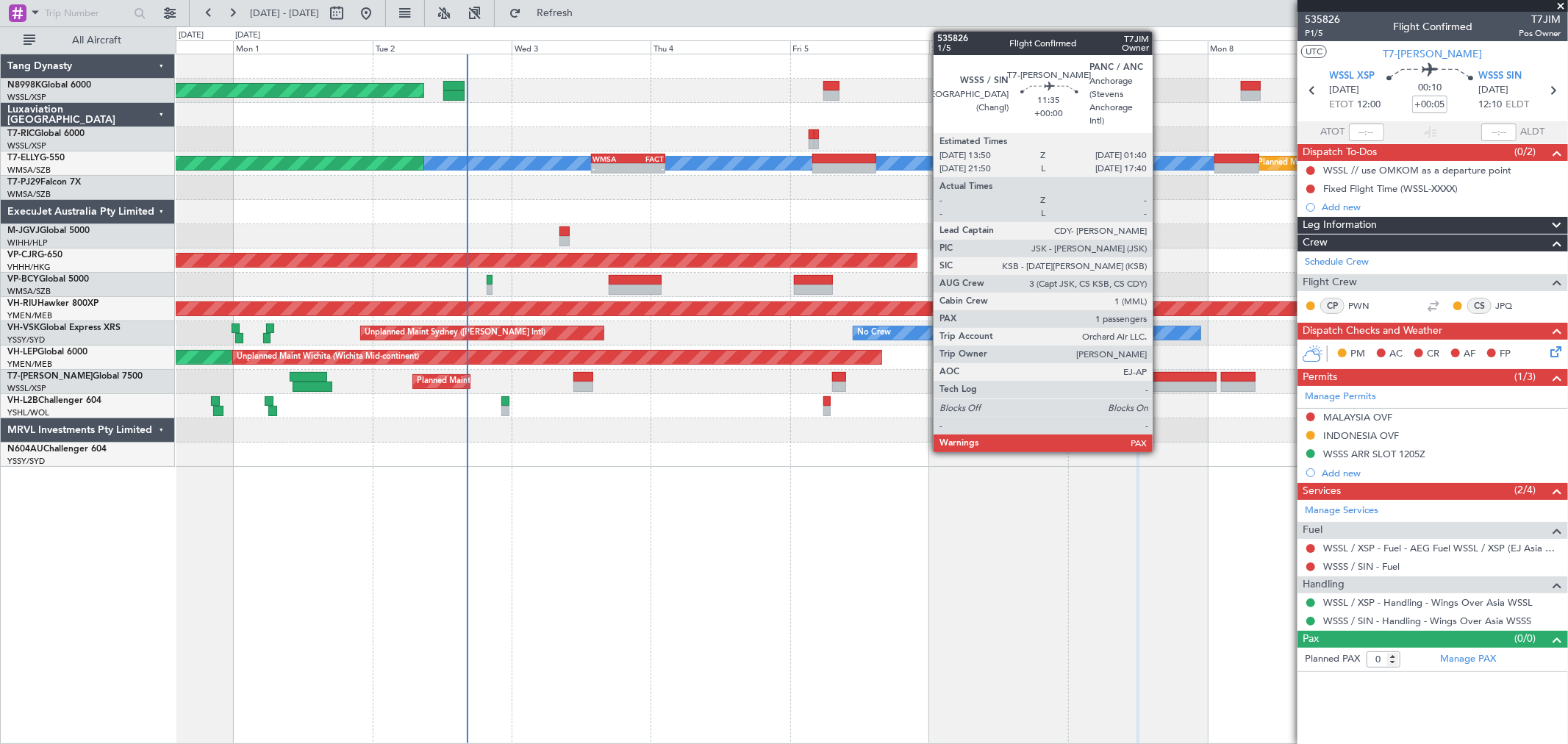
click at [1160, 379] on div at bounding box center [1183, 377] width 69 height 10
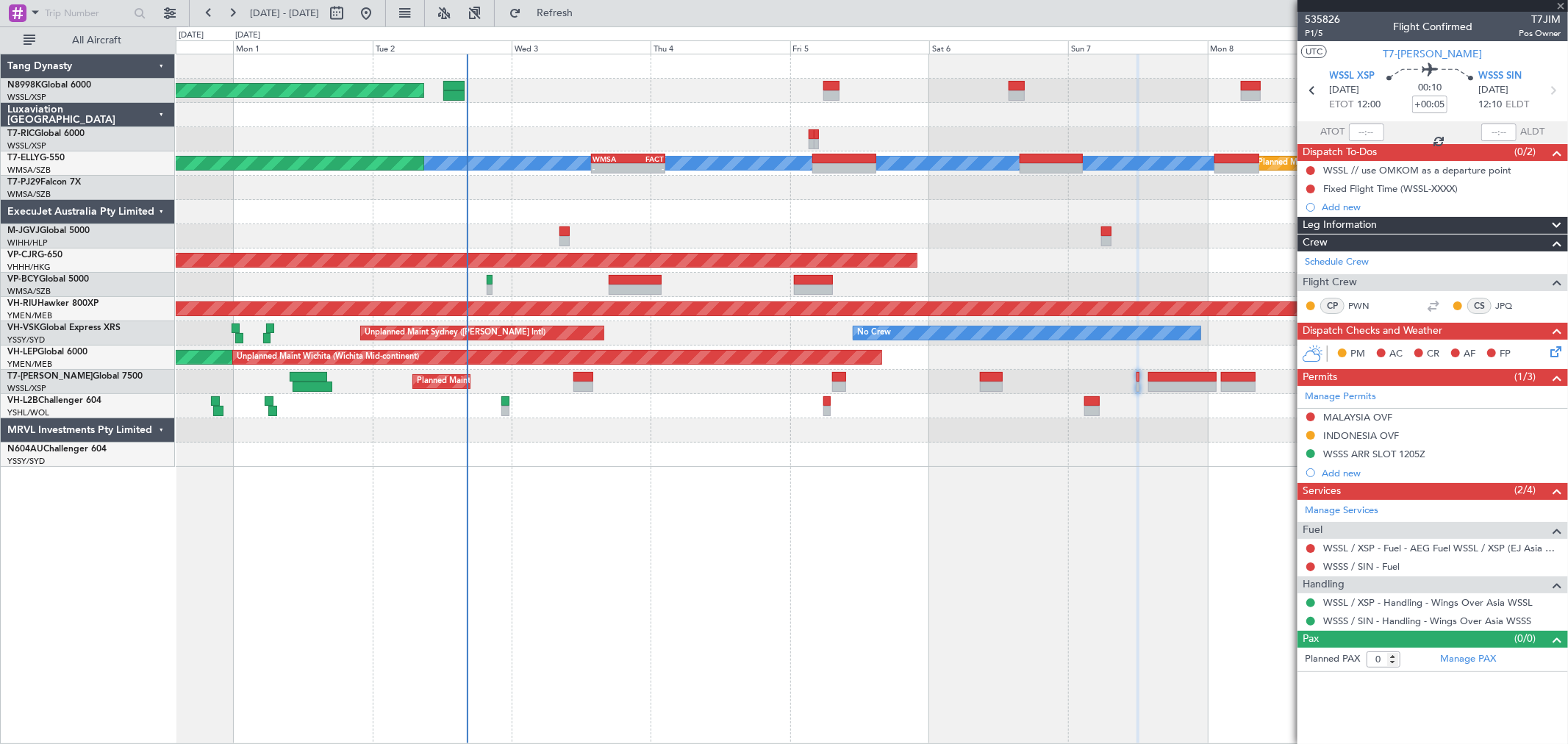
type input "2"
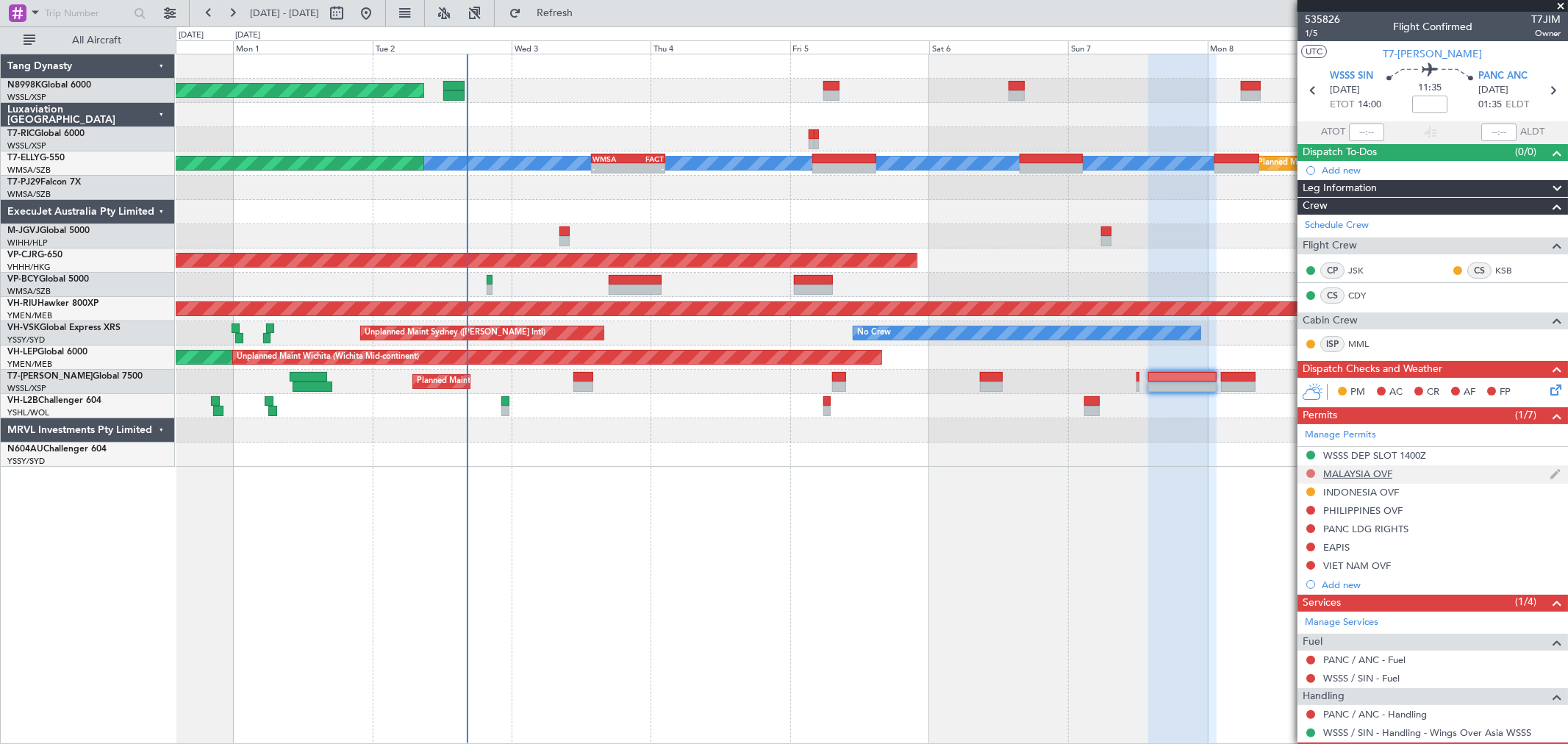
click at [1309, 471] on button at bounding box center [1310, 474] width 9 height 9
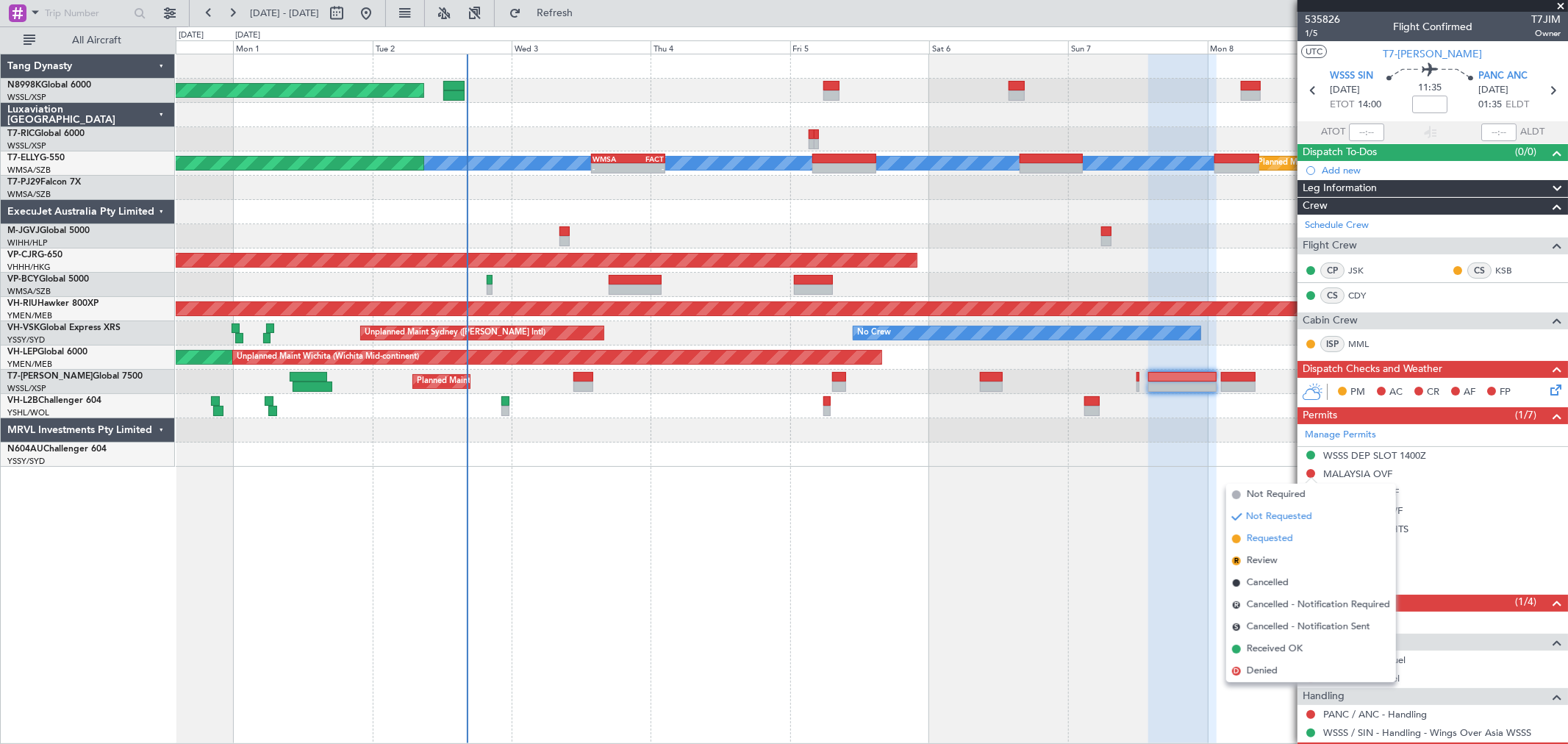
click at [1258, 536] on span "Requested" at bounding box center [1269, 539] width 46 height 15
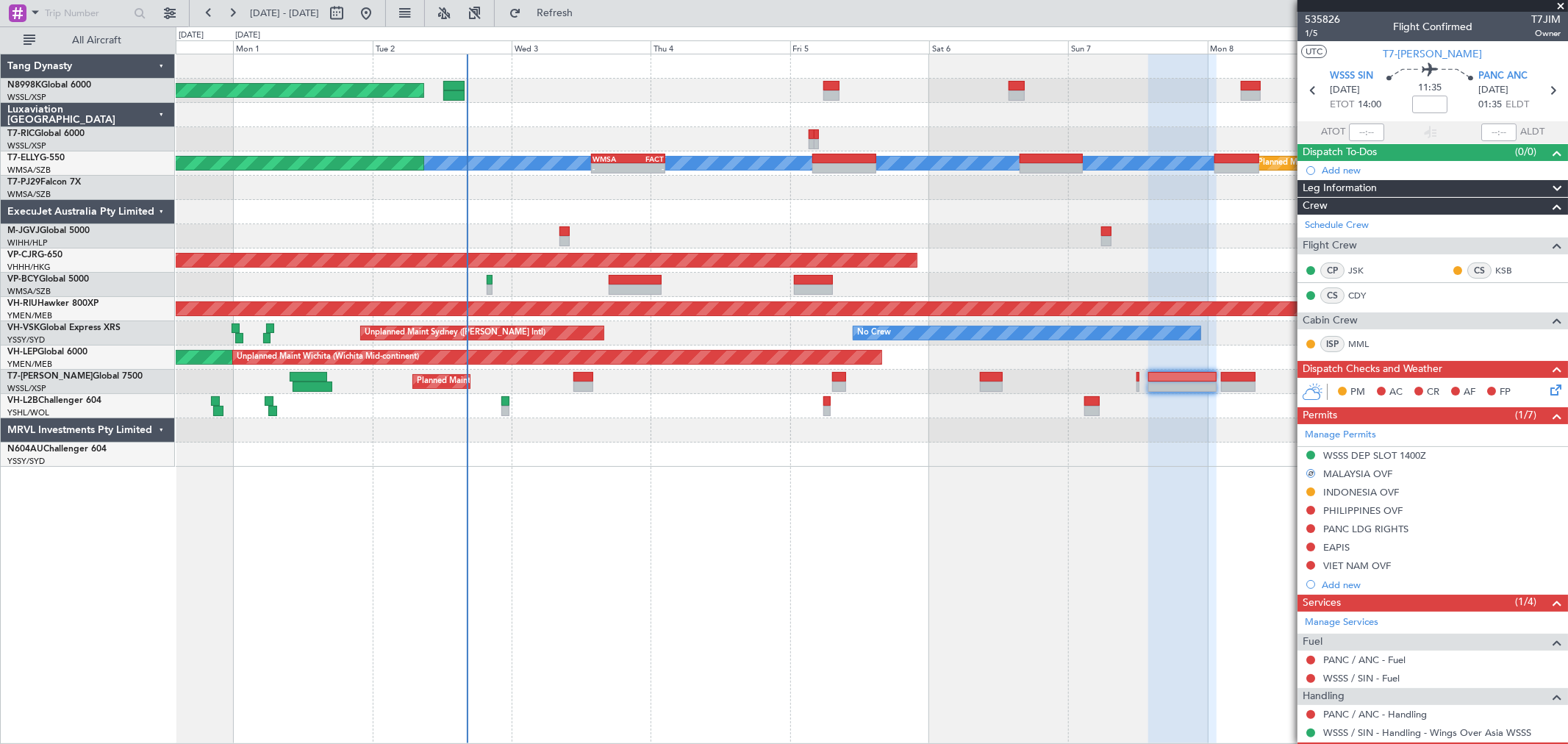
click at [1135, 381] on div "Planned Maint Dubai (Al Maktoum Intl)" at bounding box center [871, 382] width 1392 height 24
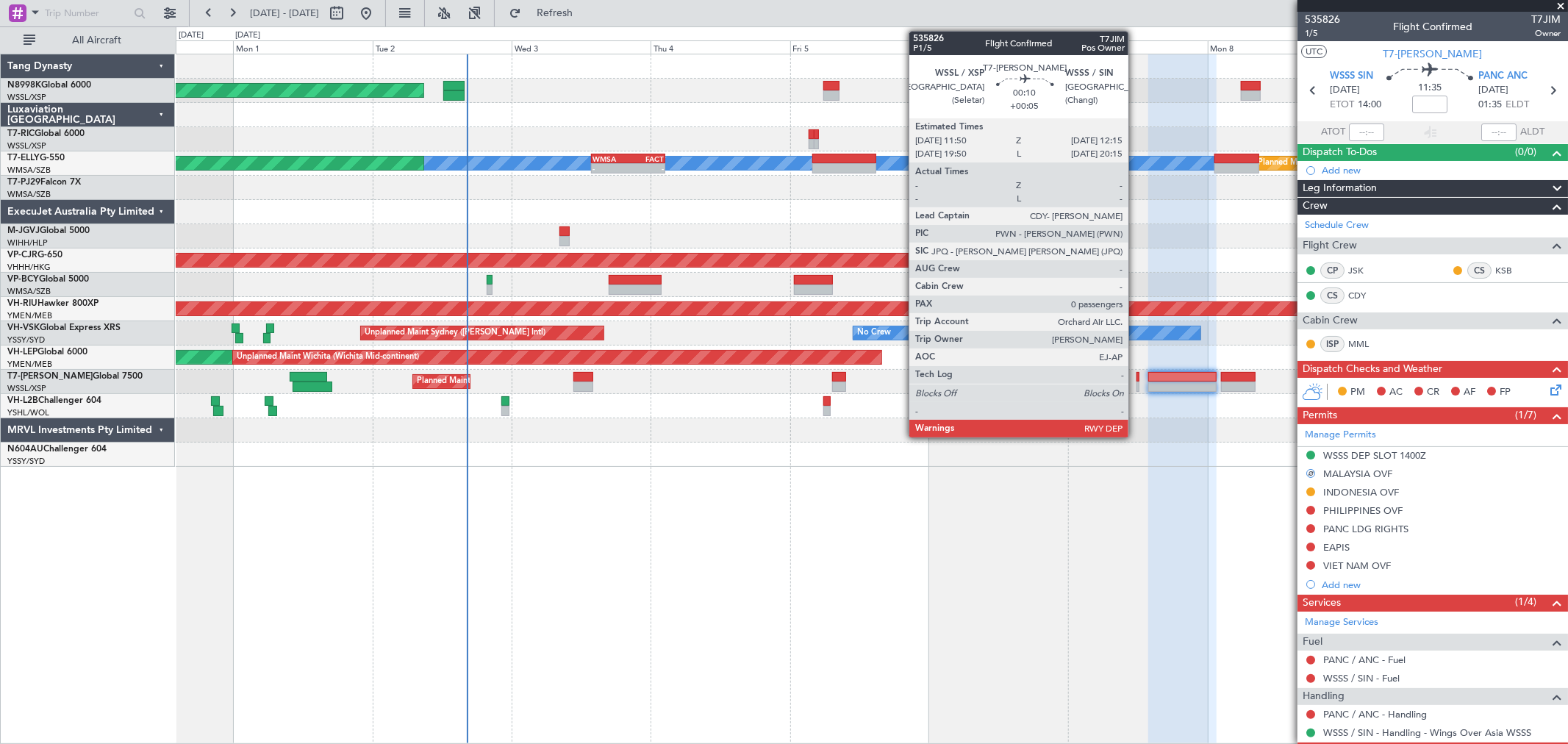
click at [1137, 382] on div at bounding box center [1138, 387] width 3 height 10
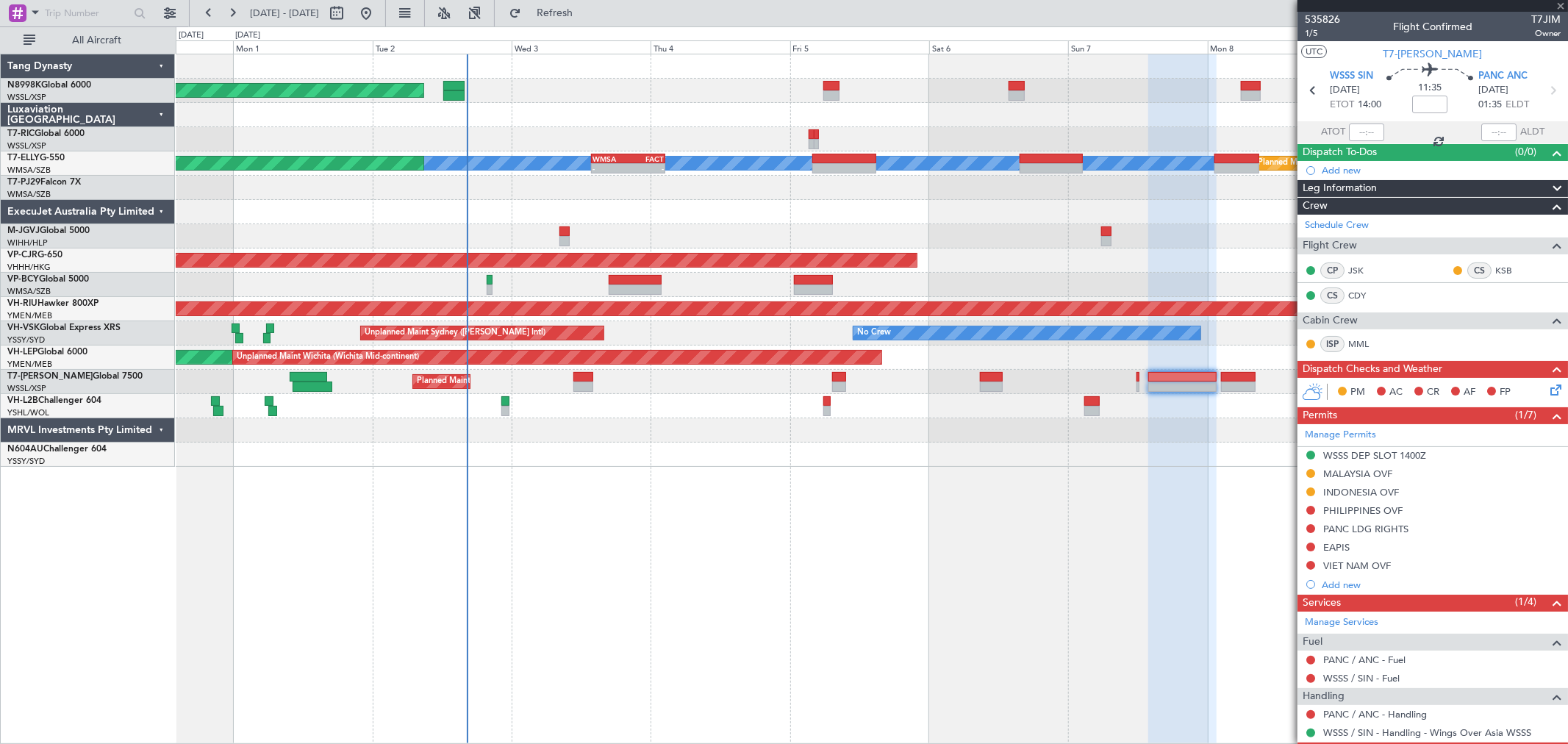
type input "+00:05"
type input "0"
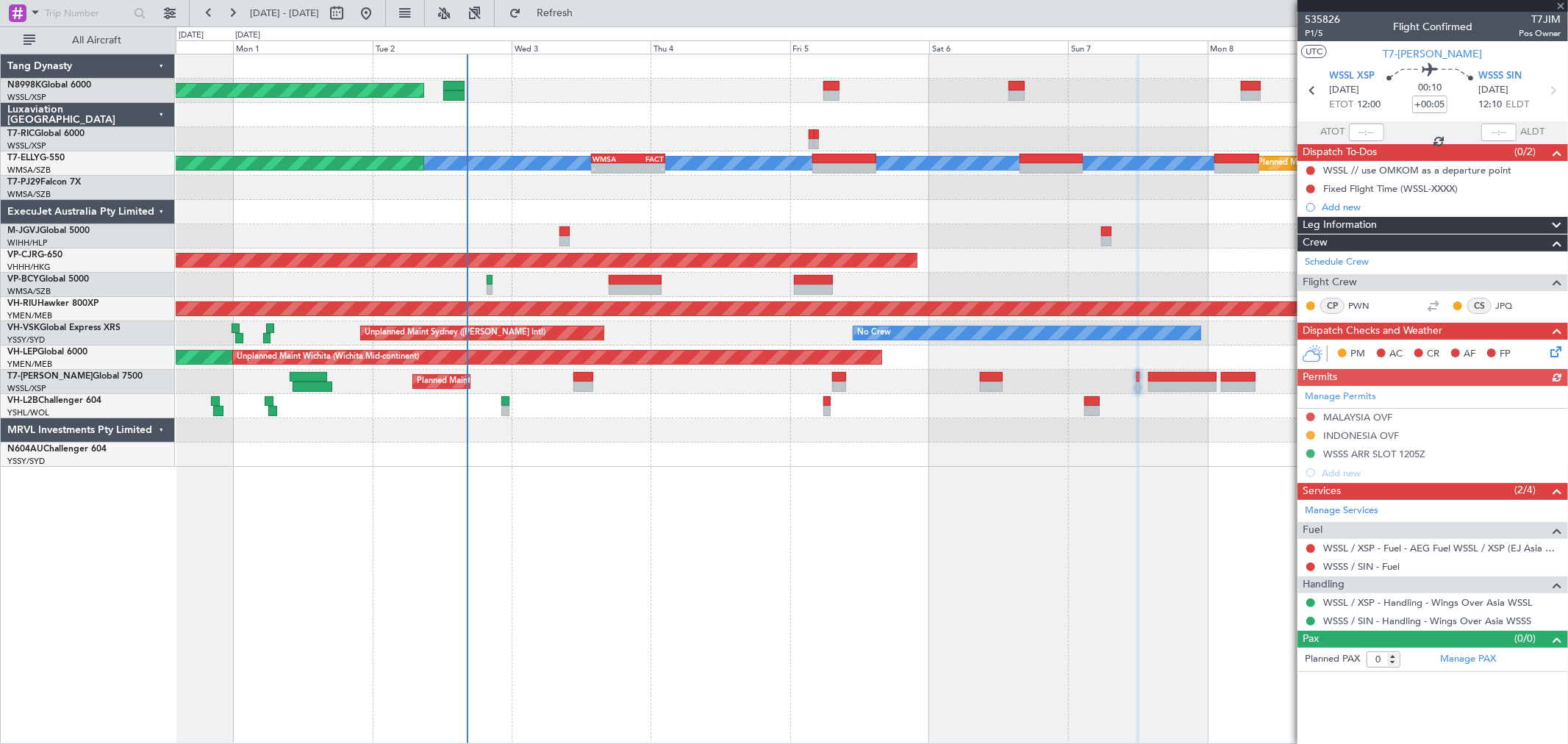
click at [1311, 419] on div "Manage Permits MALAYSIA OVF [GEOGRAPHIC_DATA] OVF WSSS ARR SLOT 1205Z Add new" at bounding box center [1433, 434] width 270 height 97
click at [1310, 417] on div "Manage Permits MALAYSIA OVF [GEOGRAPHIC_DATA] OVF WSSS ARR SLOT 1205Z Add new" at bounding box center [1433, 434] width 270 height 97
click at [1309, 416] on button at bounding box center [1310, 417] width 9 height 9
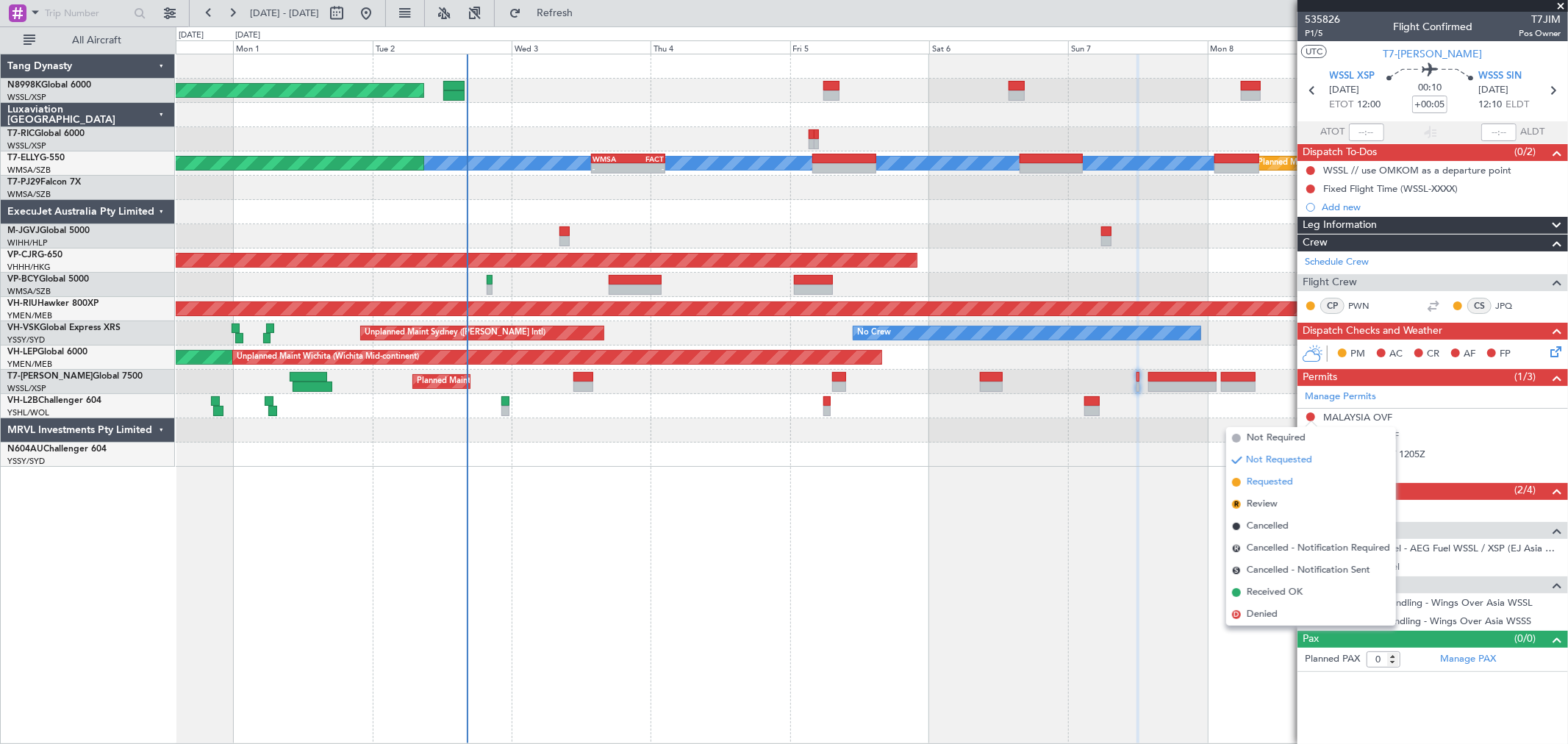
click at [1270, 478] on span "Requested" at bounding box center [1269, 483] width 46 height 15
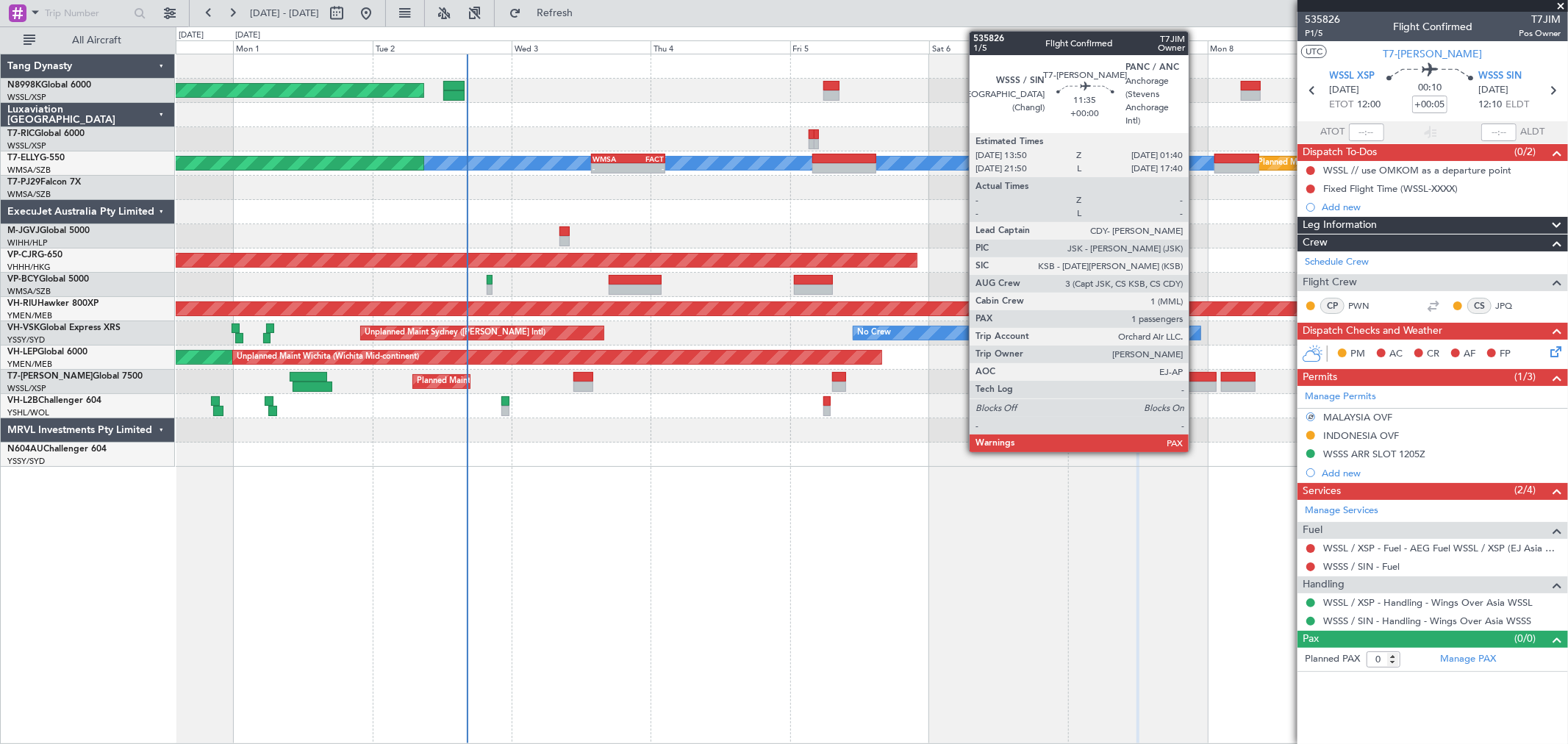
click at [1196, 384] on div at bounding box center [1183, 387] width 69 height 10
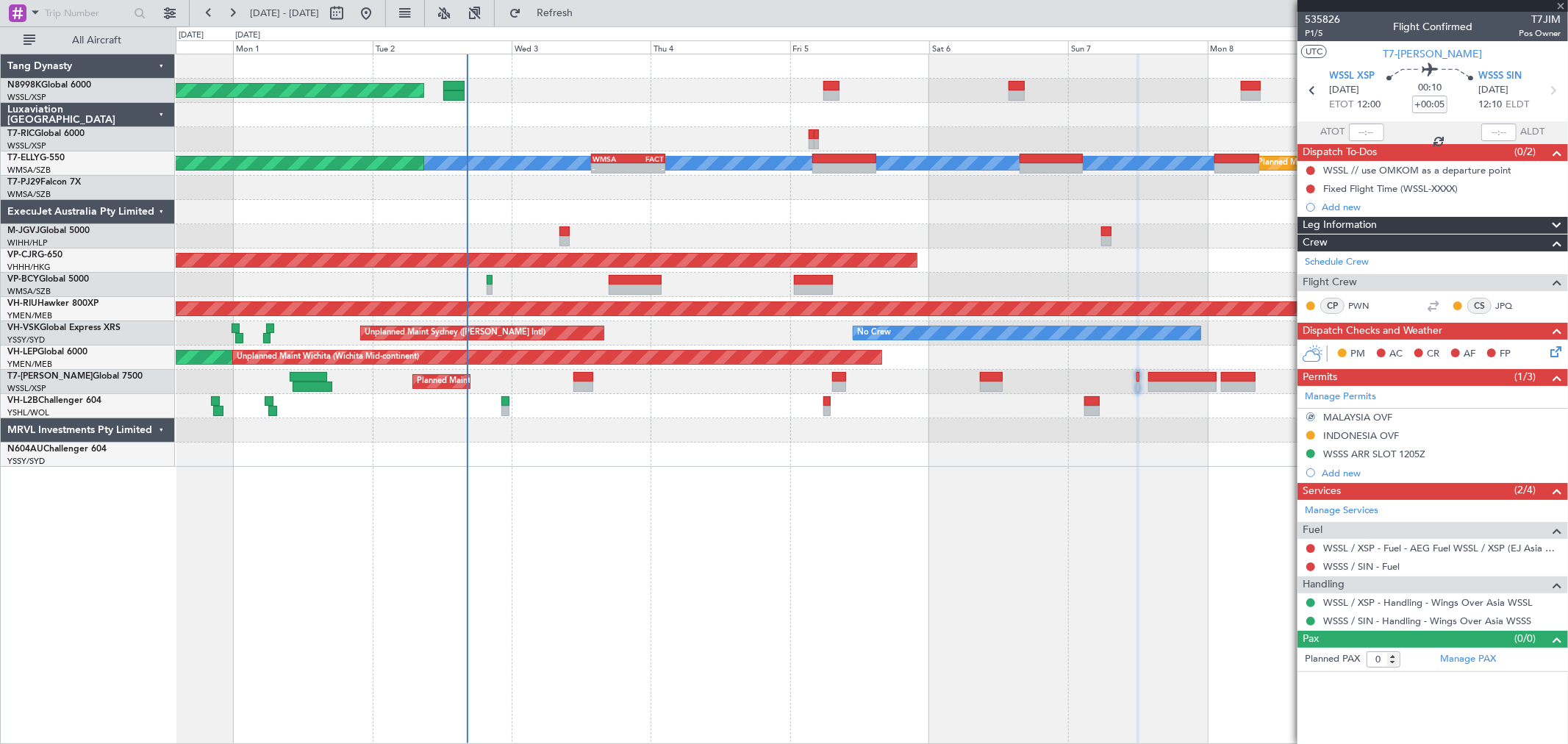
type input "2"
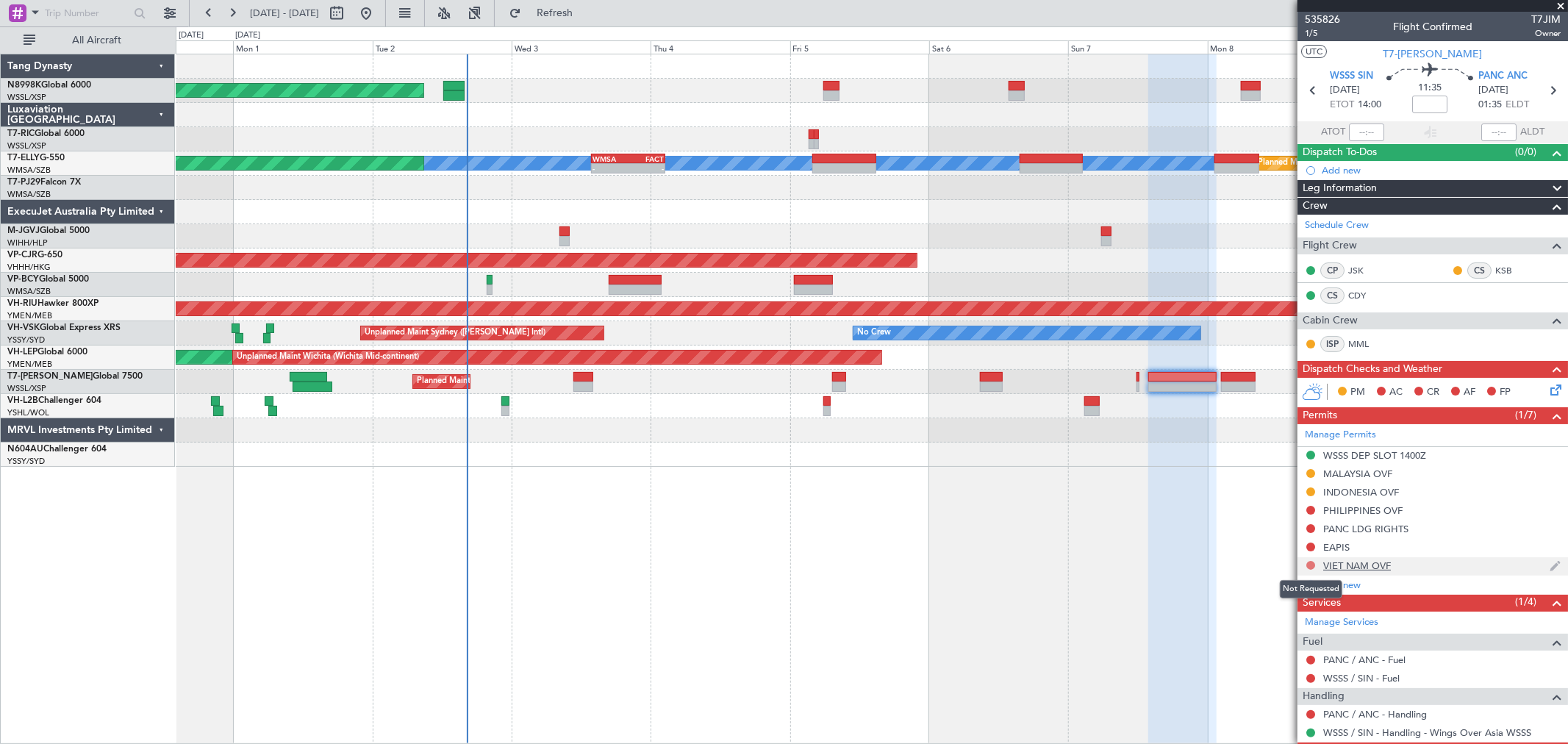
click at [1310, 567] on button at bounding box center [1310, 565] width 9 height 9
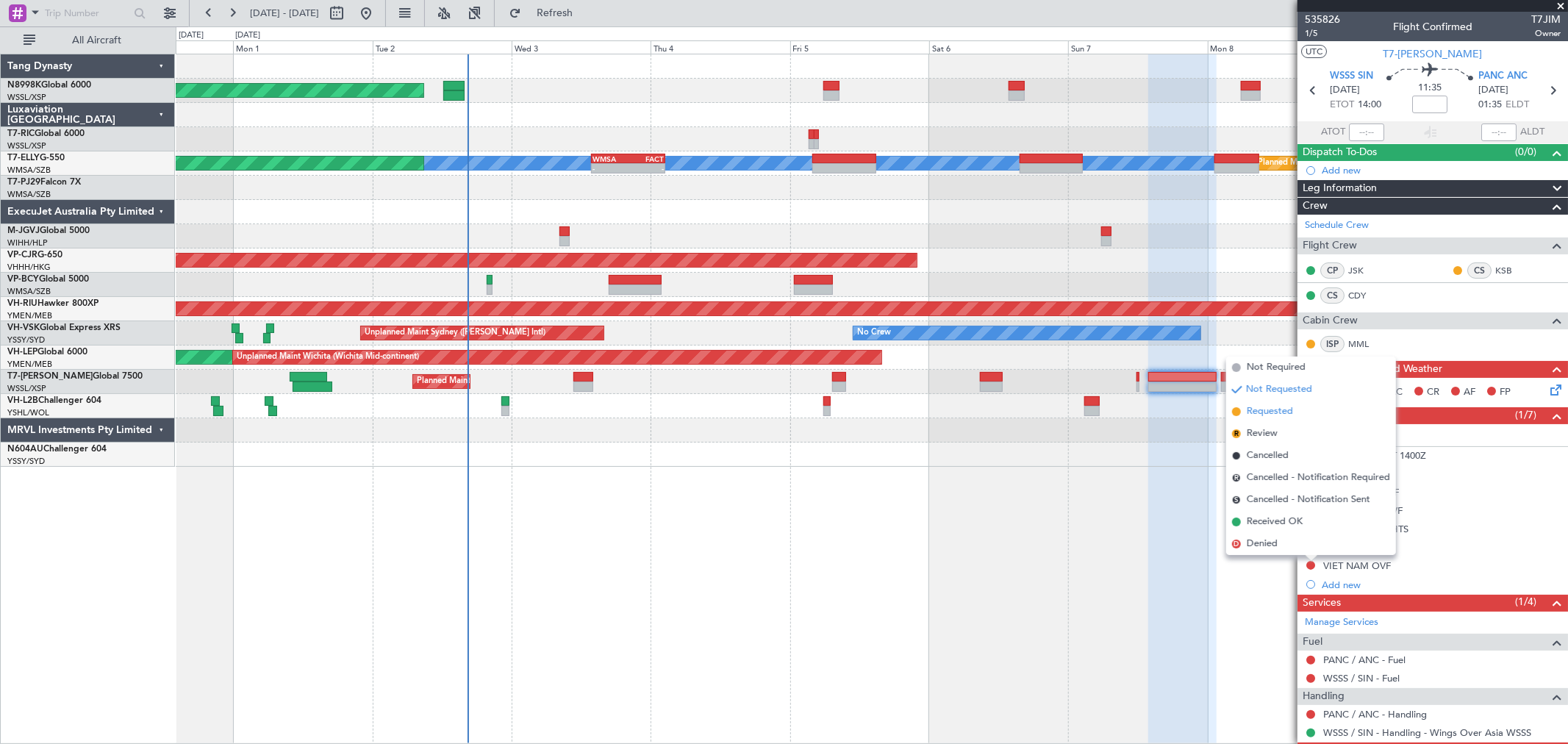
click at [1276, 412] on span "Requested" at bounding box center [1269, 412] width 46 height 15
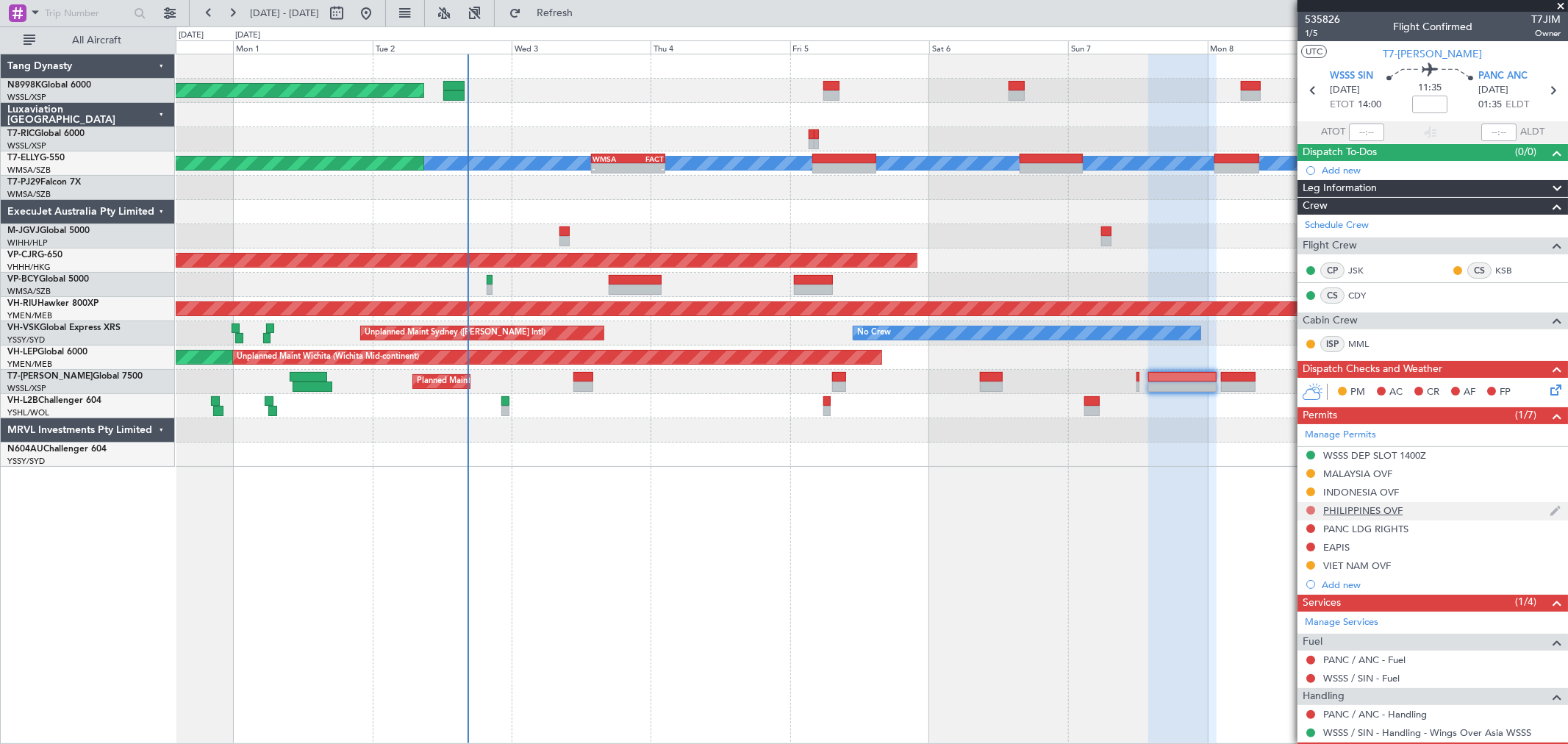
click at [1310, 508] on button at bounding box center [1310, 511] width 9 height 9
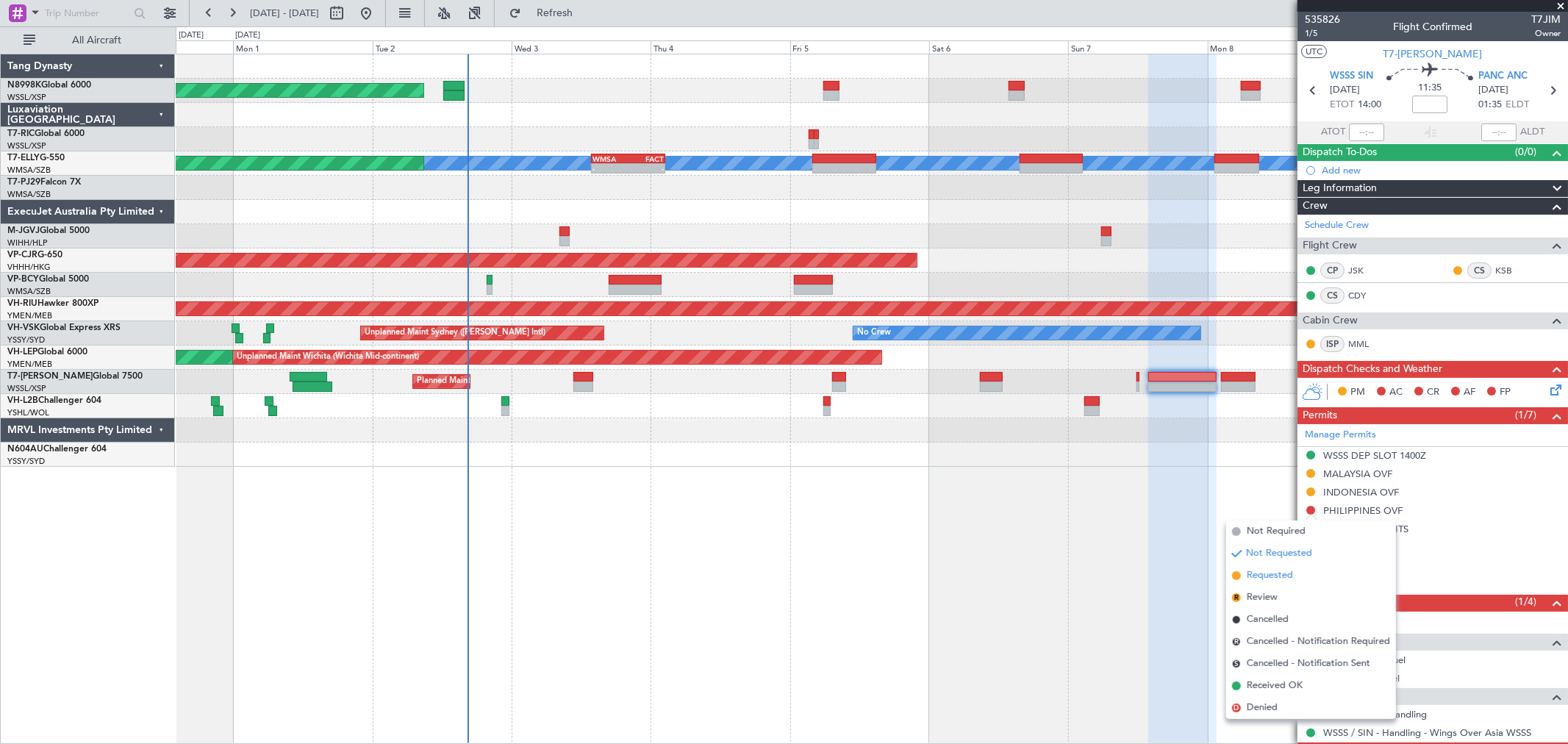
click at [1262, 572] on span "Requested" at bounding box center [1269, 576] width 46 height 15
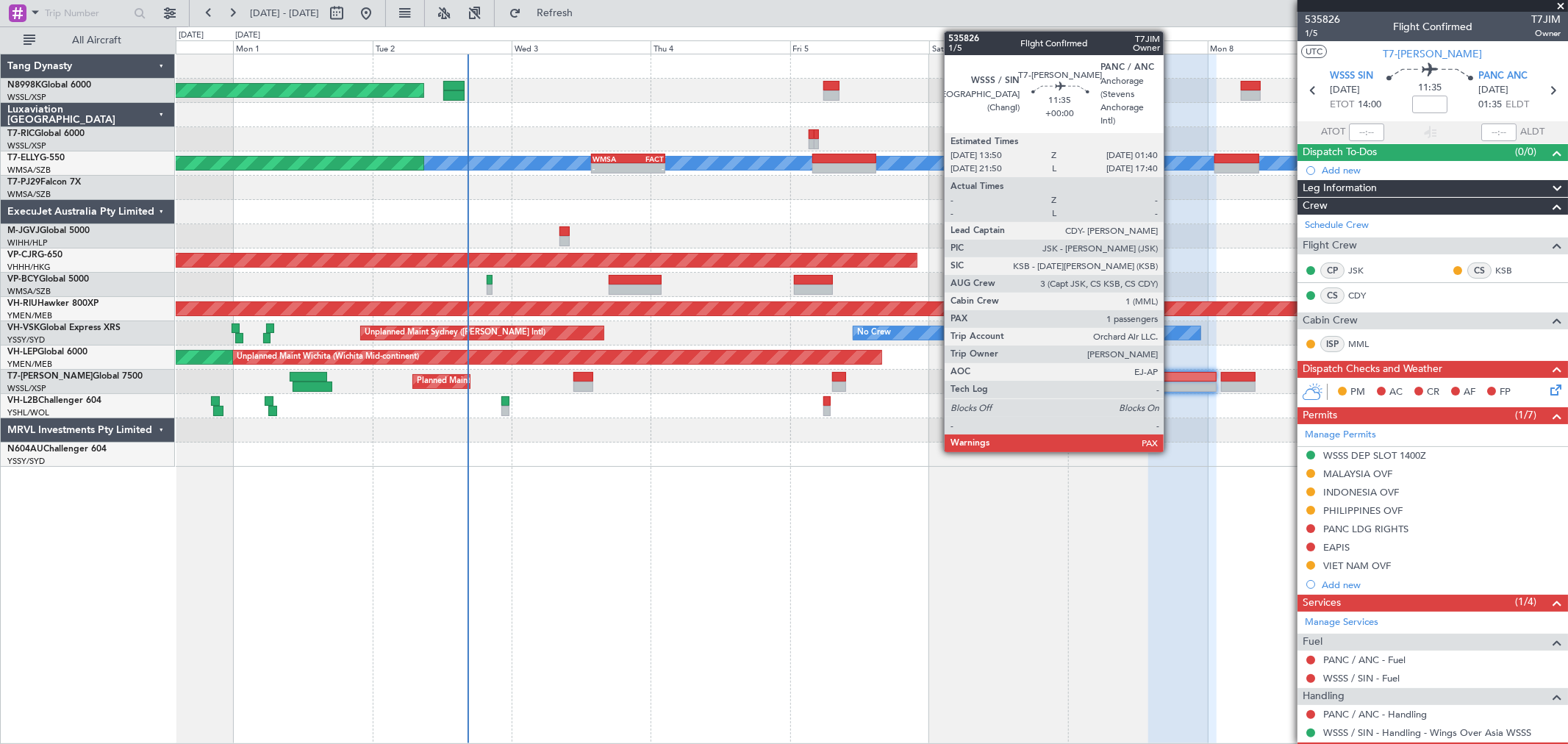
click at [1171, 378] on div at bounding box center [1183, 377] width 69 height 10
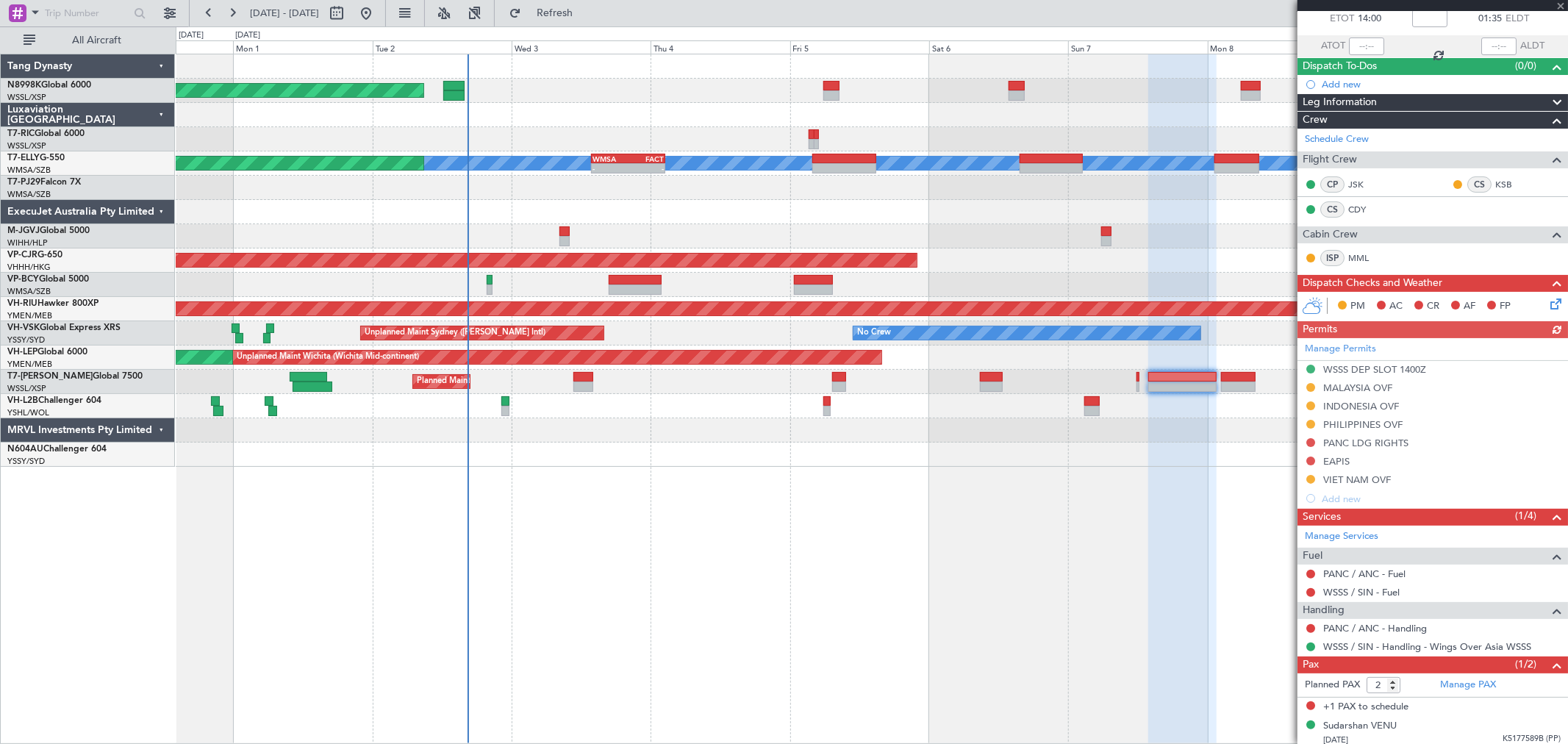
scroll to position [92, 0]
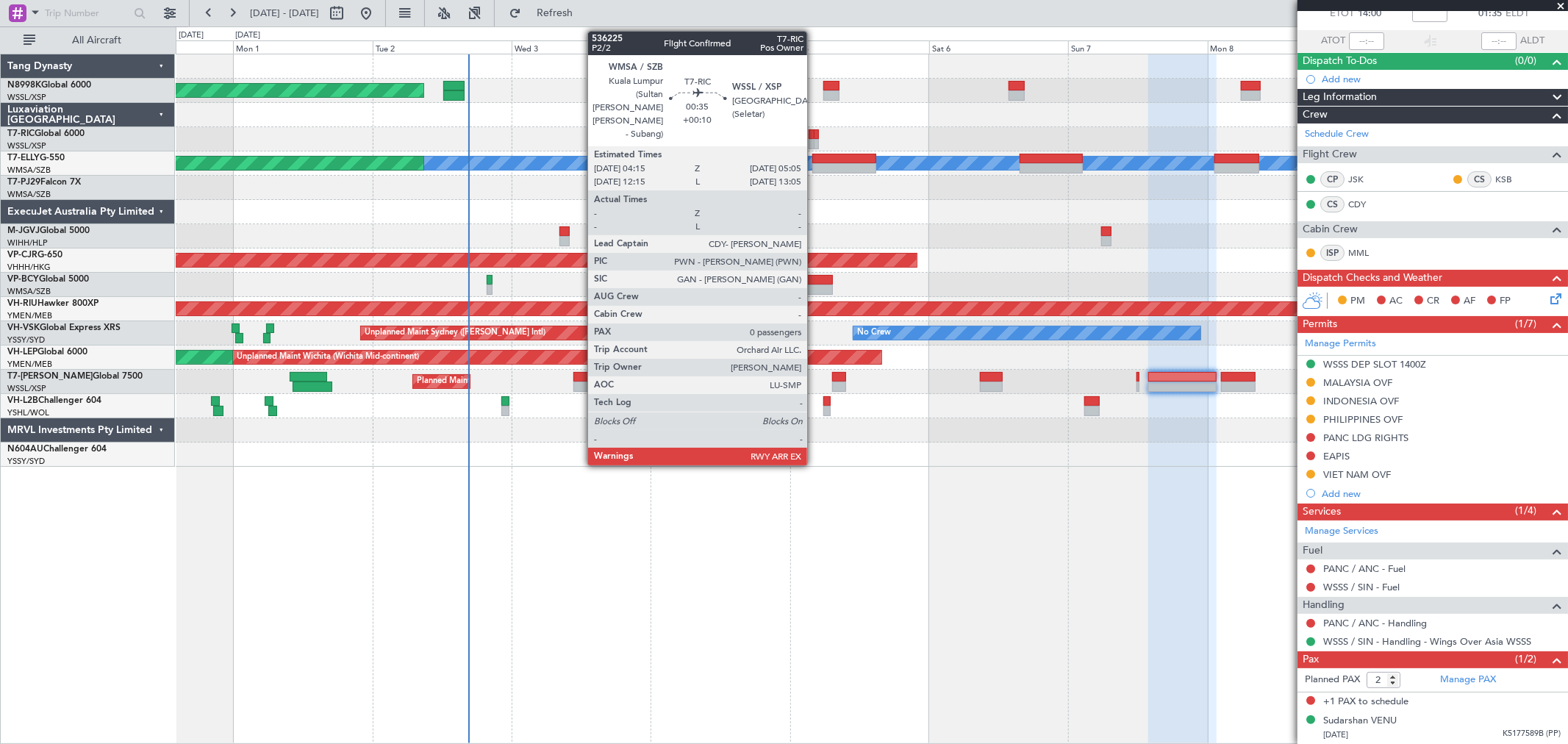
click at [814, 139] on div at bounding box center [817, 144] width 5 height 10
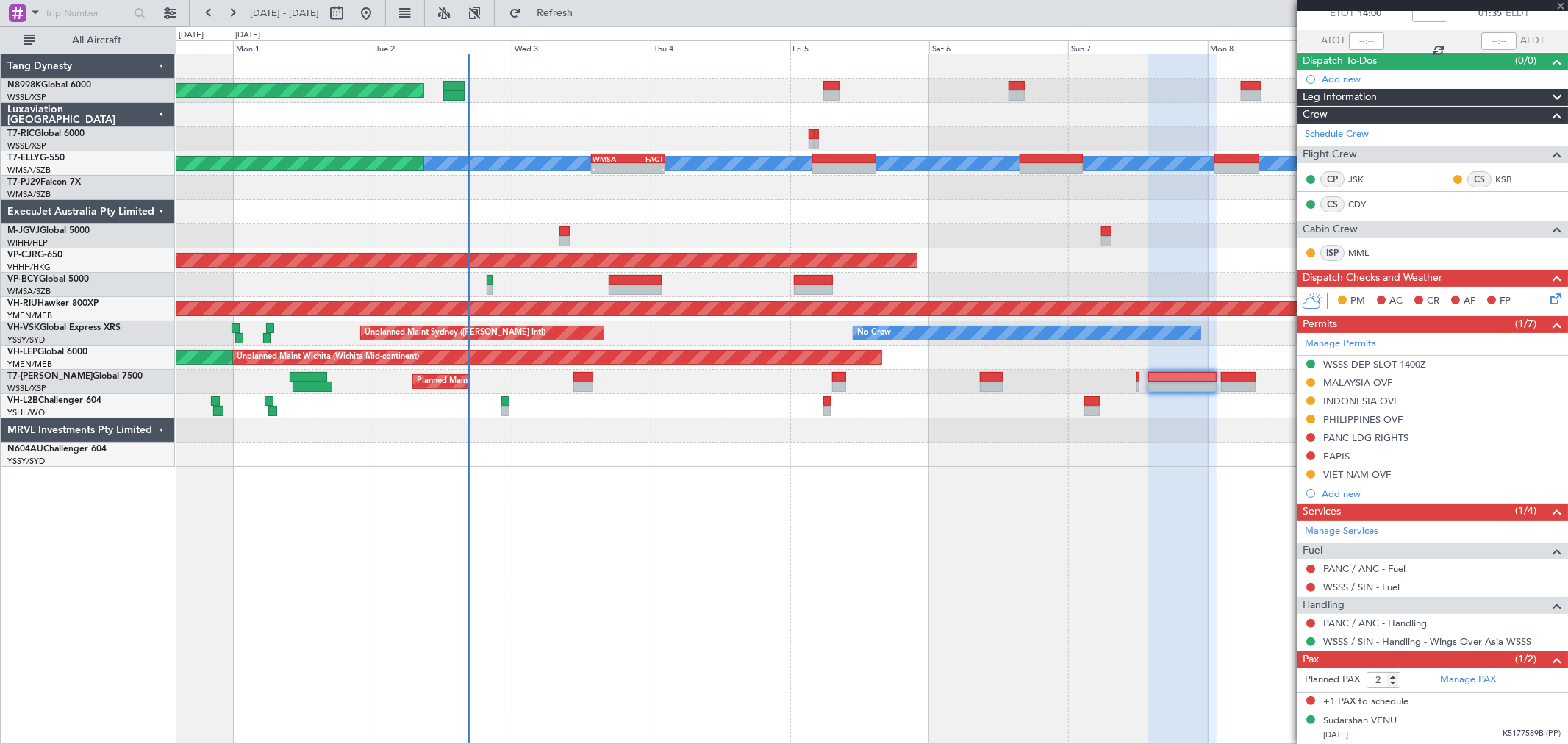
type input "+00:10"
type input "0"
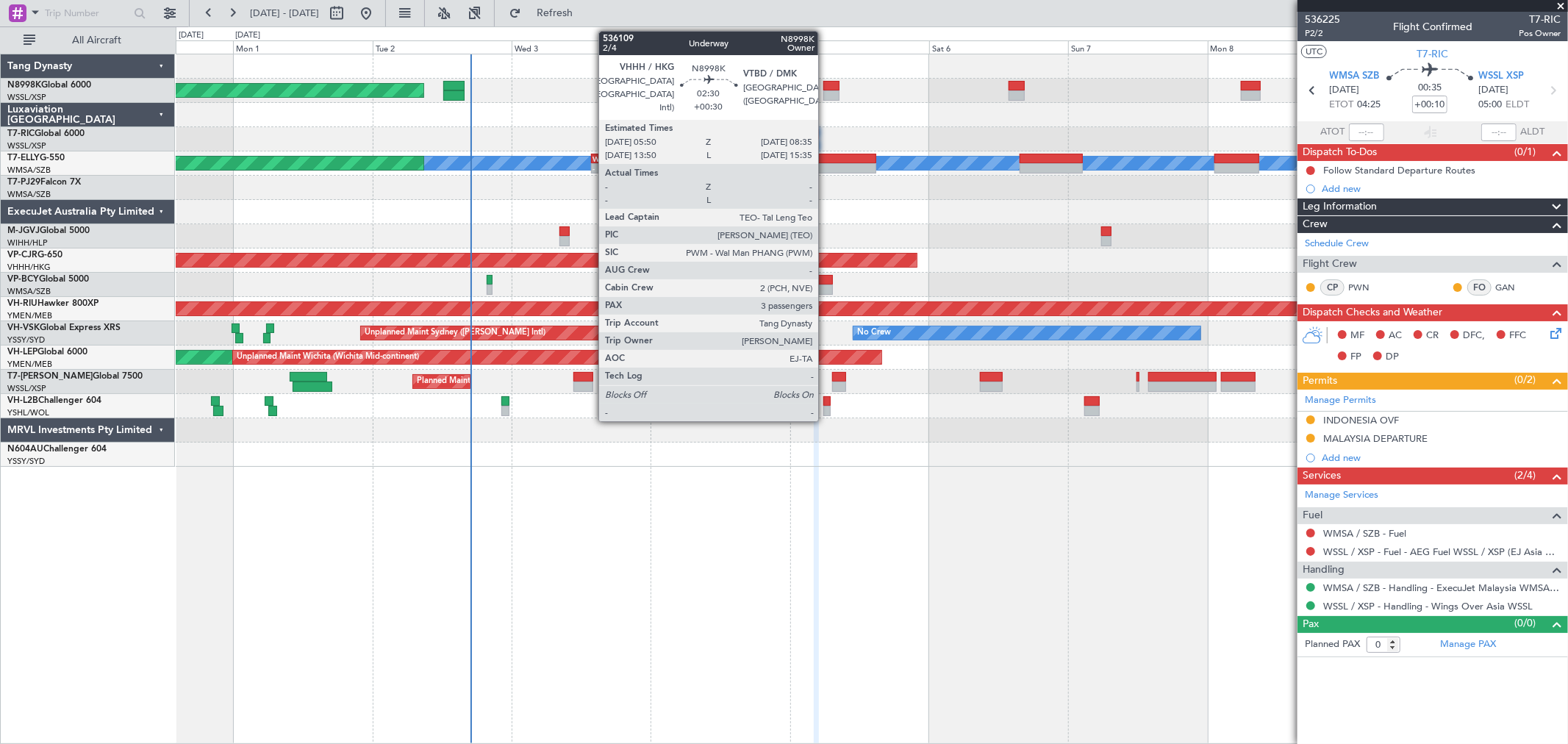
click at [826, 84] on div at bounding box center [831, 86] width 16 height 10
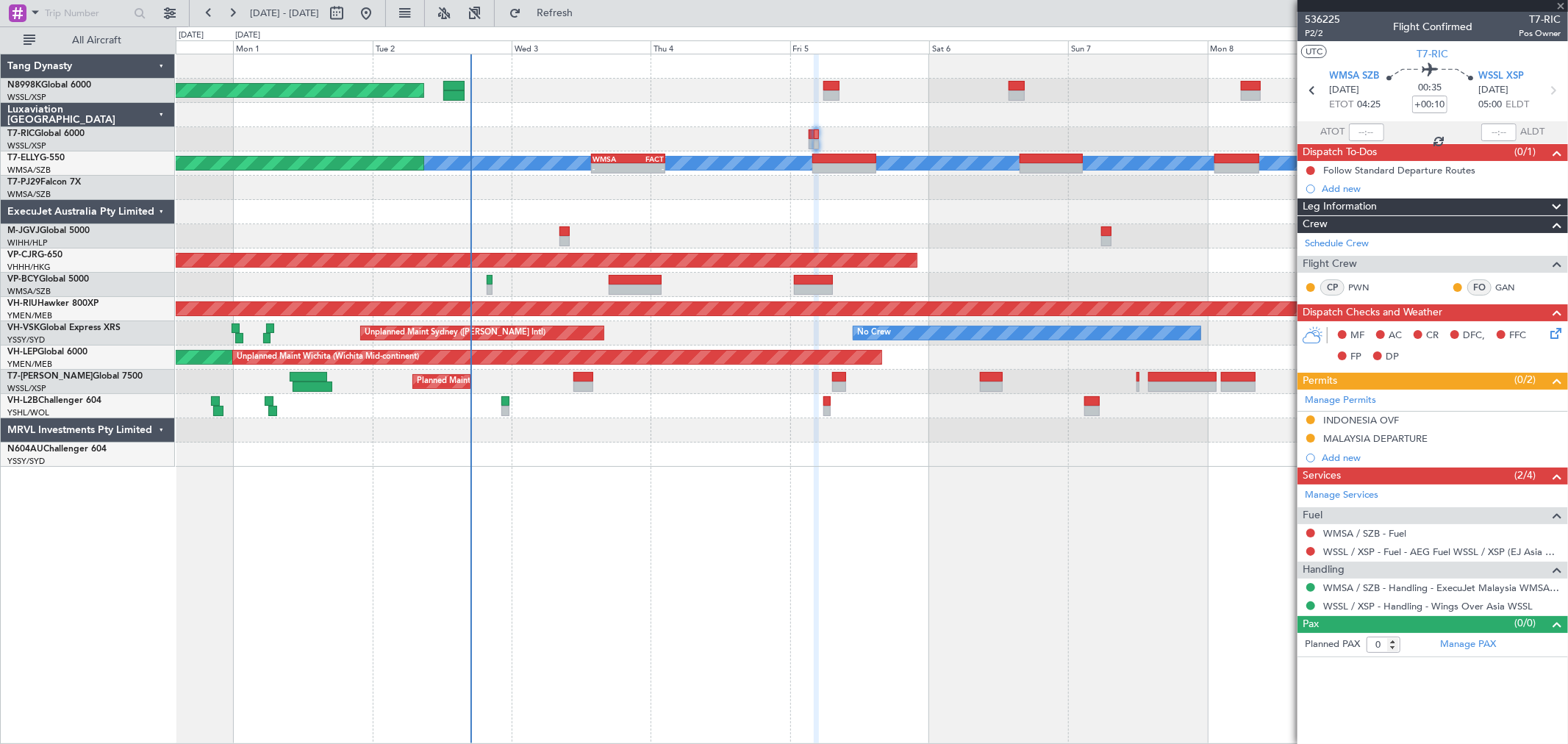
type input "+00:30"
type input "3"
